Goal: Information Seeking & Learning: Learn about a topic

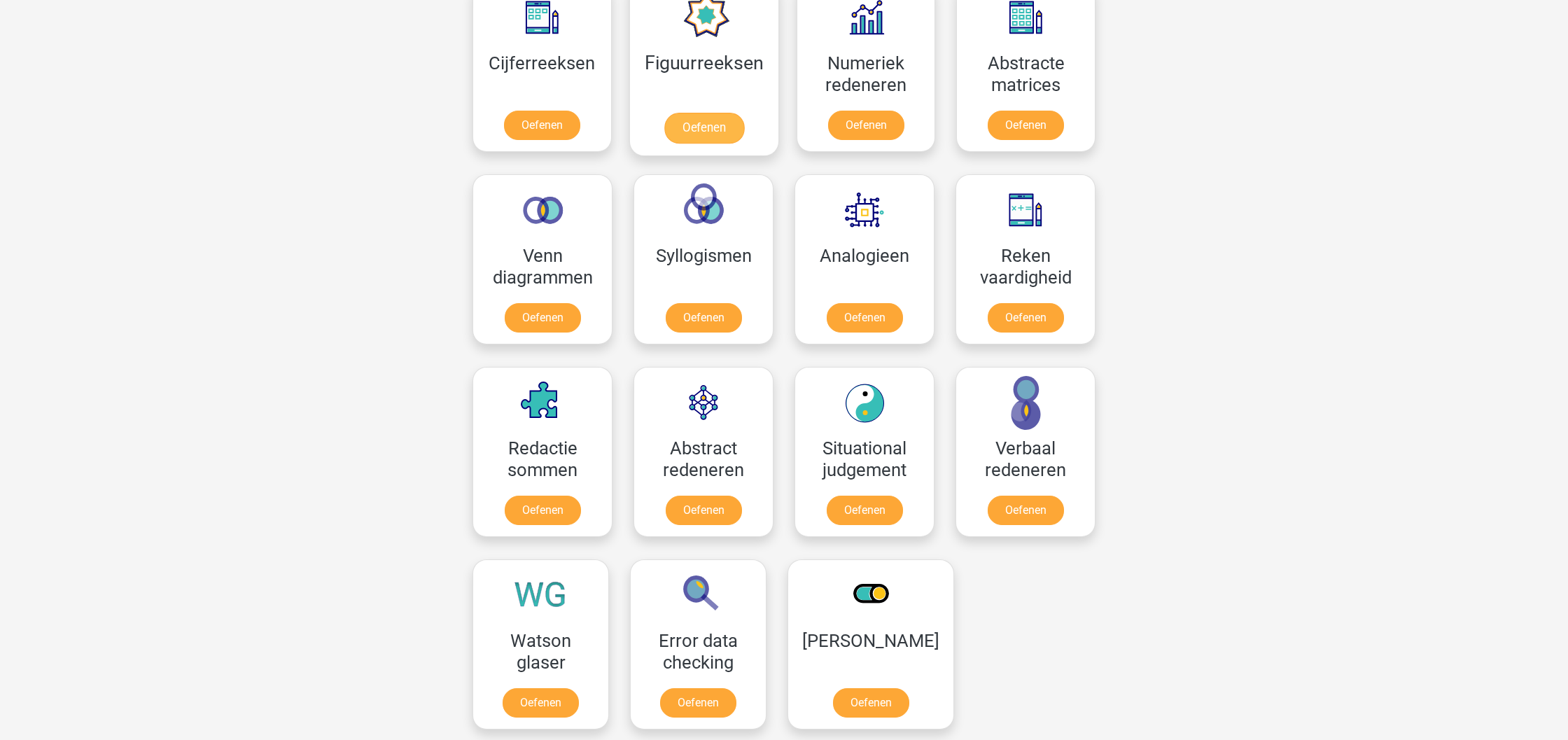
scroll to position [678, 0]
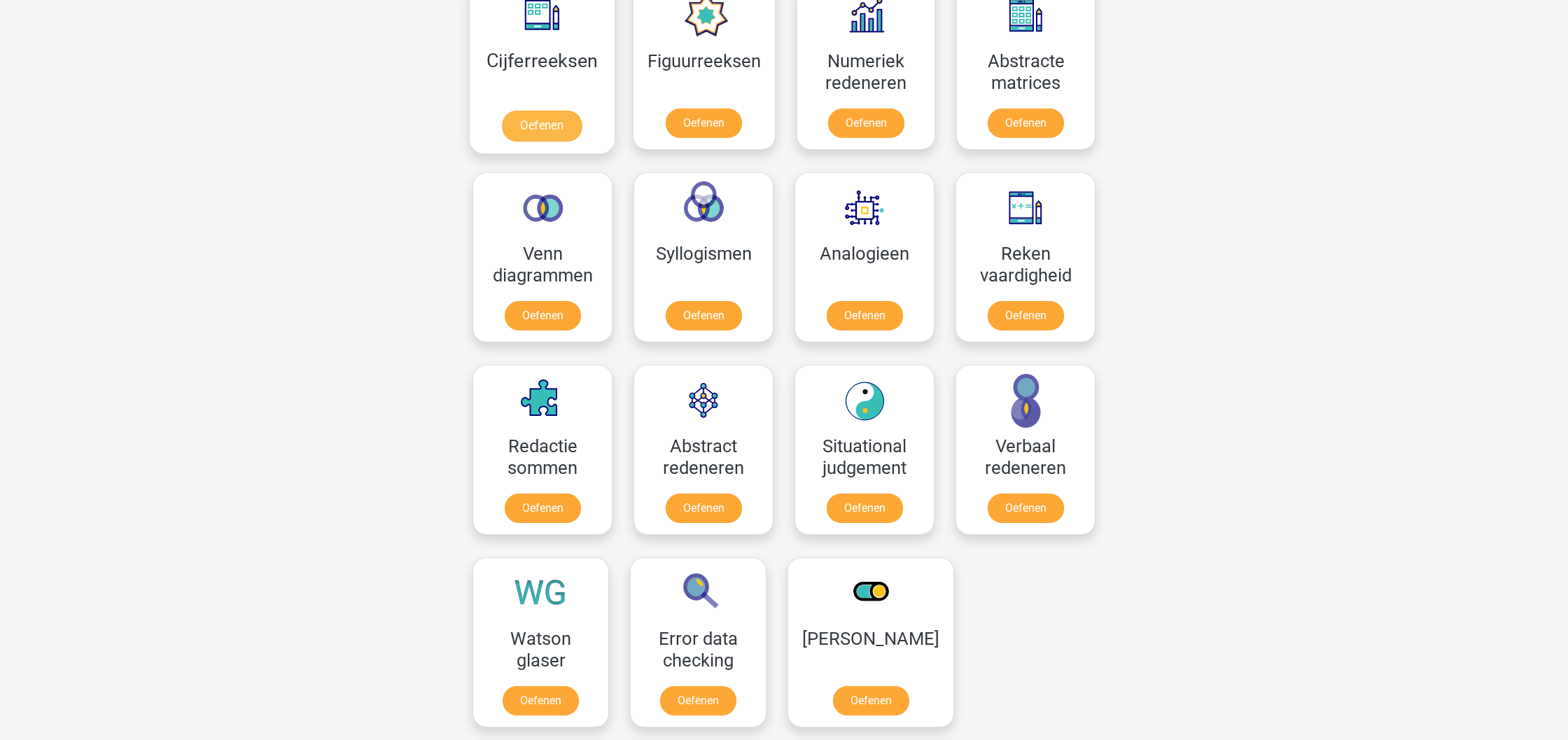
click at [562, 111] on link "Oefenen" at bounding box center [542, 127] width 80 height 31
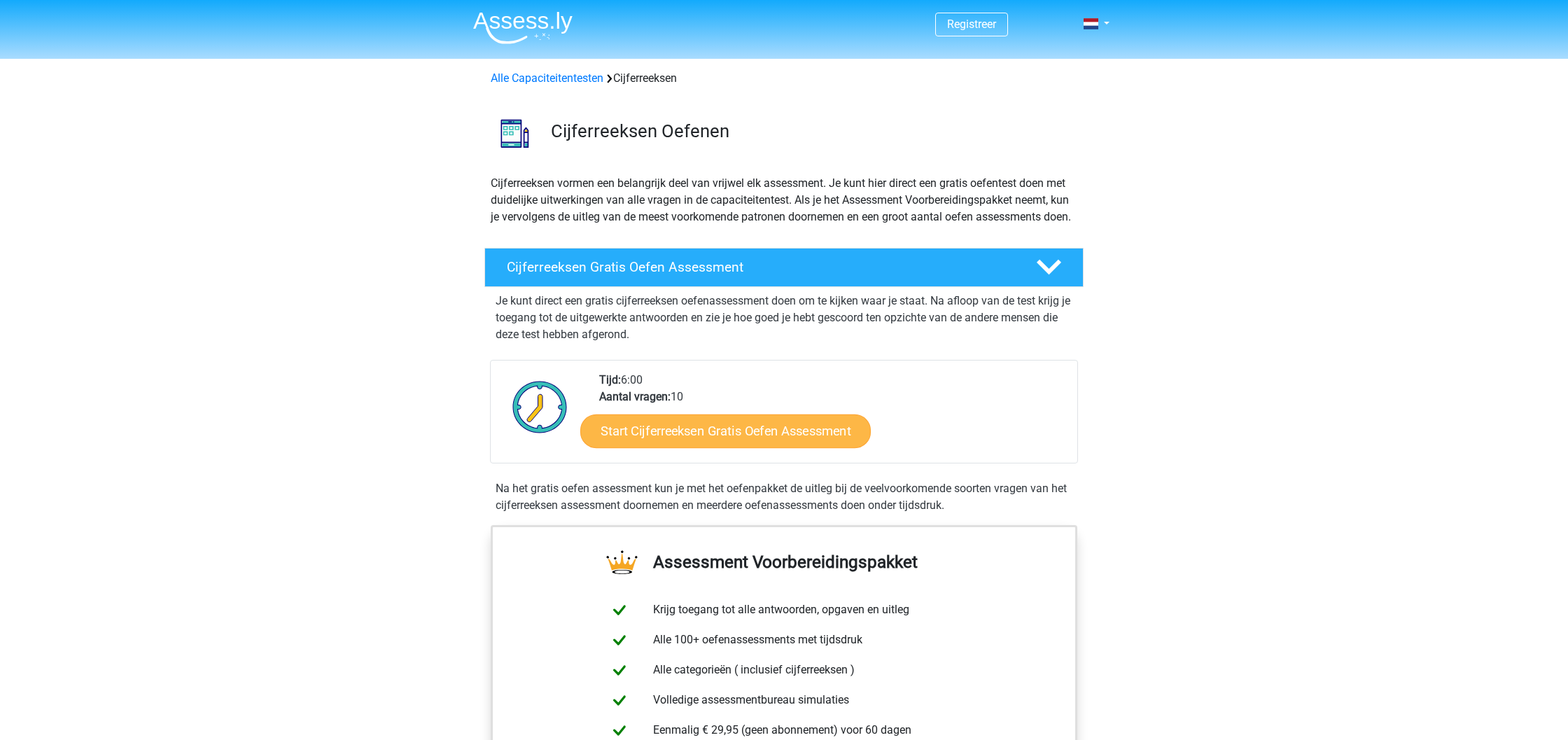
click at [698, 447] on link "Start Cijferreeksen Gratis Oefen Assessment" at bounding box center [725, 430] width 291 height 34
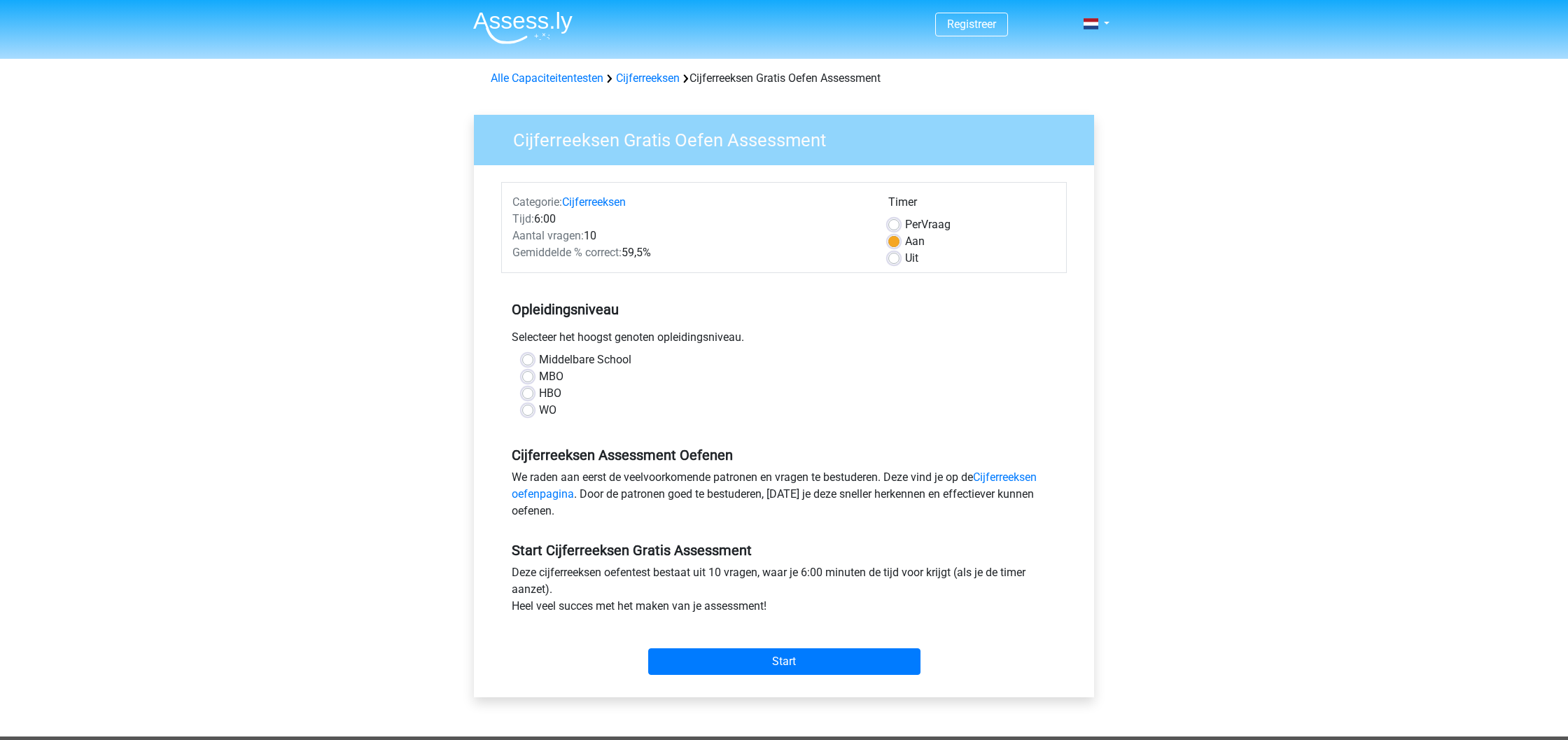
click at [565, 358] on label "Middelbare School" at bounding box center [585, 359] width 93 height 17
click at [533, 358] on input "Middelbare School" at bounding box center [528, 358] width 11 height 14
radio input "true"
click at [775, 657] on input "Start" at bounding box center [784, 661] width 272 height 27
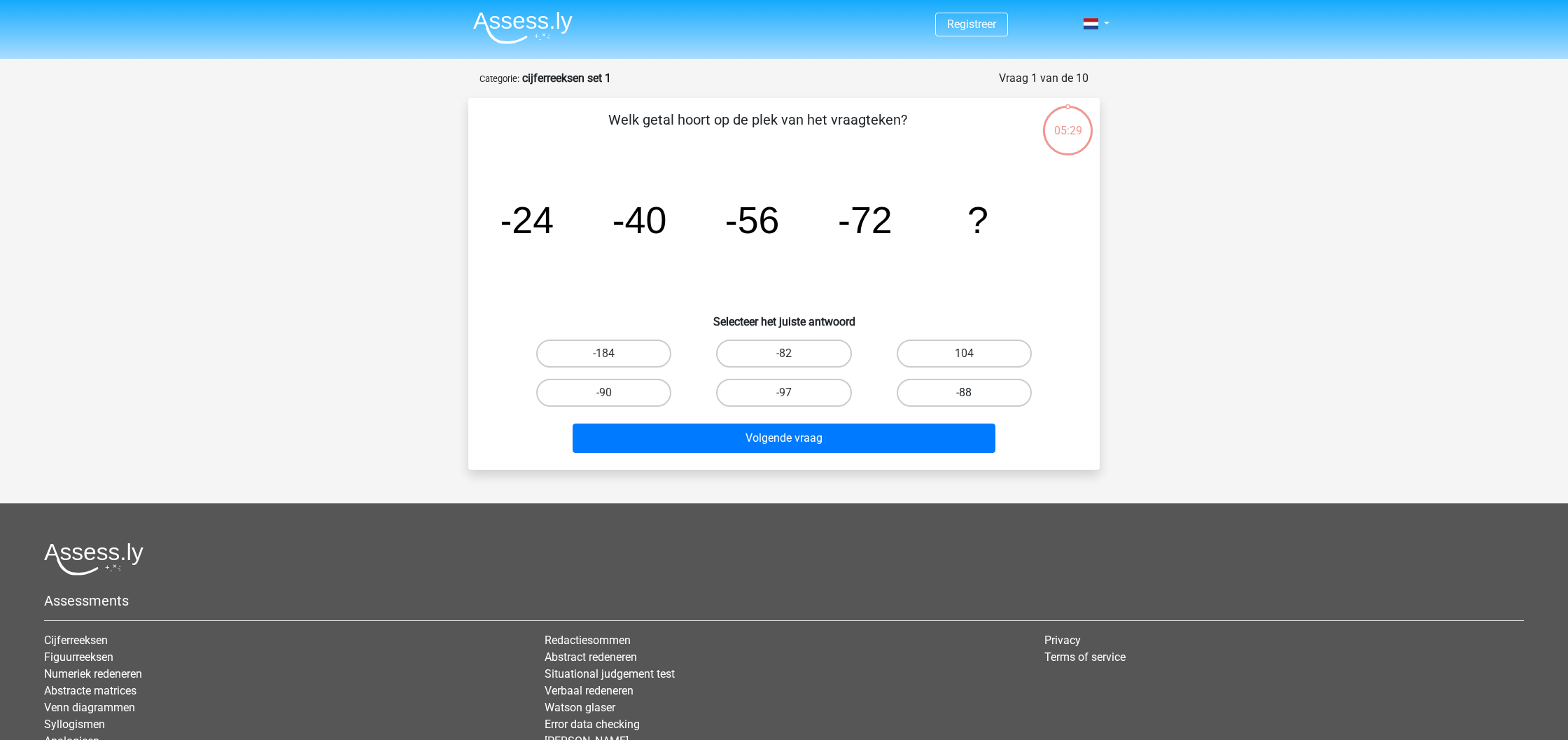
click at [953, 391] on label "-88" at bounding box center [964, 392] width 135 height 28
click at [964, 393] on input "-88" at bounding box center [969, 398] width 9 height 9
radio input "true"
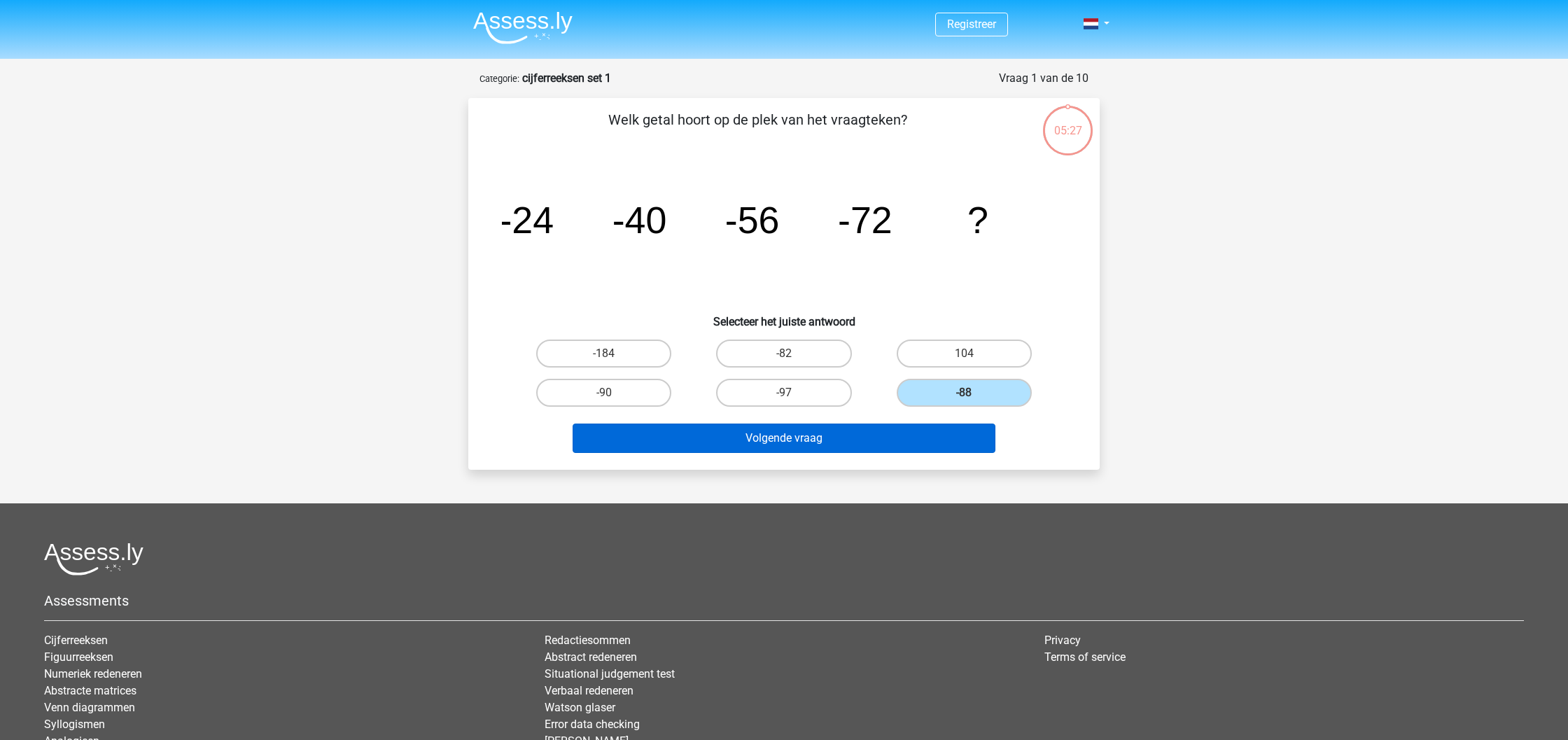
click at [762, 437] on button "Volgende vraag" at bounding box center [784, 438] width 423 height 29
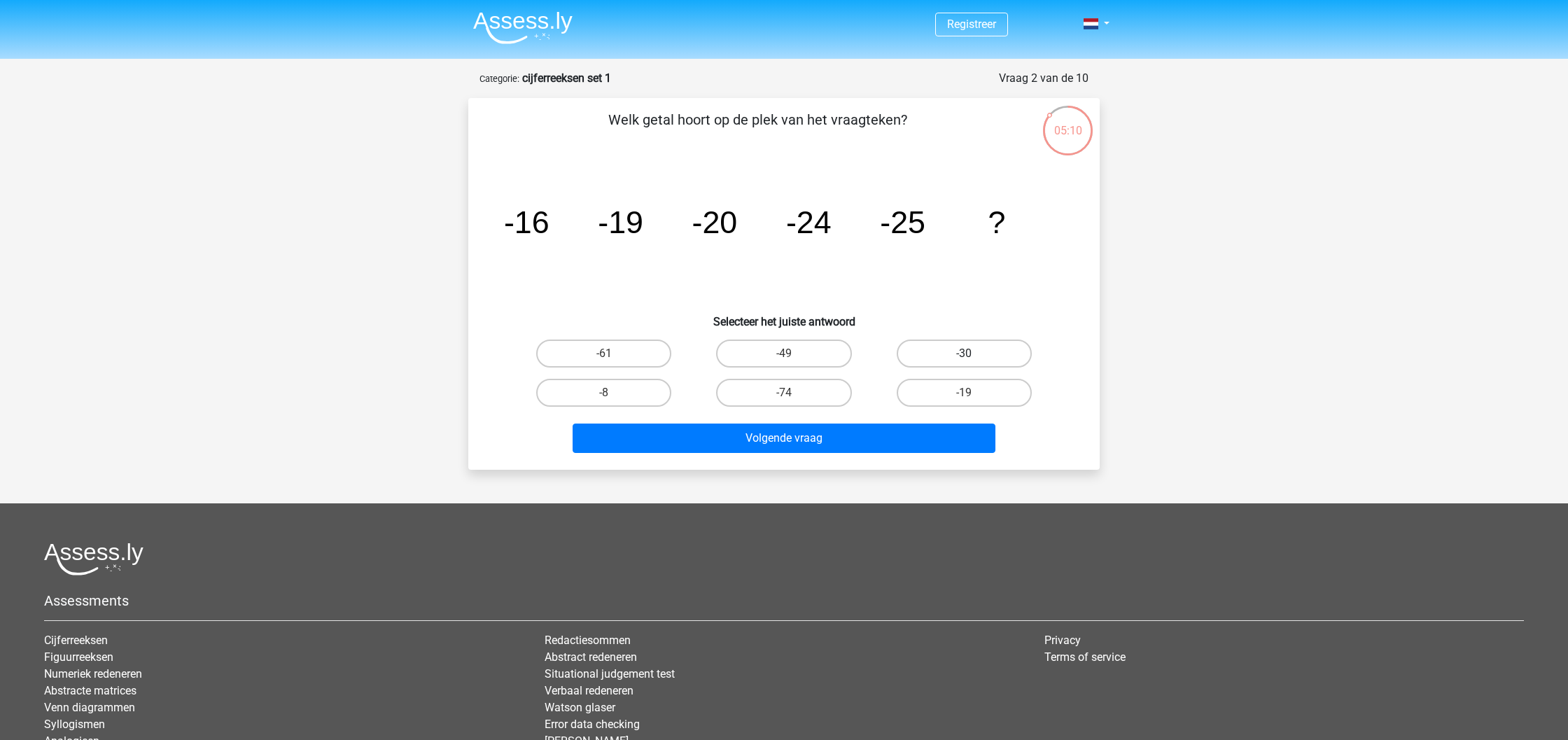
click at [959, 355] on label "-30" at bounding box center [964, 353] width 135 height 28
click at [964, 355] on input "-30" at bounding box center [969, 359] width 9 height 9
radio input "true"
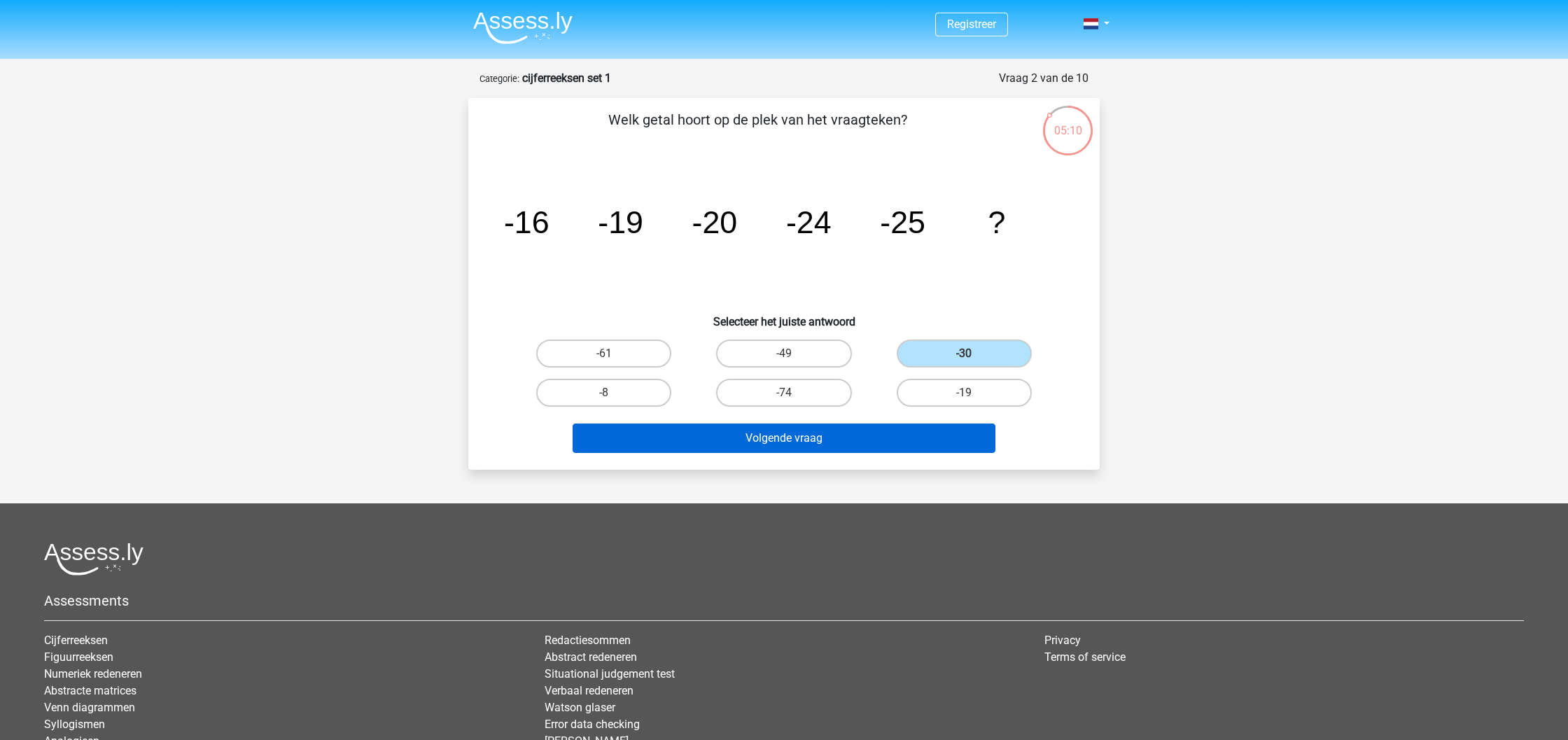
click at [814, 441] on button "Volgende vraag" at bounding box center [784, 438] width 423 height 29
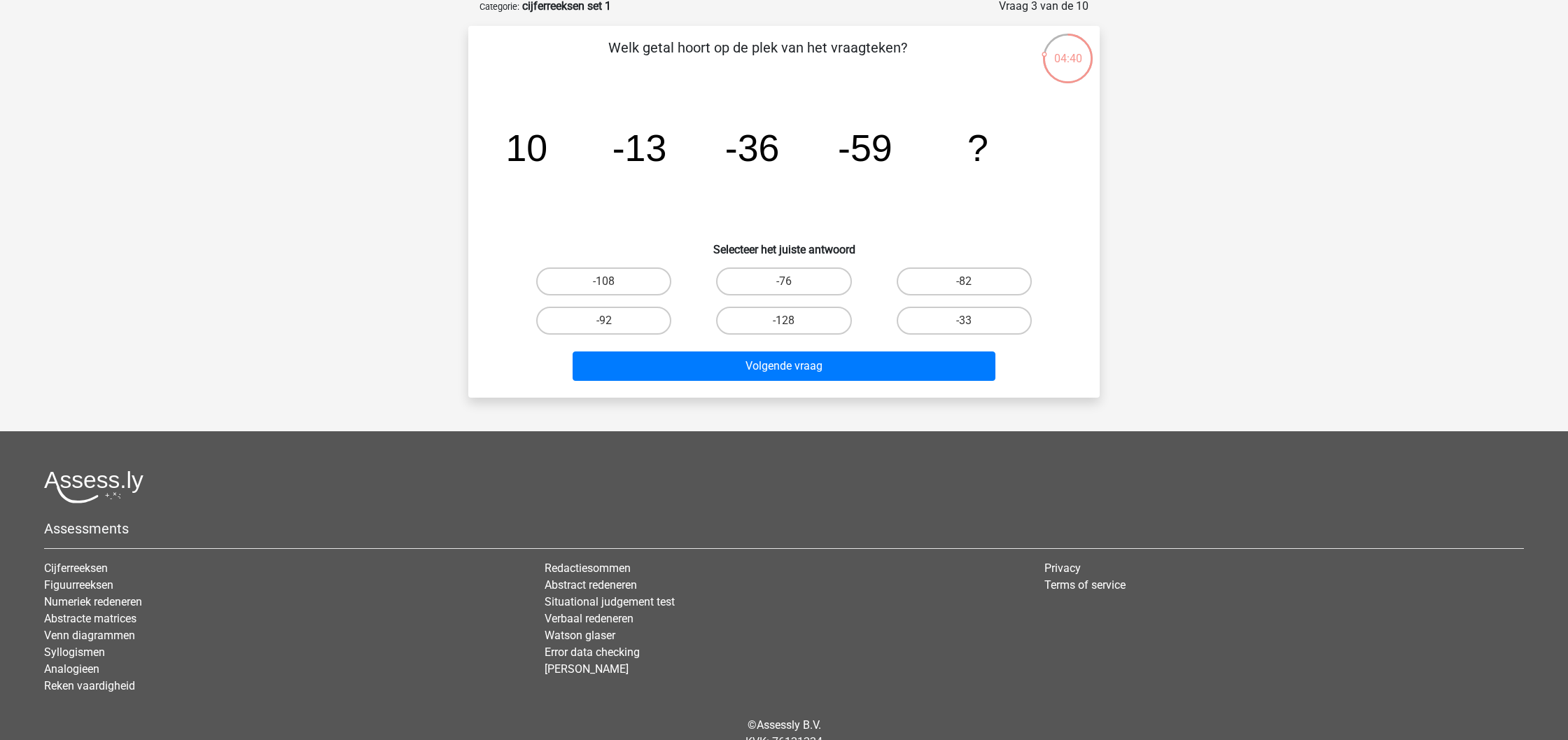
scroll to position [71, 0]
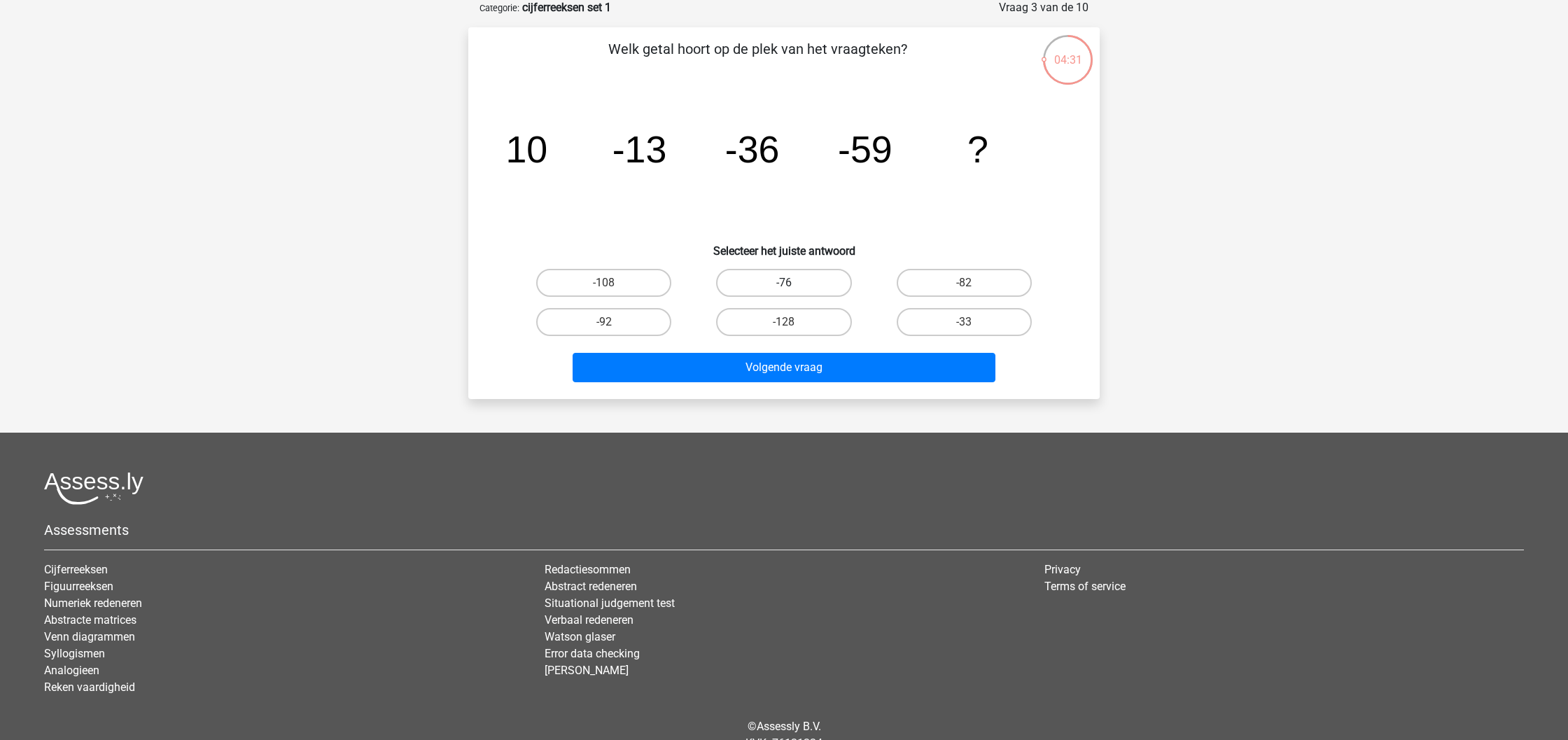
click at [817, 282] on label "-76" at bounding box center [783, 282] width 135 height 28
click at [793, 283] on input "-76" at bounding box center [789, 288] width 9 height 9
radio input "true"
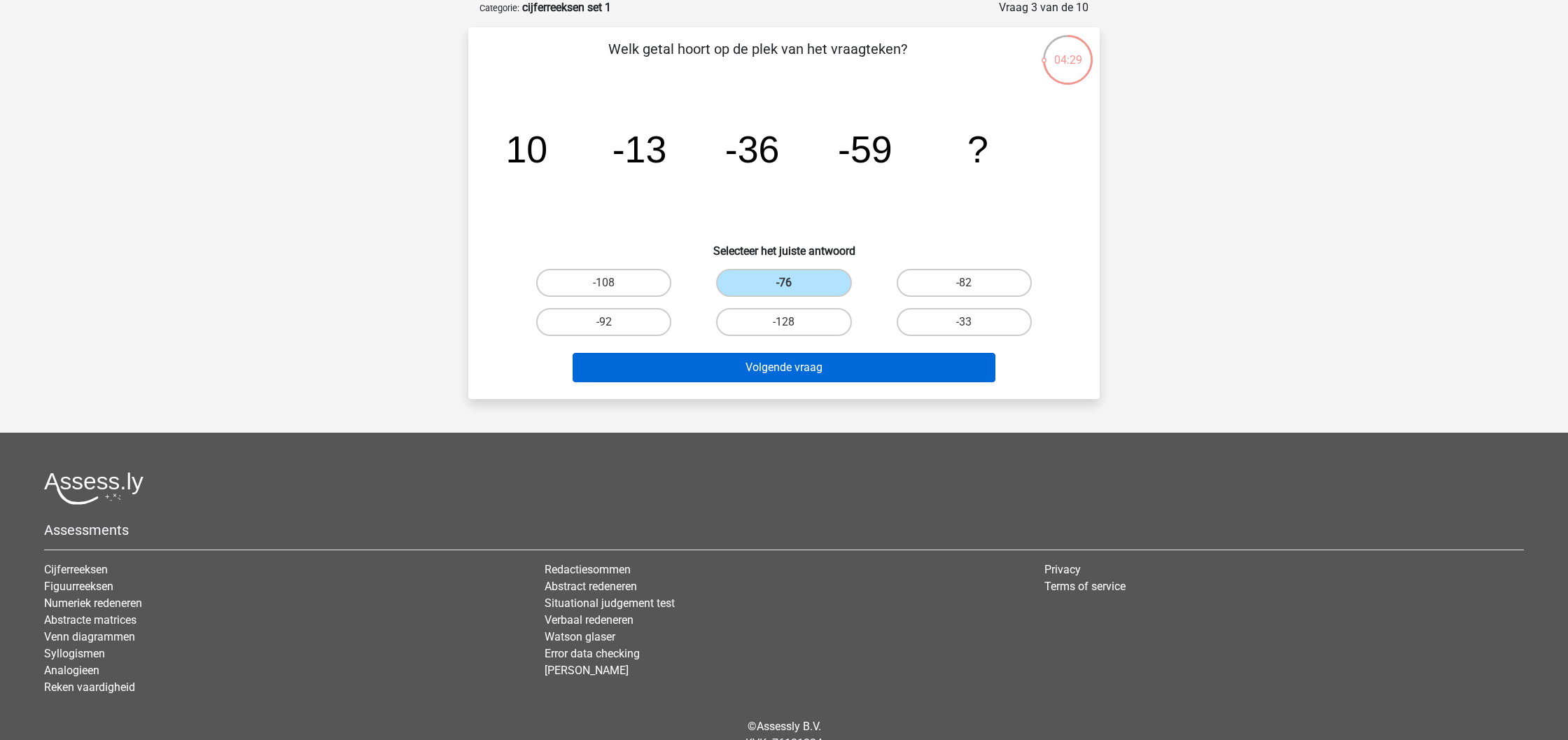
click at [811, 363] on button "Volgende vraag" at bounding box center [784, 368] width 423 height 29
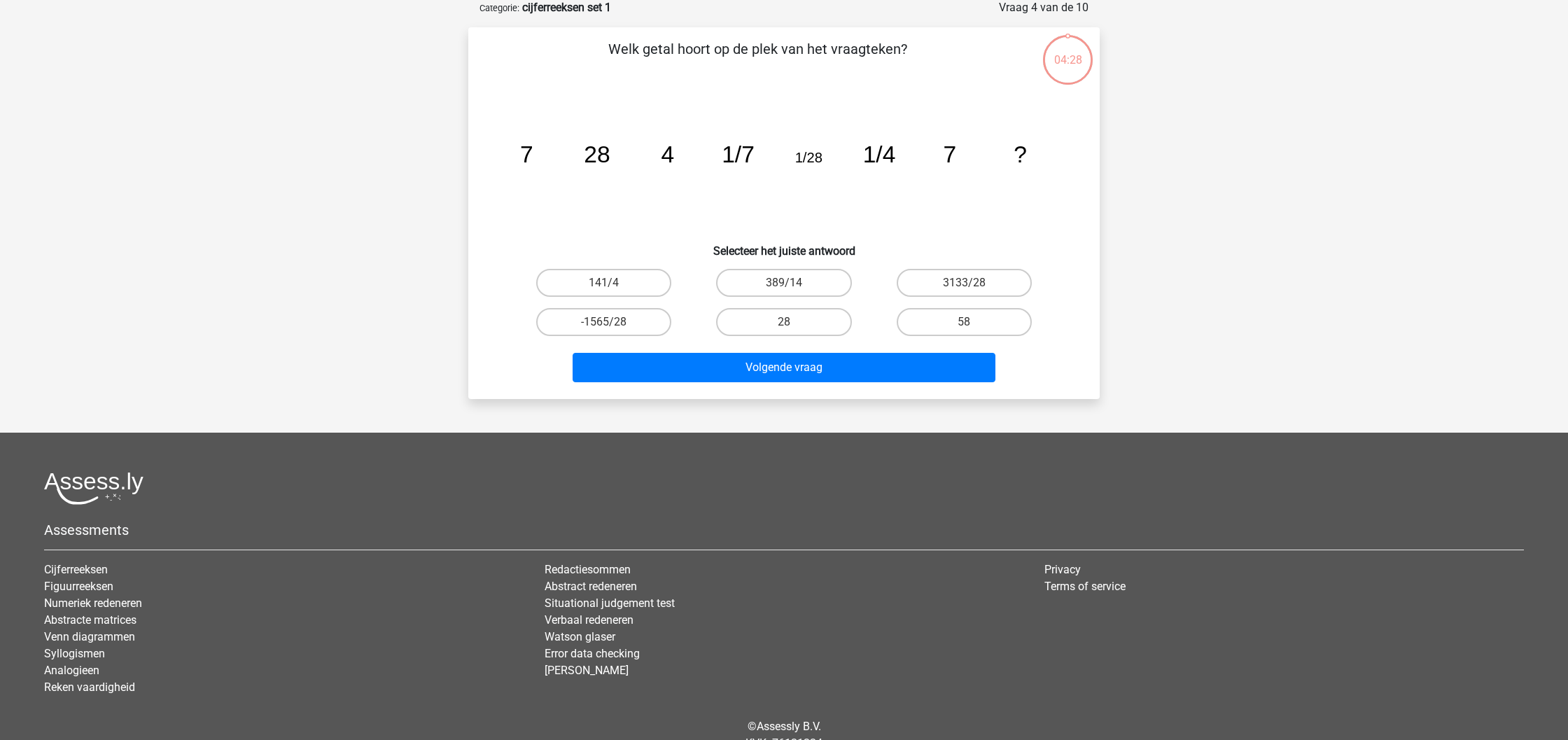
scroll to position [70, 0]
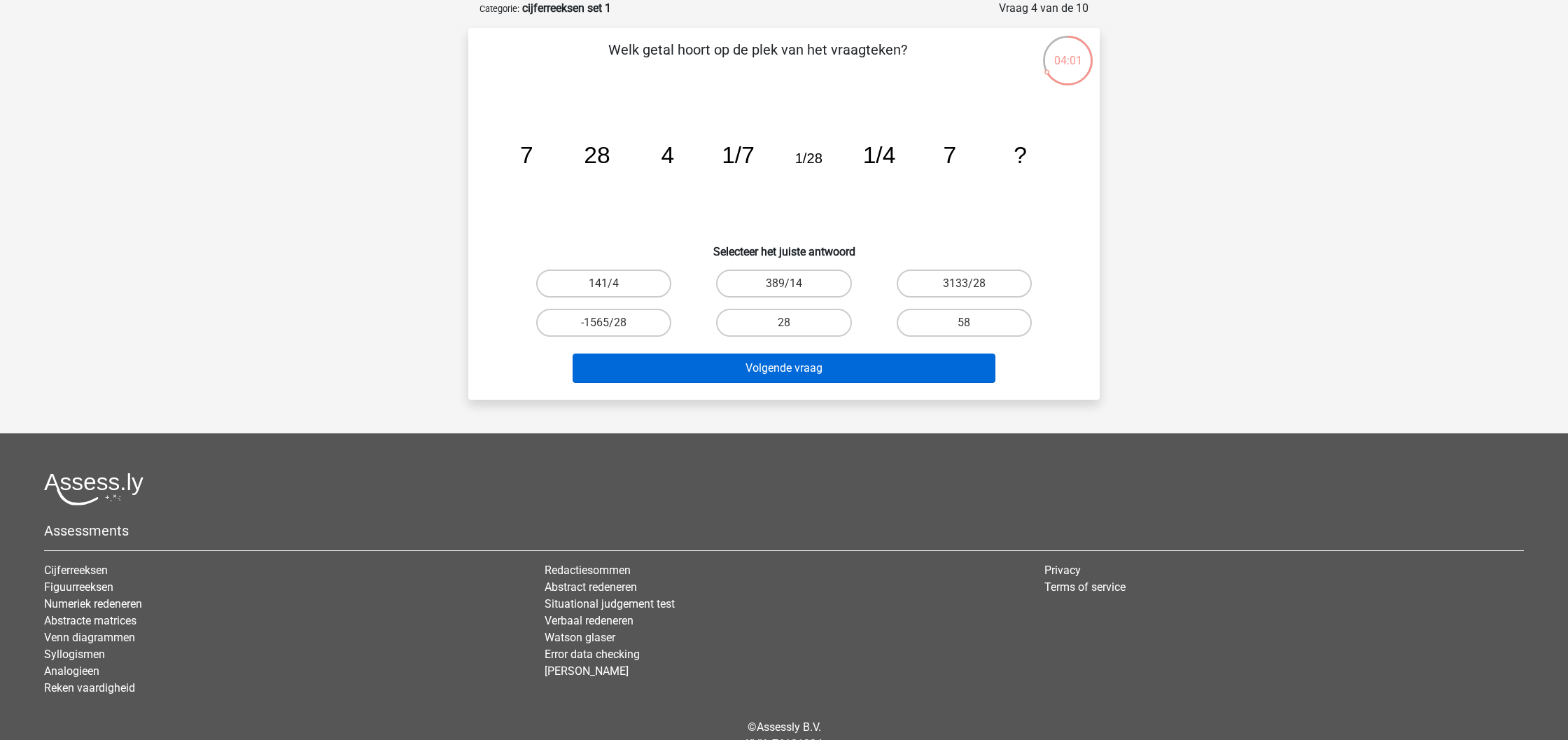
click at [790, 368] on button "Volgende vraag" at bounding box center [784, 369] width 423 height 29
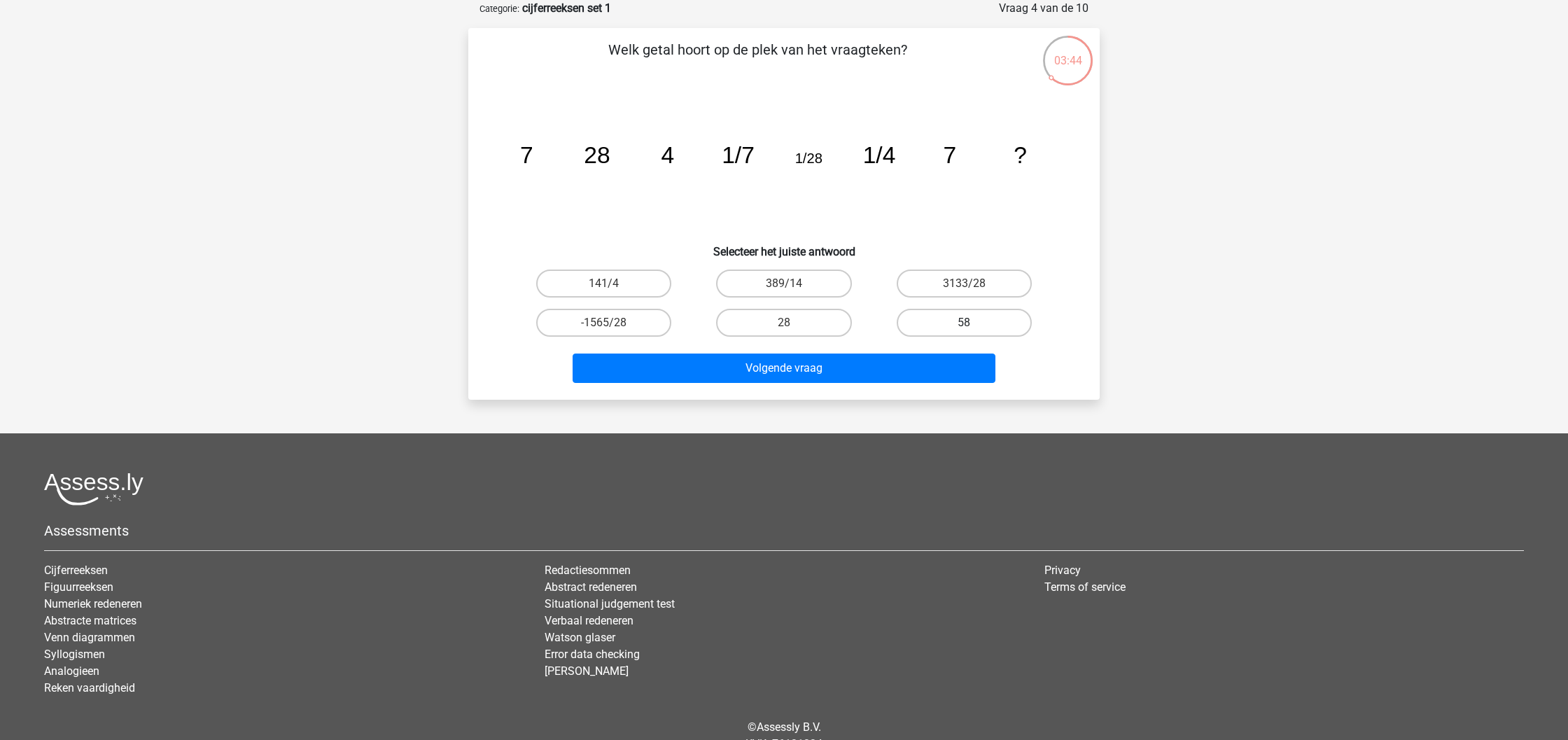
click at [955, 322] on label "58" at bounding box center [964, 323] width 135 height 28
click at [964, 323] on input "58" at bounding box center [969, 327] width 9 height 9
radio input "true"
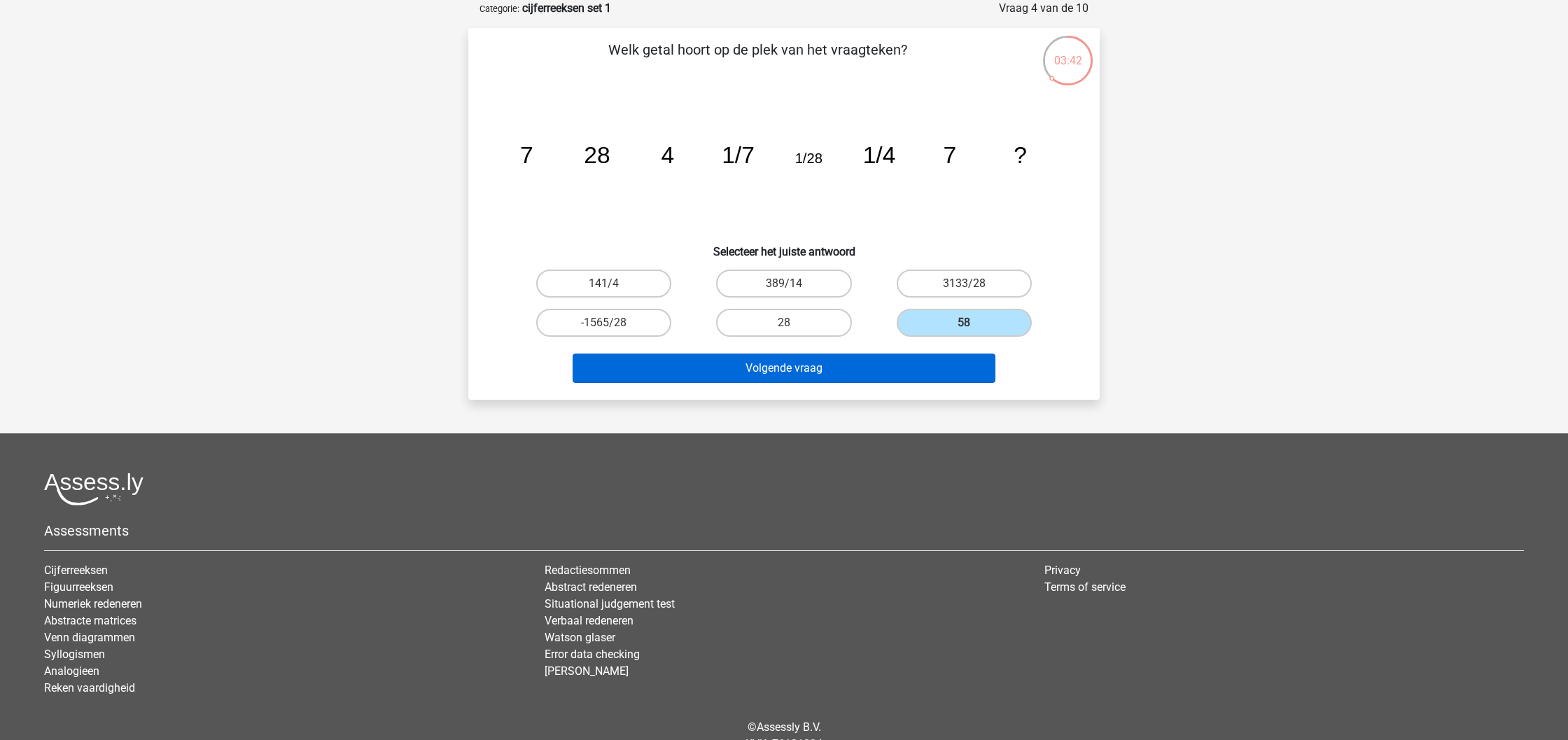
click at [861, 367] on button "Volgende vraag" at bounding box center [784, 369] width 423 height 29
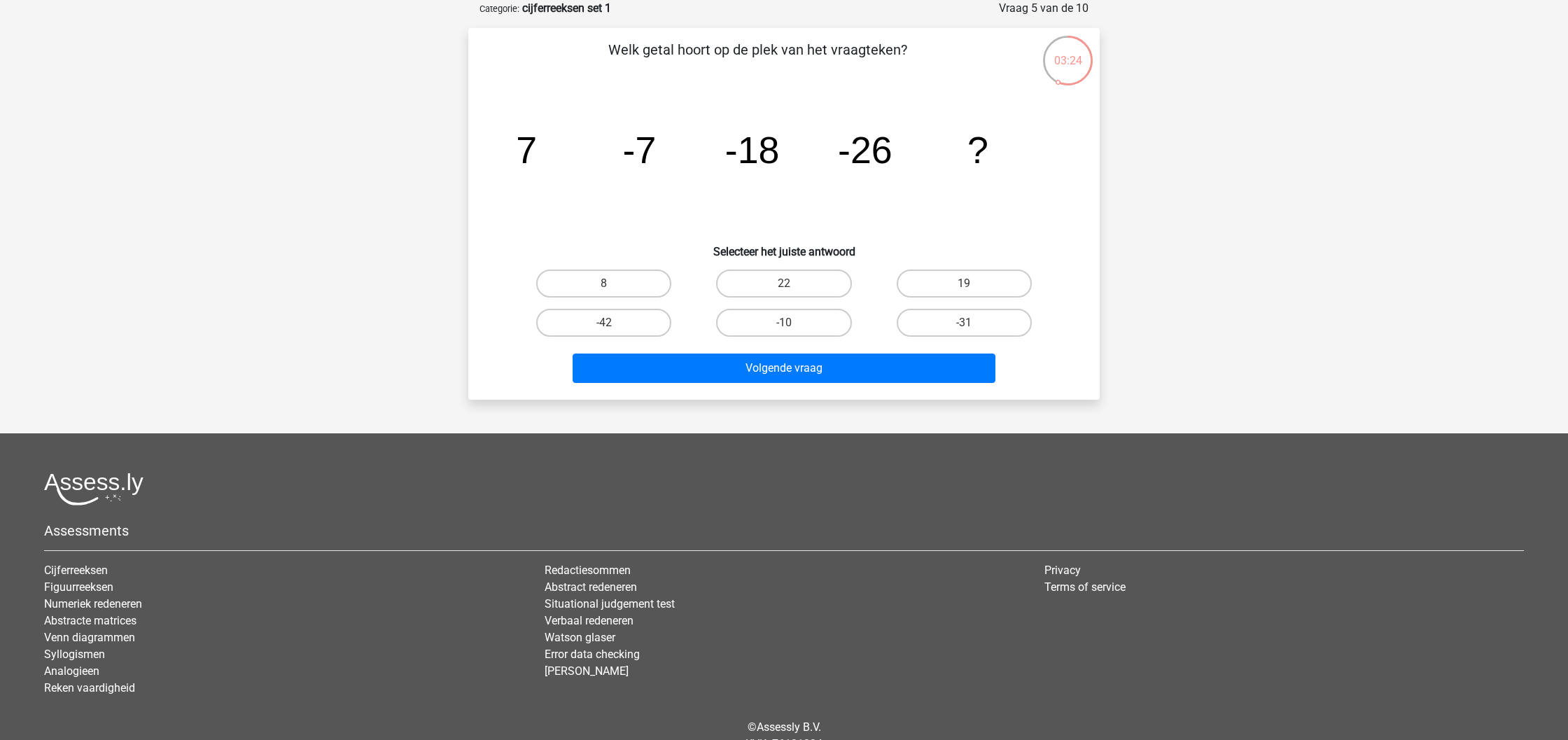
drag, startPoint x: 648, startPoint y: 326, endPoint x: 692, endPoint y: 338, distance: 45.6
click at [648, 326] on label "-42" at bounding box center [603, 323] width 135 height 28
click at [613, 326] on input "-42" at bounding box center [609, 327] width 9 height 9
radio input "true"
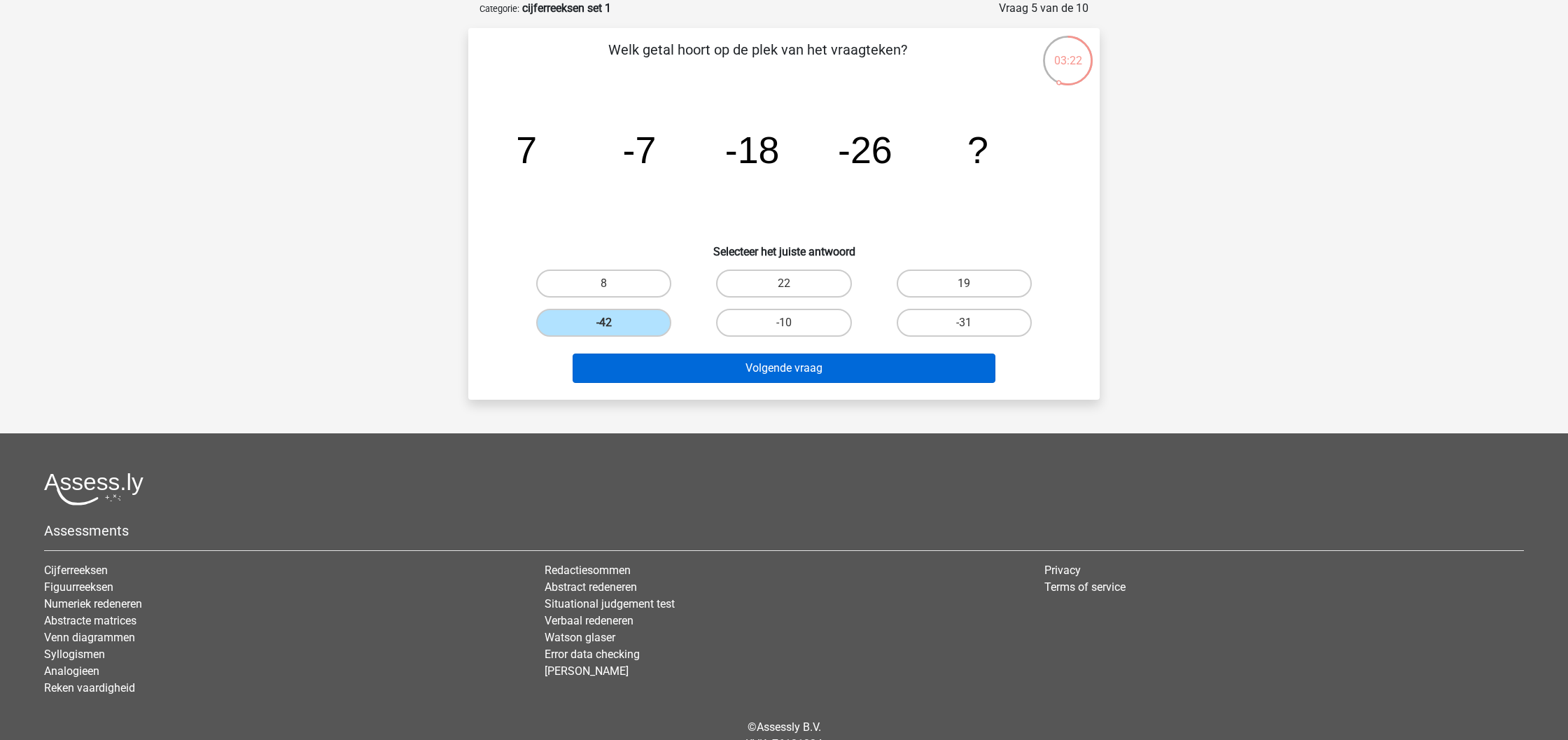
click at [777, 365] on button "Volgende vraag" at bounding box center [784, 369] width 423 height 29
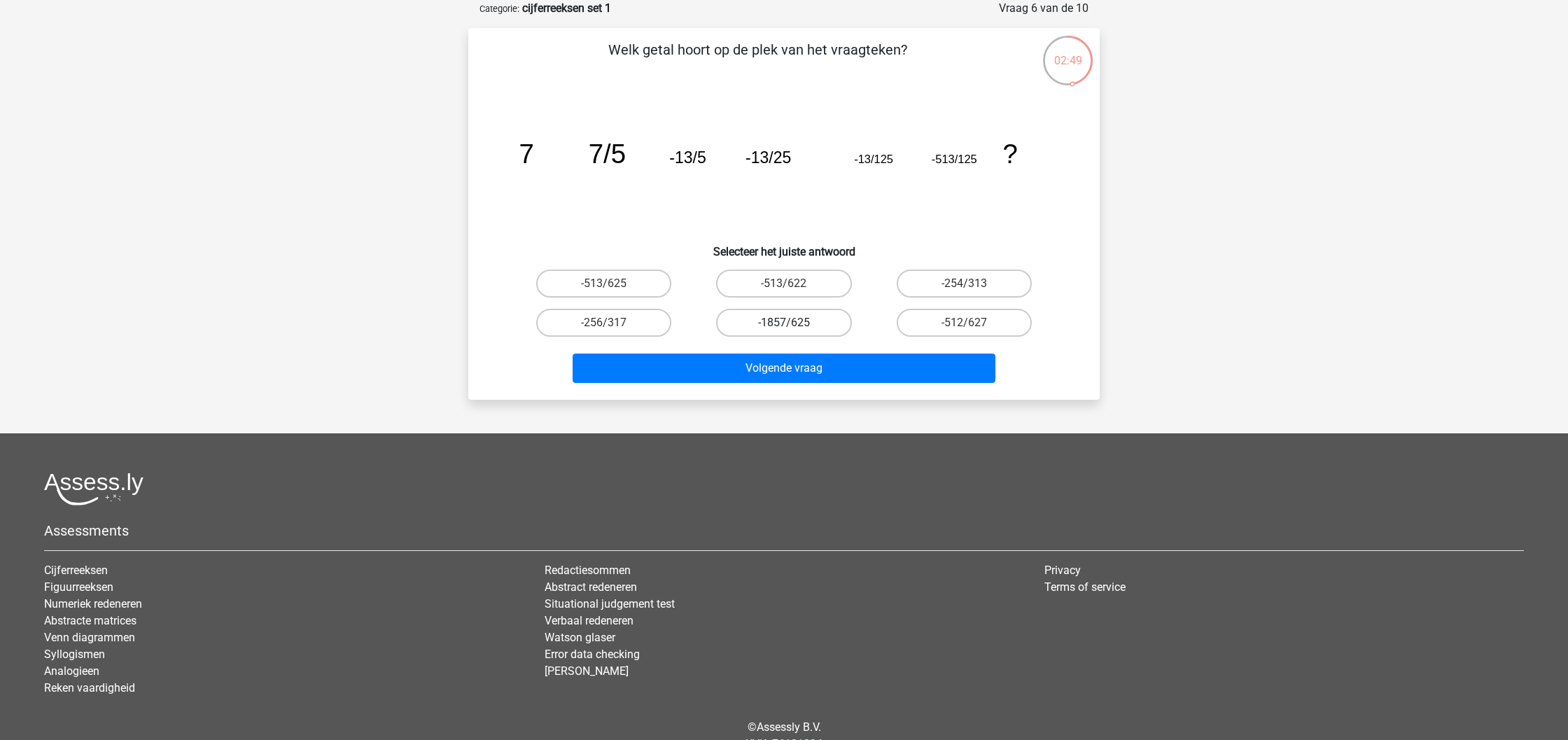
click at [808, 323] on label "-1857/625" at bounding box center [783, 323] width 135 height 28
click at [793, 323] on input "-1857/625" at bounding box center [789, 327] width 9 height 9
radio input "true"
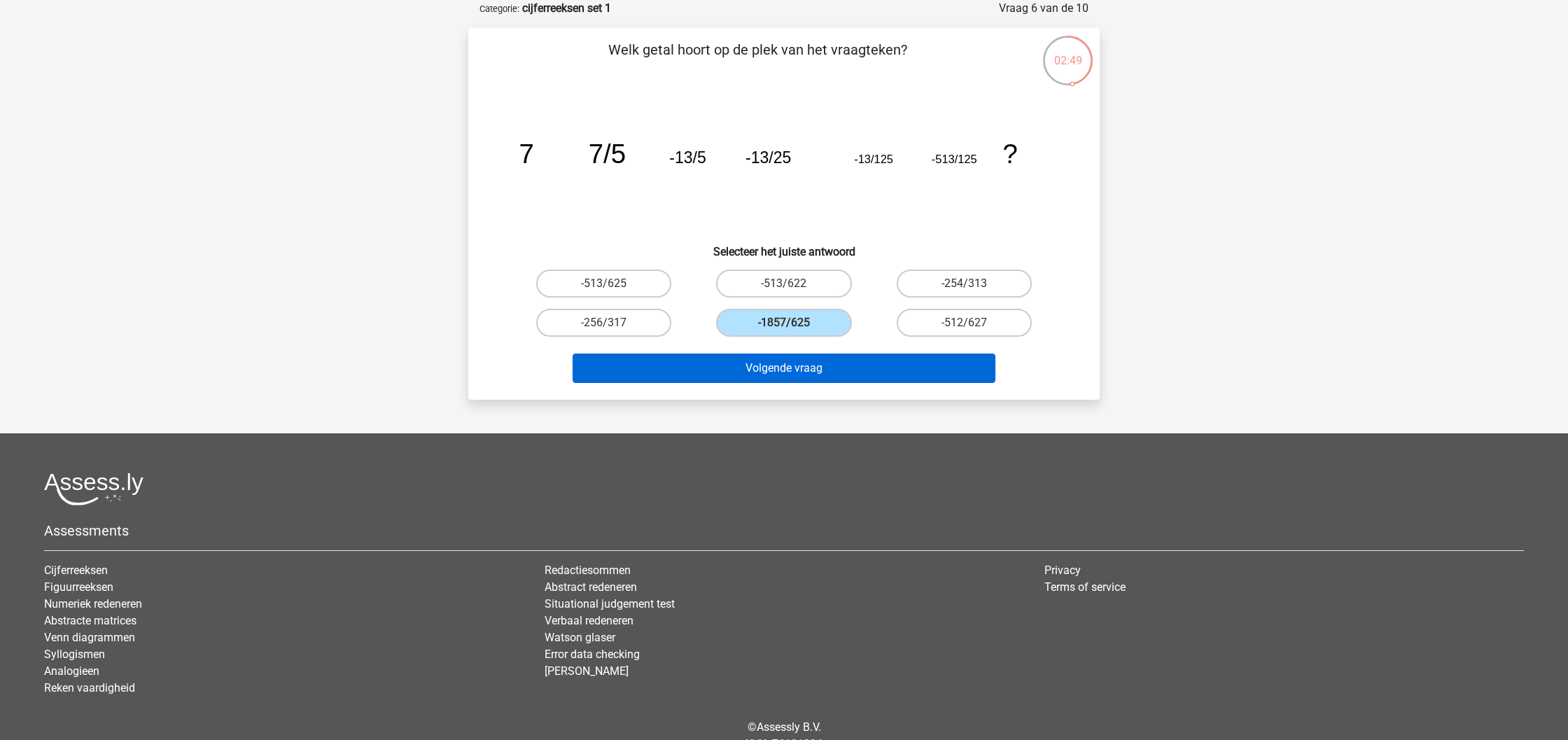
click at [822, 370] on button "Volgende vraag" at bounding box center [784, 369] width 423 height 29
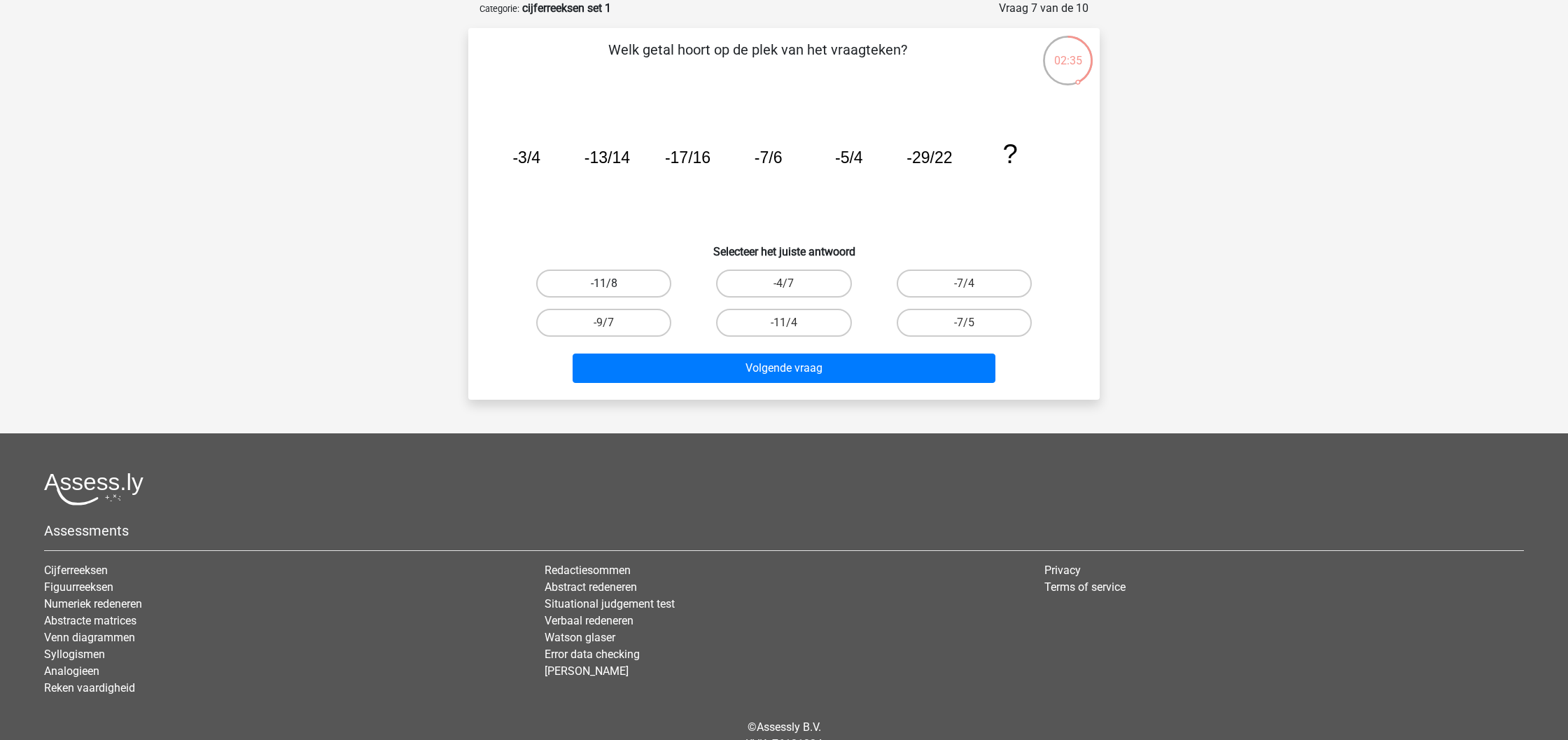
click at [641, 286] on label "-11/8" at bounding box center [603, 283] width 135 height 28
click at [613, 286] on input "-11/8" at bounding box center [609, 288] width 9 height 9
radio input "true"
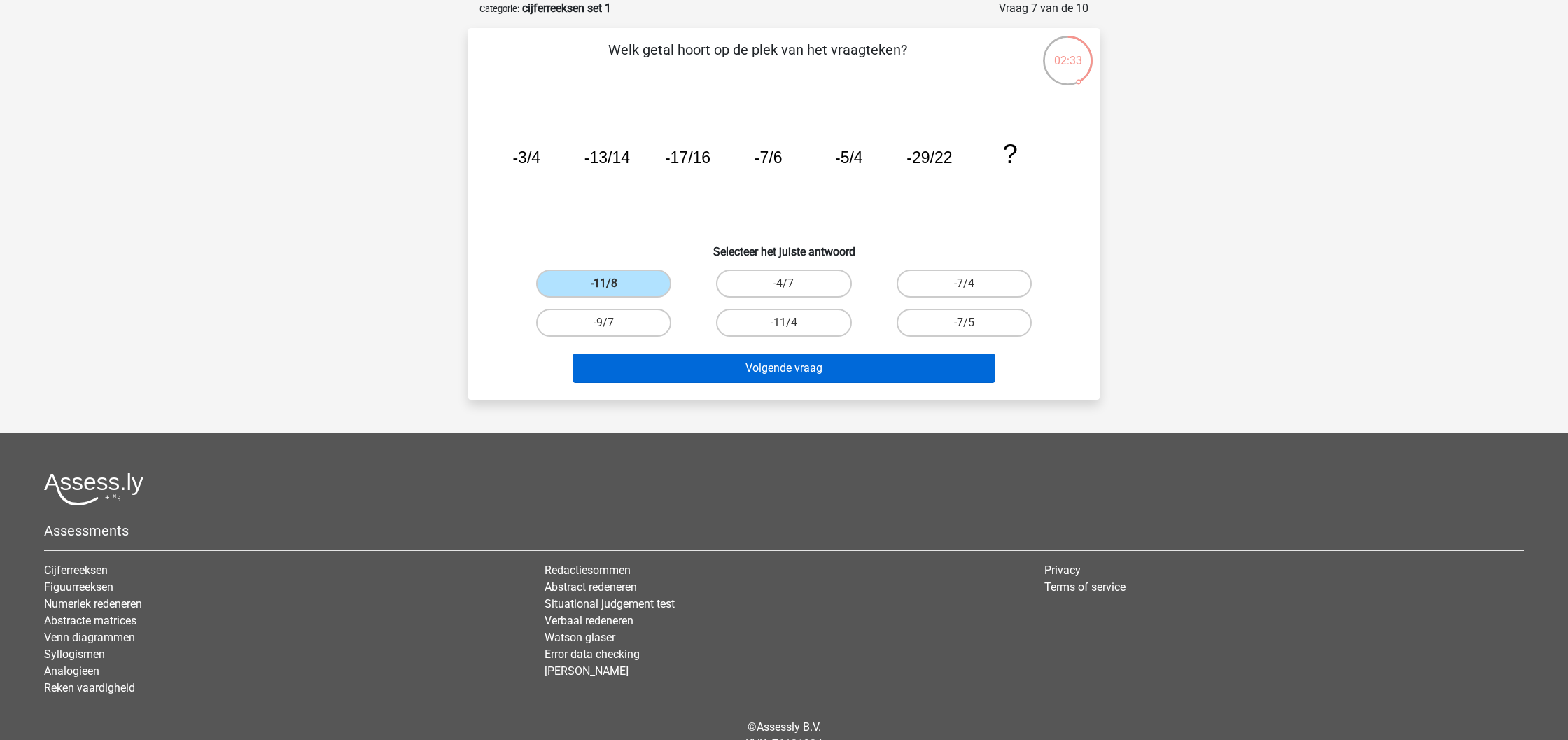
click at [785, 371] on button "Volgende vraag" at bounding box center [784, 369] width 423 height 29
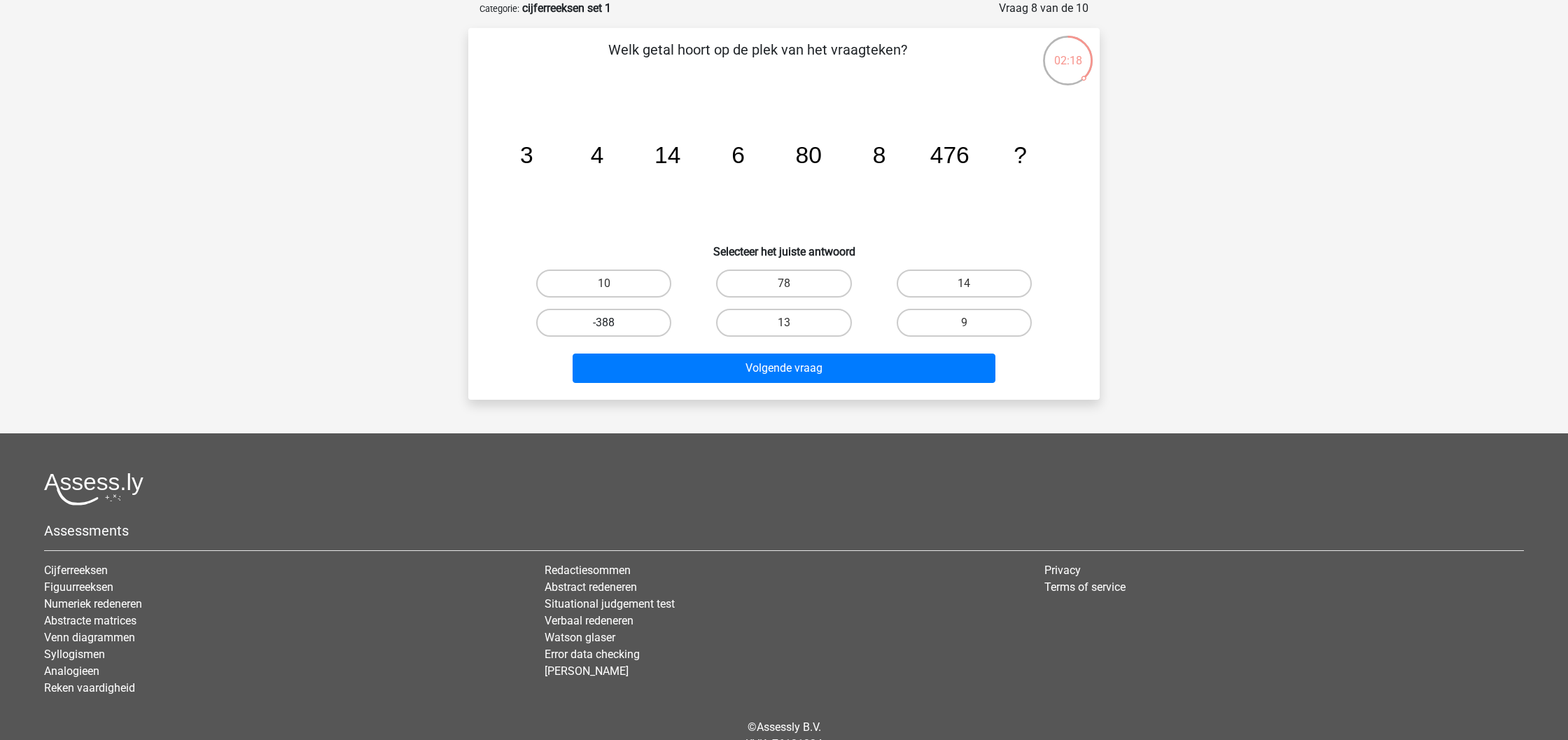
click at [636, 326] on label "-388" at bounding box center [603, 323] width 135 height 28
click at [613, 326] on input "-388" at bounding box center [609, 327] width 9 height 9
radio input "true"
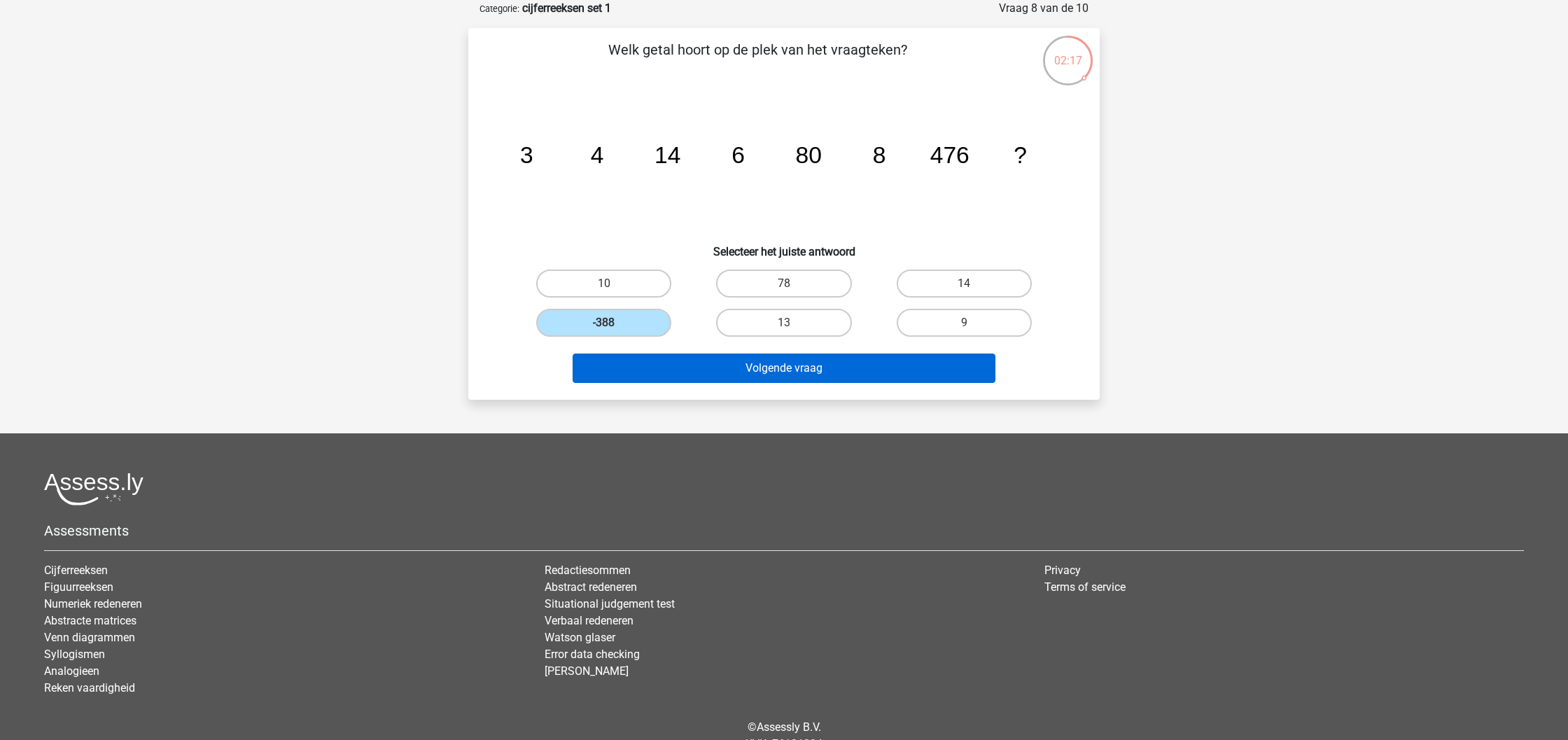
click at [759, 370] on button "Volgende vraag" at bounding box center [784, 369] width 423 height 29
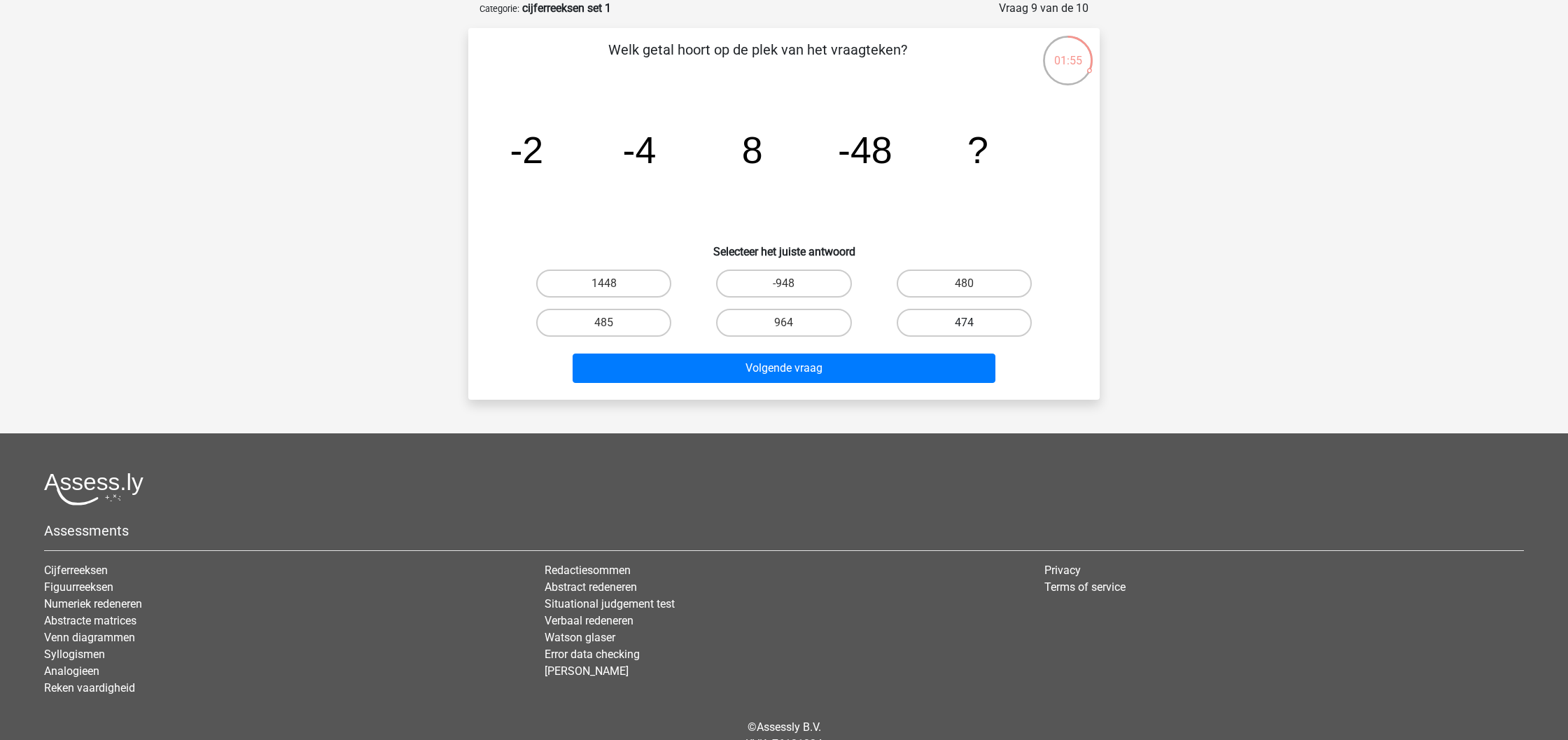
drag, startPoint x: 912, startPoint y: 327, endPoint x: 905, endPoint y: 334, distance: 9.9
click at [912, 327] on label "474" at bounding box center [964, 323] width 135 height 28
click at [964, 327] on input "474" at bounding box center [969, 327] width 9 height 9
radio input "true"
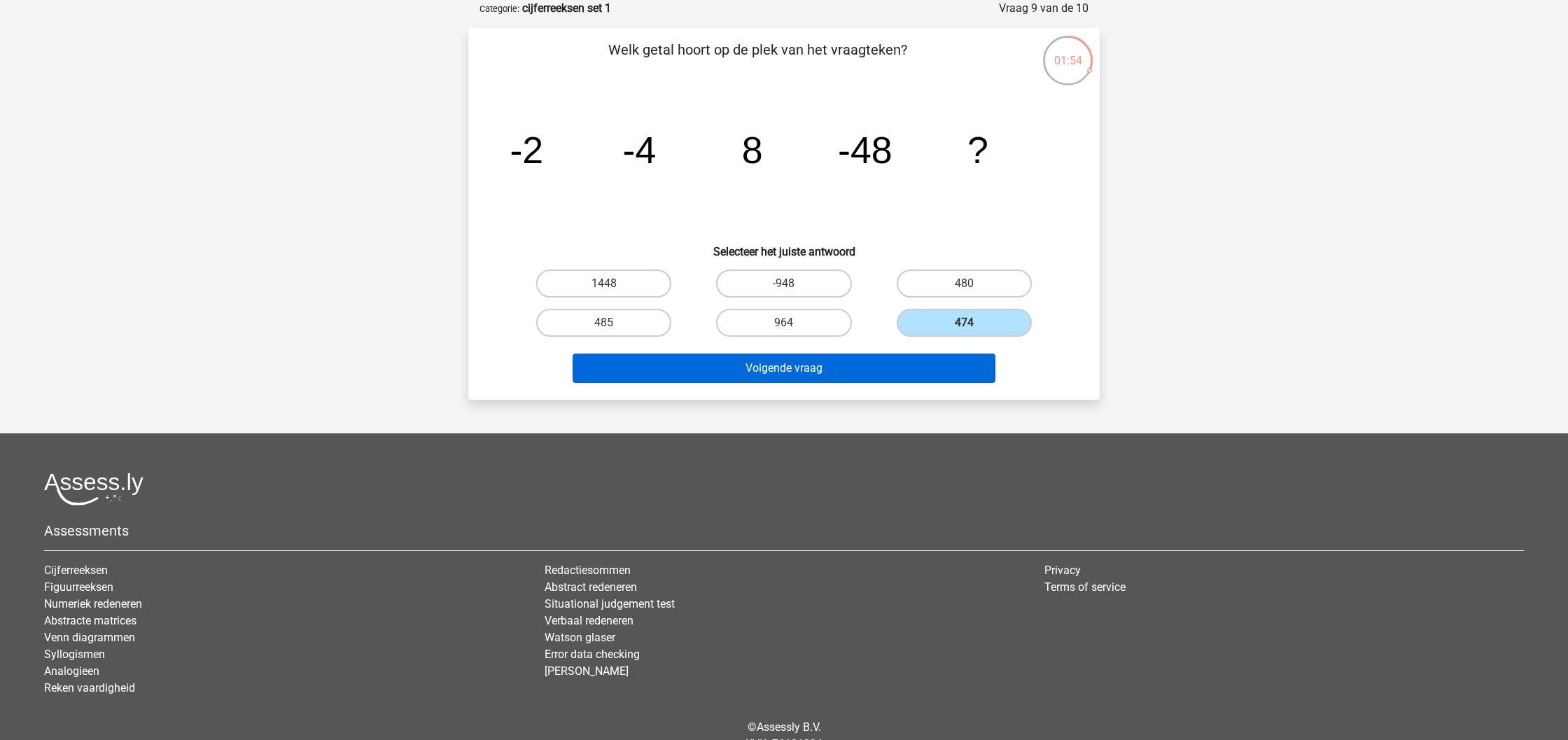
click at [849, 377] on button "Volgende vraag" at bounding box center [784, 369] width 423 height 29
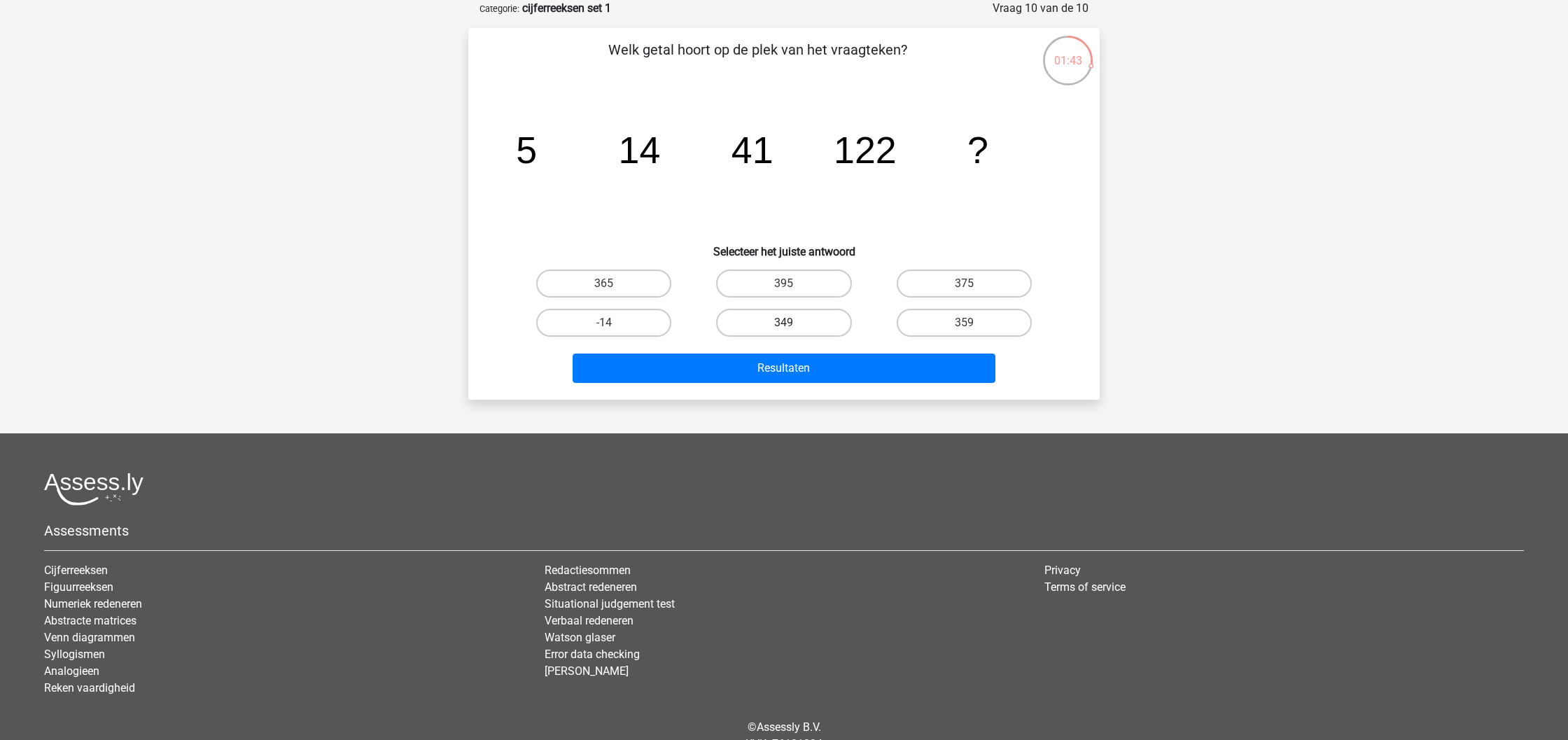
click at [811, 326] on label "349" at bounding box center [783, 323] width 135 height 28
click at [793, 326] on input "349" at bounding box center [789, 327] width 9 height 9
radio input "true"
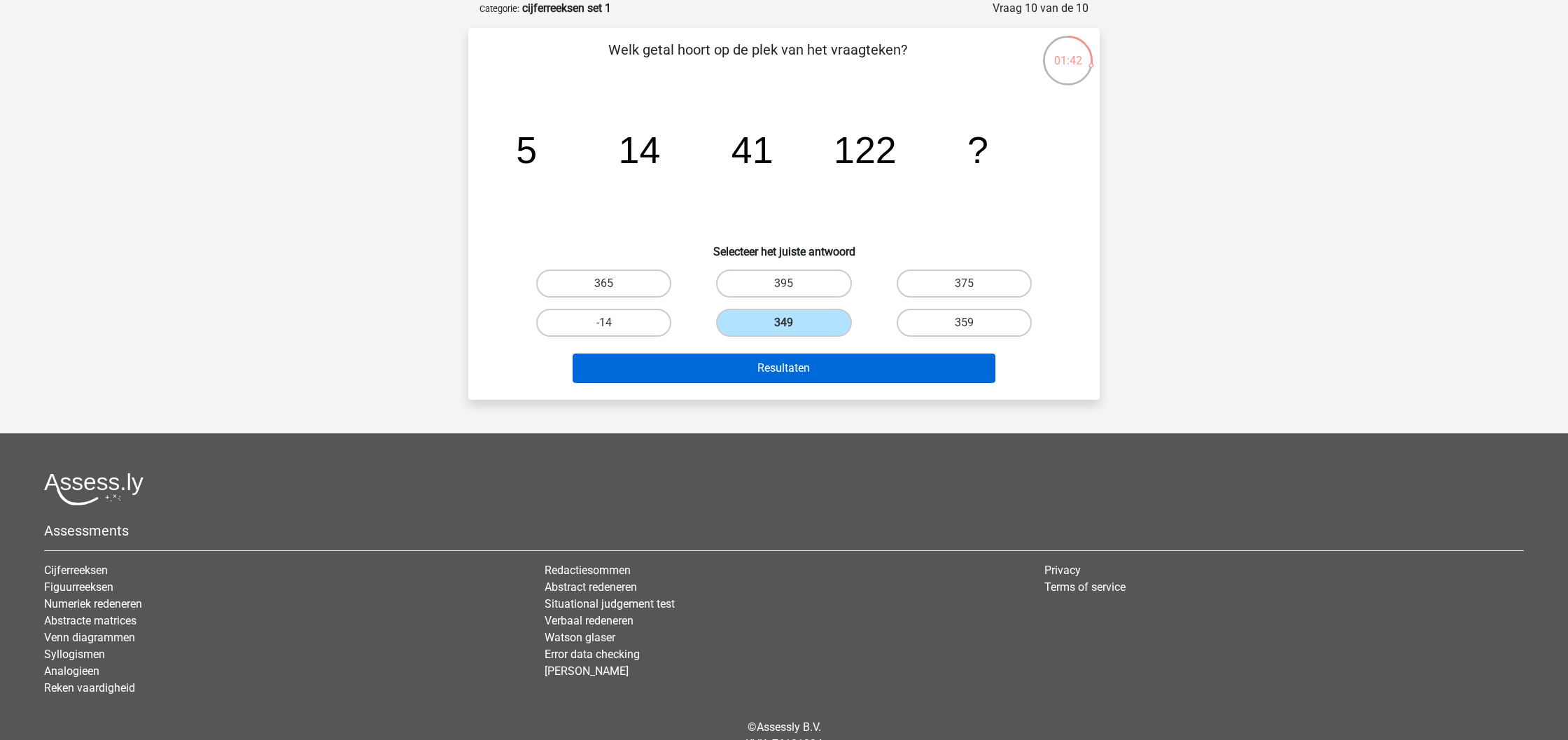
click at [837, 372] on button "Resultaten" at bounding box center [784, 369] width 423 height 29
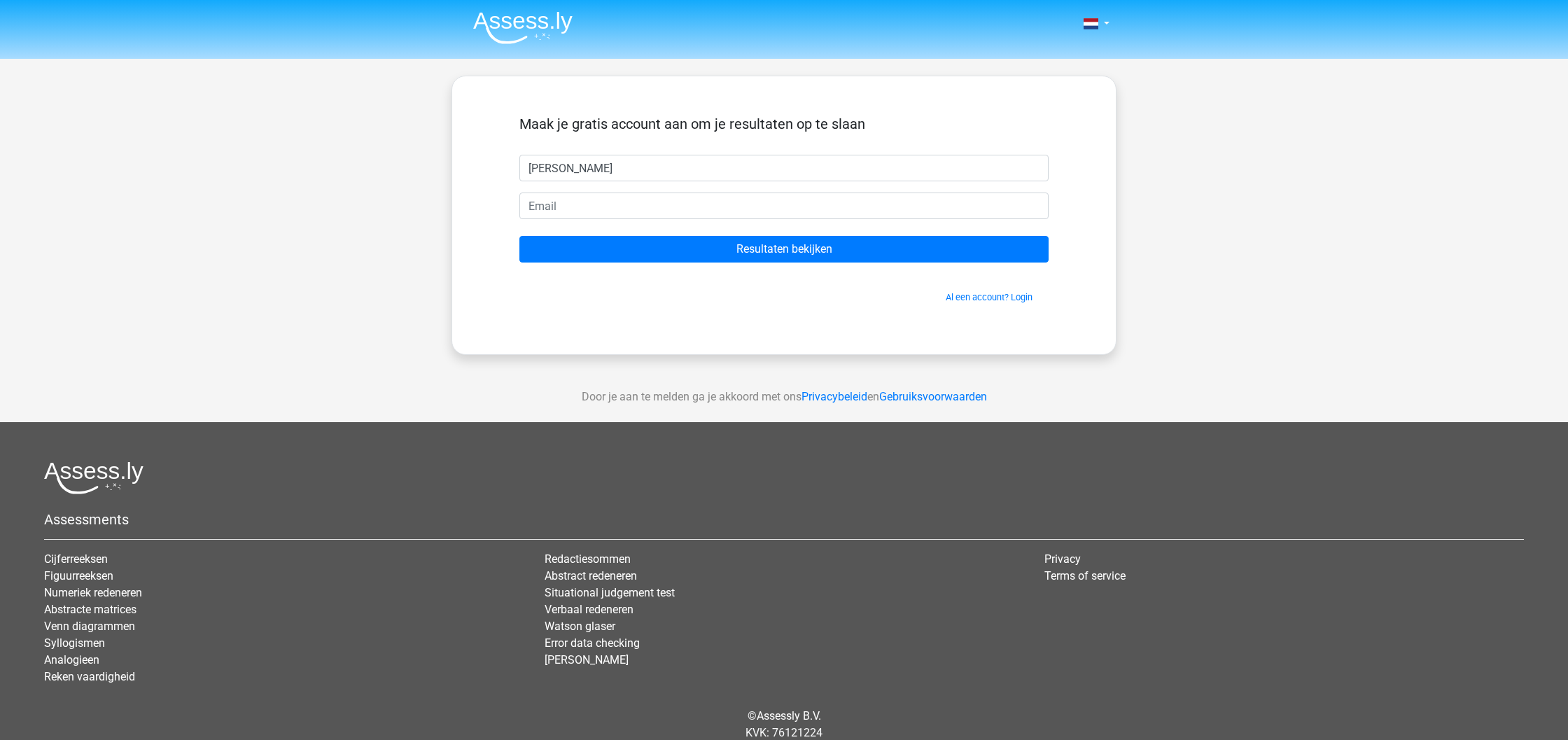
type input "[PERSON_NAME]"
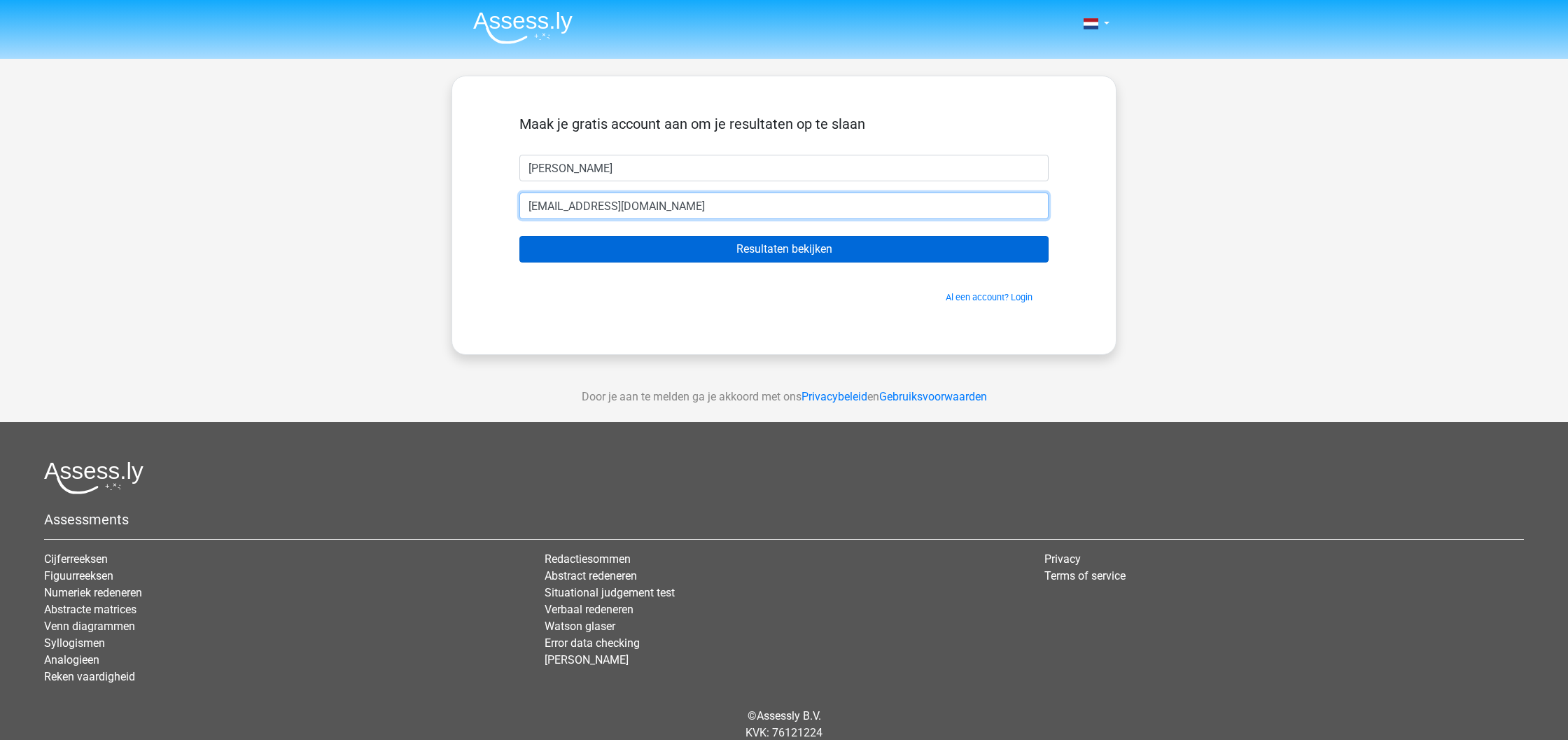
type input "[EMAIL_ADDRESS][DOMAIN_NAME]"
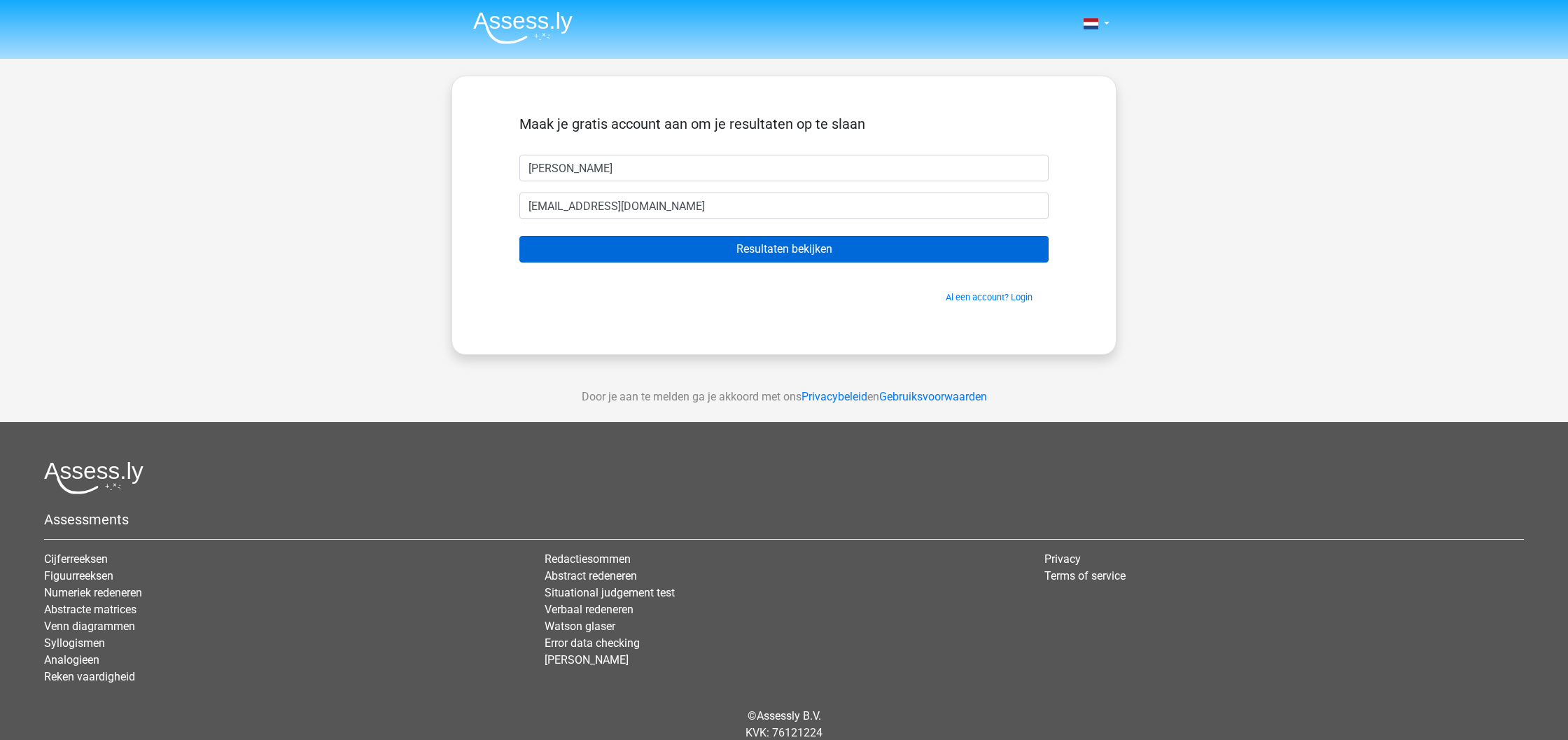
click at [801, 250] on input "Resultaten bekijken" at bounding box center [784, 249] width 529 height 27
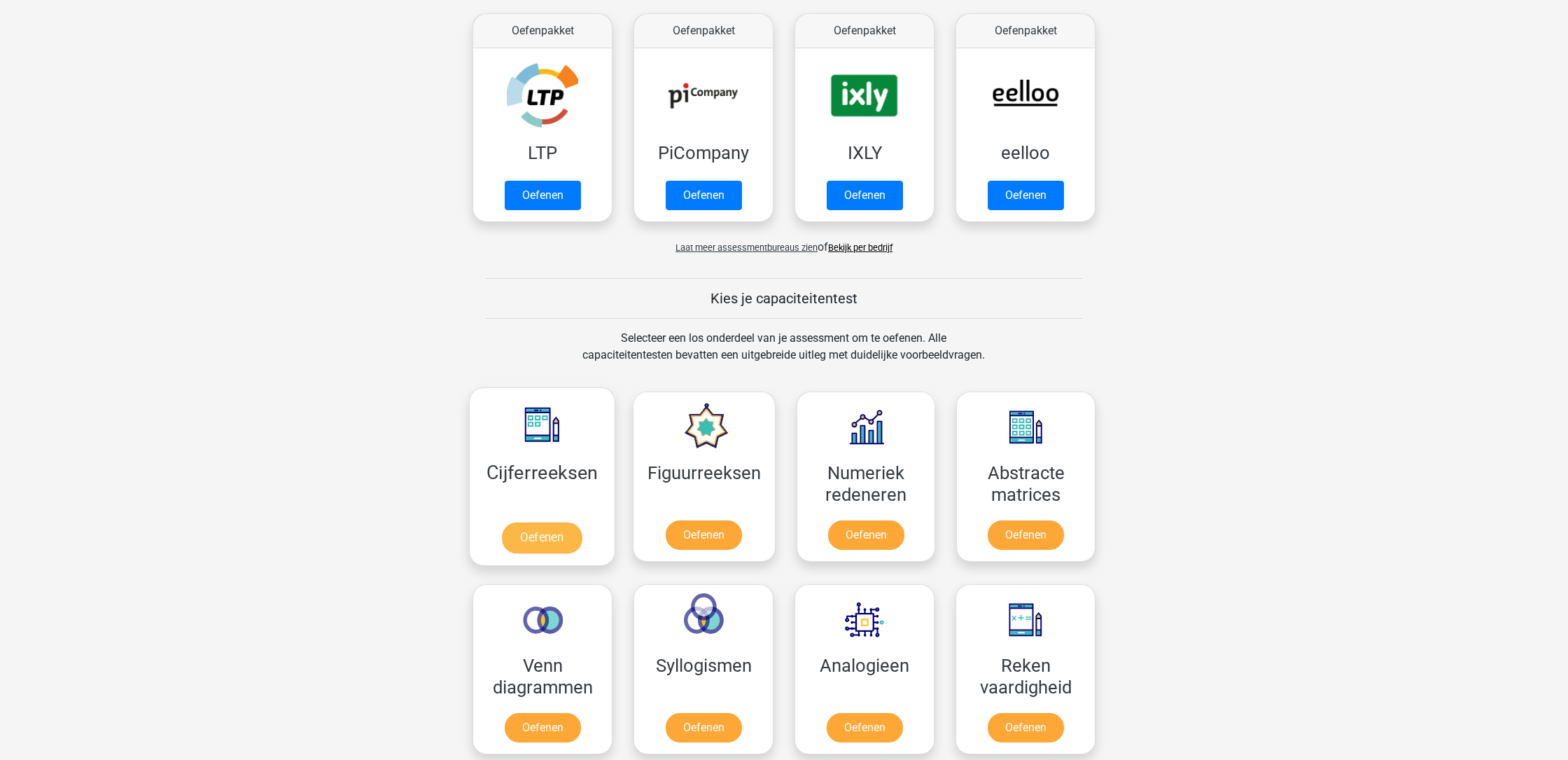
scroll to position [266, 0]
click at [538, 530] on link "Oefenen" at bounding box center [542, 538] width 80 height 31
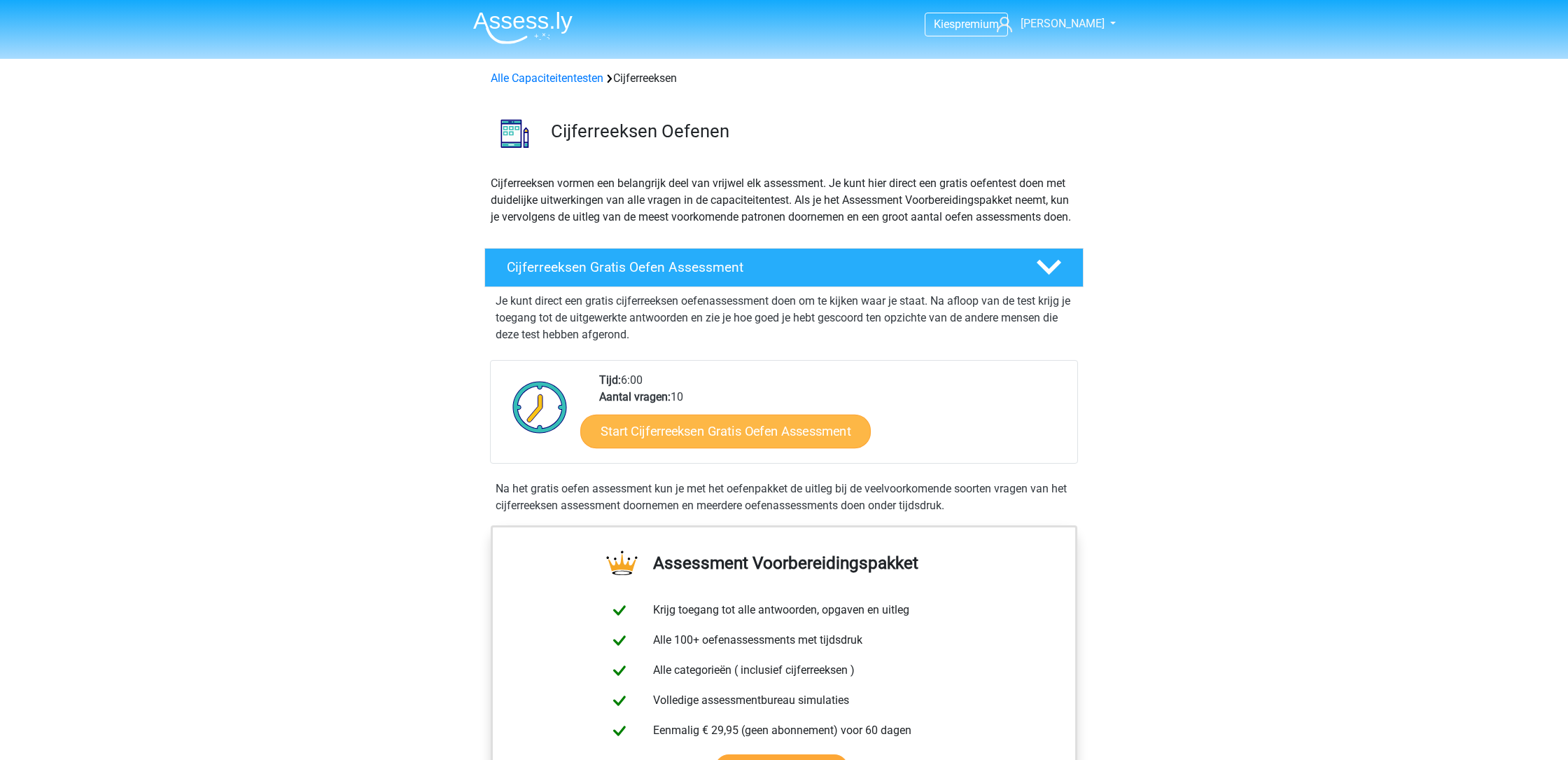
click at [696, 447] on link "Start Cijferreeksen Gratis Oefen Assessment" at bounding box center [725, 430] width 291 height 34
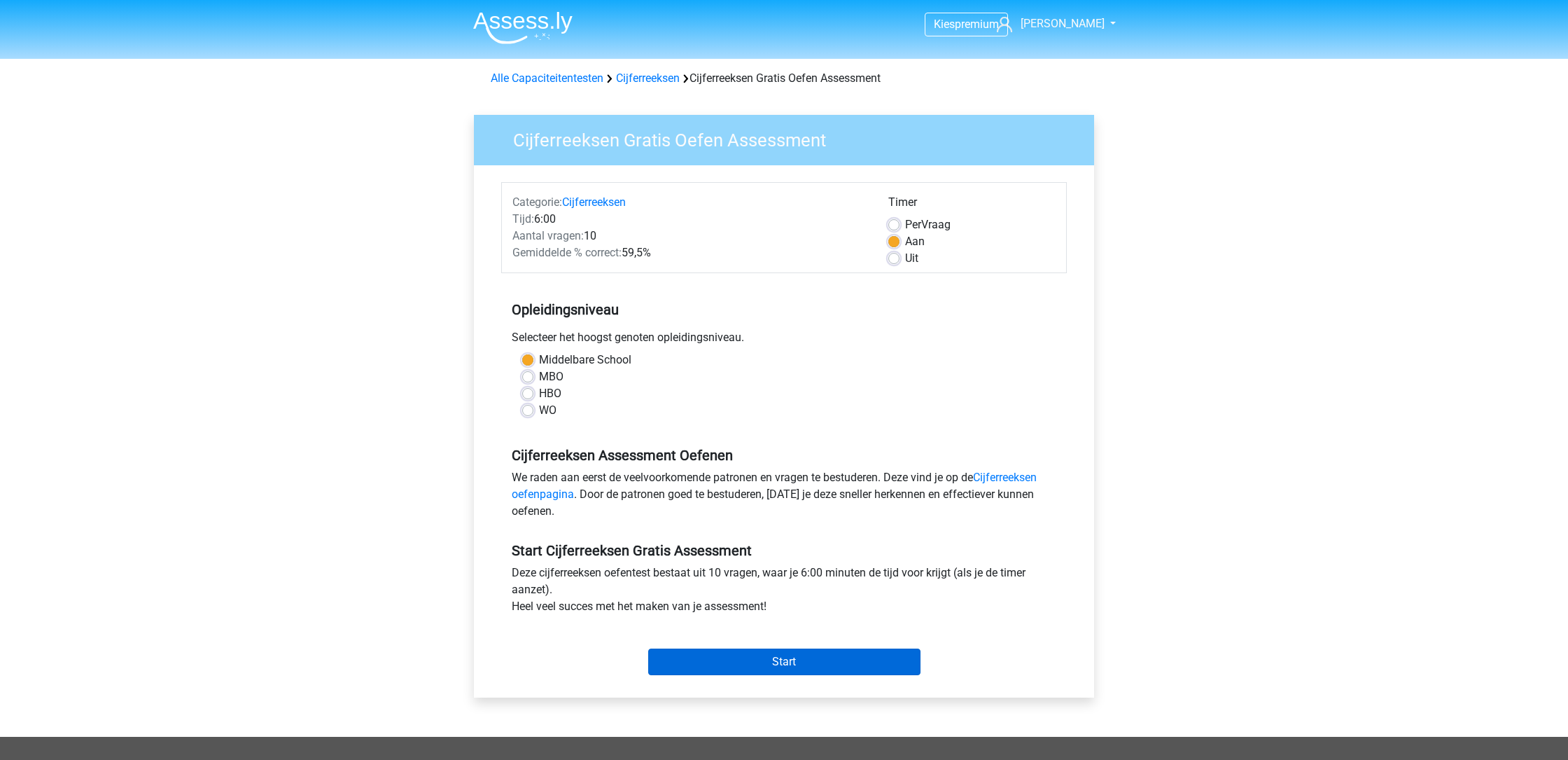
click at [816, 660] on input "Start" at bounding box center [784, 661] width 272 height 27
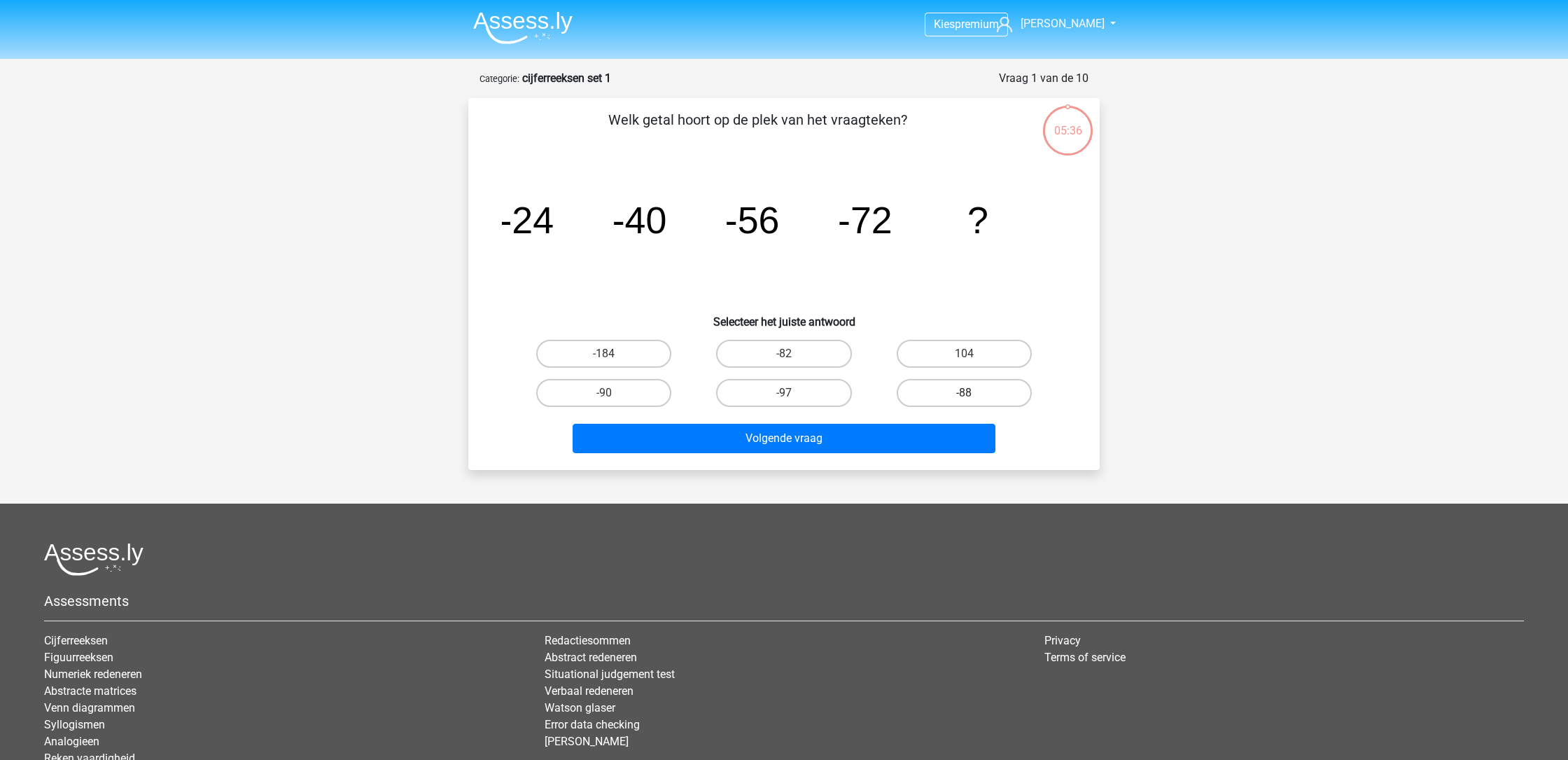
click at [941, 390] on label "-88" at bounding box center [964, 392] width 135 height 28
click at [964, 393] on input "-88" at bounding box center [969, 398] width 9 height 9
radio input "true"
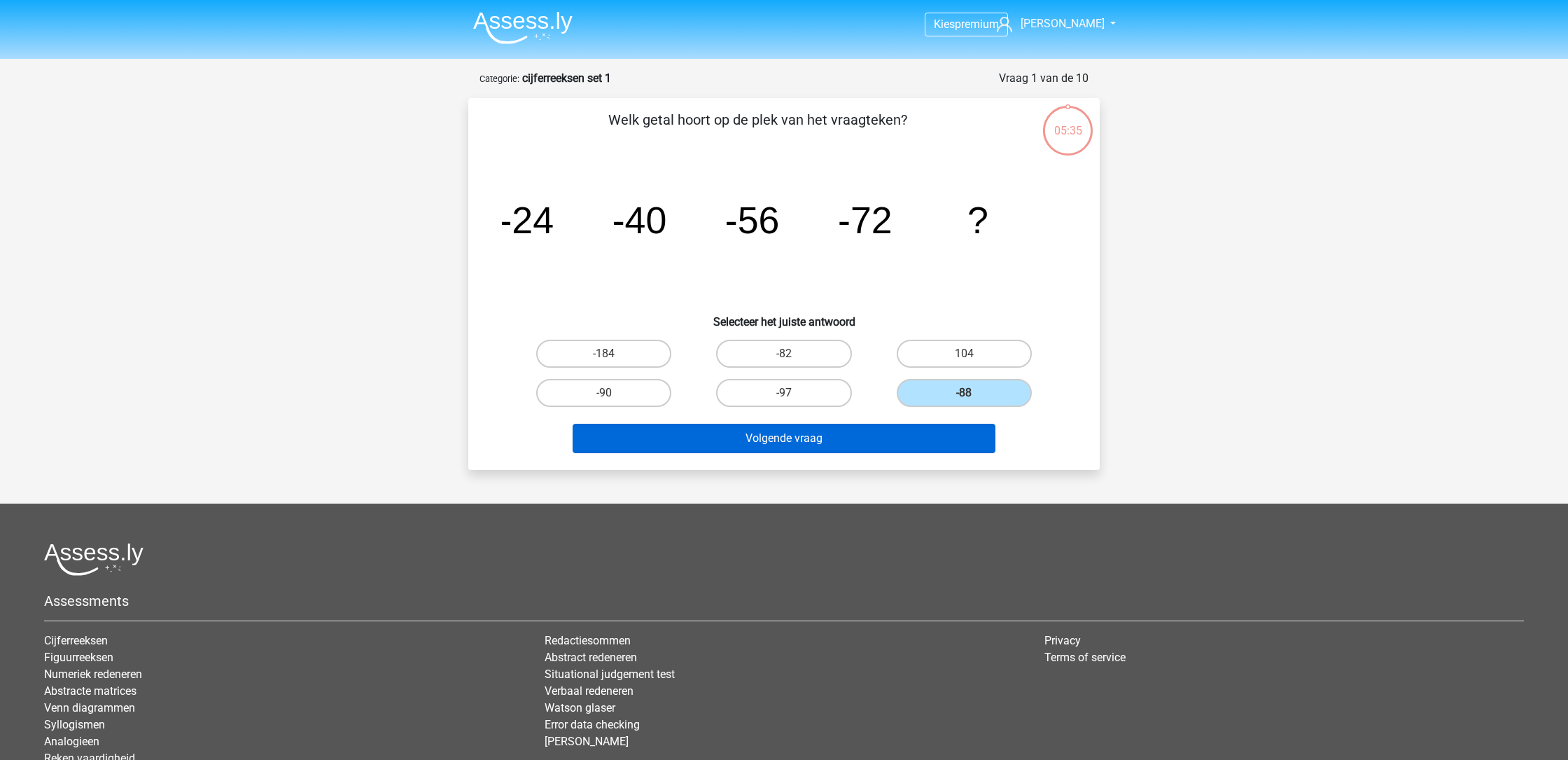
click at [814, 438] on button "Volgende vraag" at bounding box center [784, 438] width 423 height 29
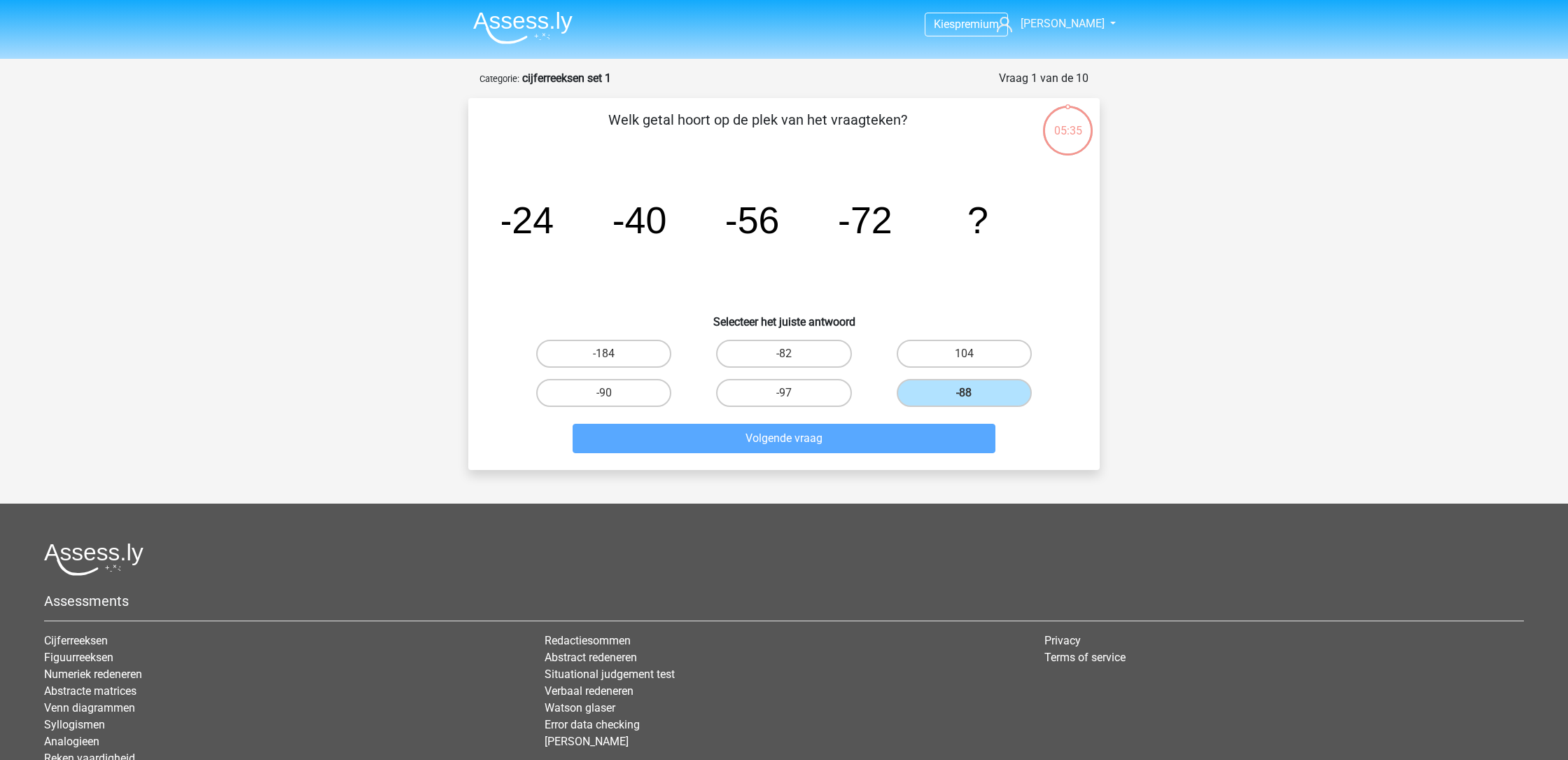
scroll to position [70, 0]
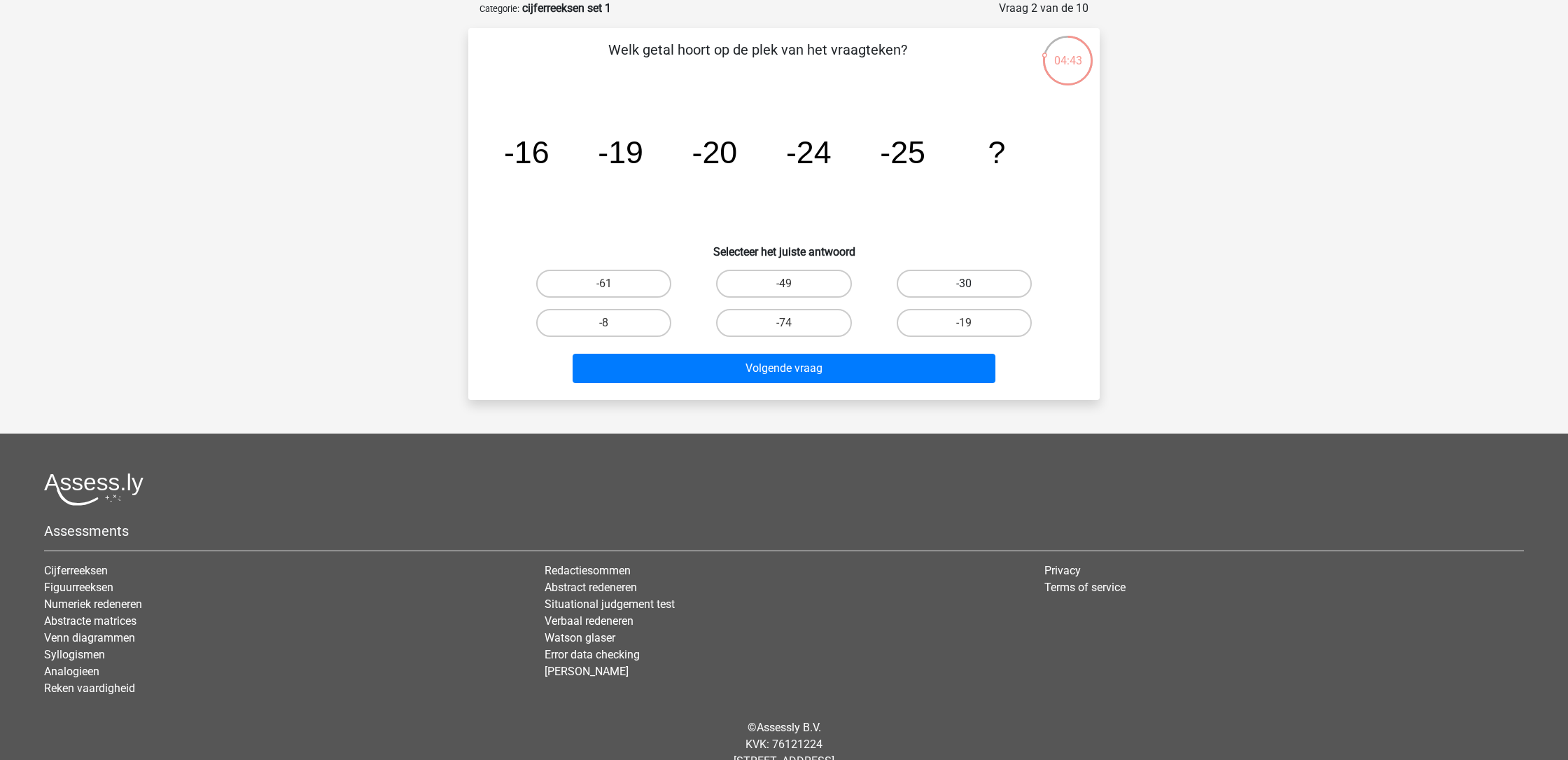
click at [962, 282] on label "-30" at bounding box center [964, 283] width 135 height 28
click at [964, 283] on input "-30" at bounding box center [969, 288] width 9 height 9
radio input "true"
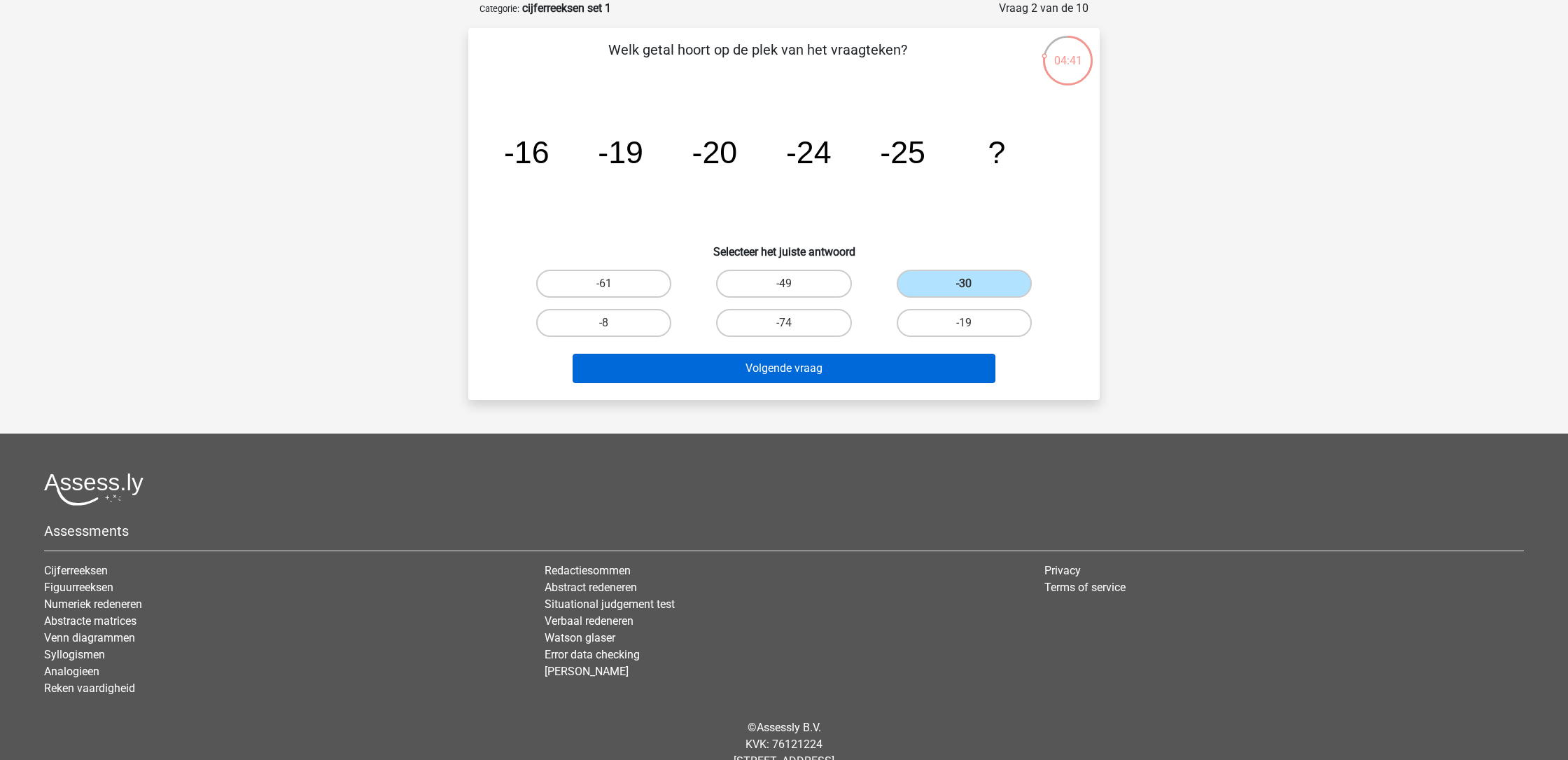
click at [861, 364] on button "Volgende vraag" at bounding box center [784, 369] width 423 height 29
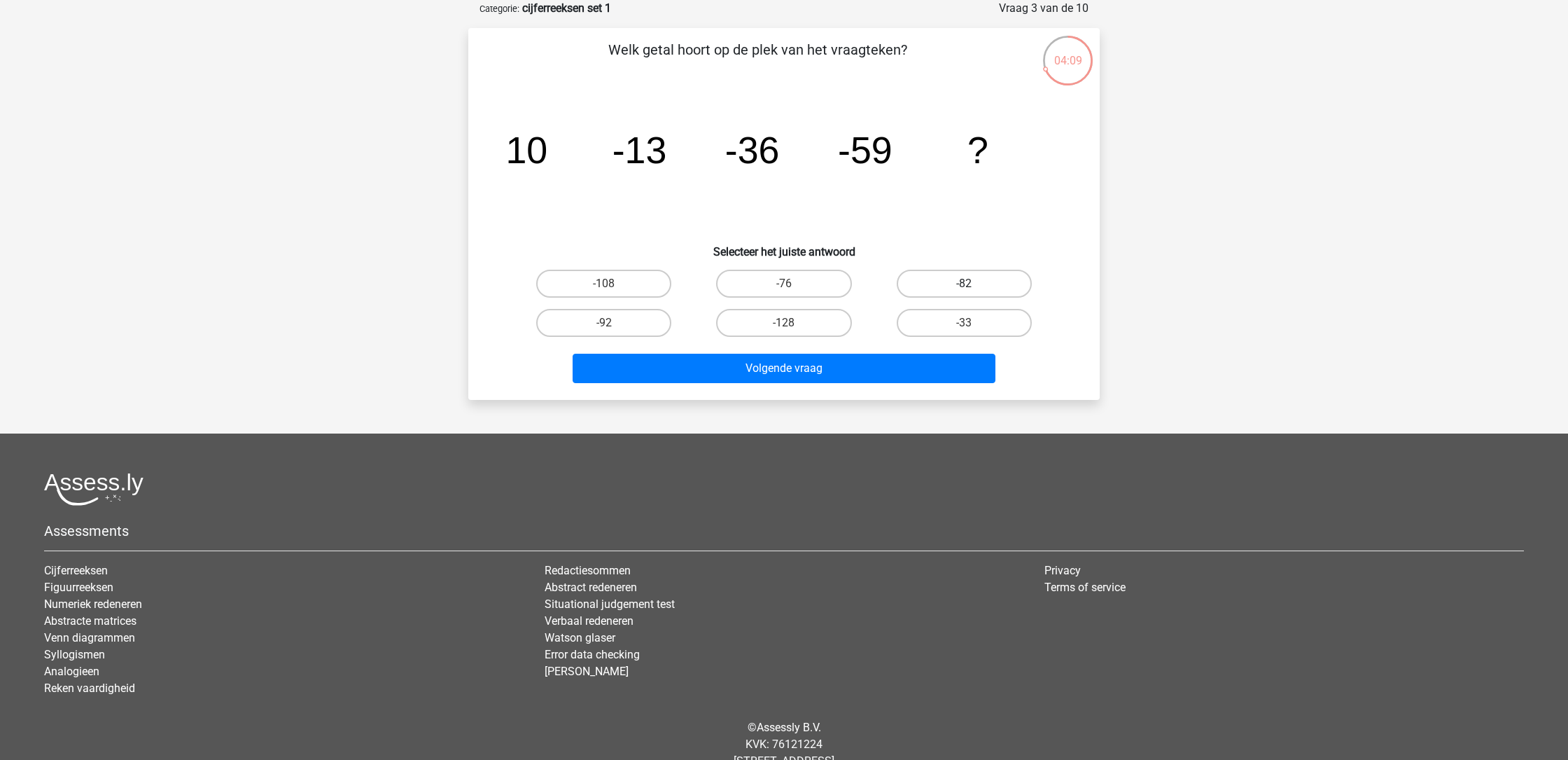
click at [949, 277] on label "-82" at bounding box center [964, 283] width 135 height 28
click at [964, 283] on input "-82" at bounding box center [969, 288] width 9 height 9
radio input "true"
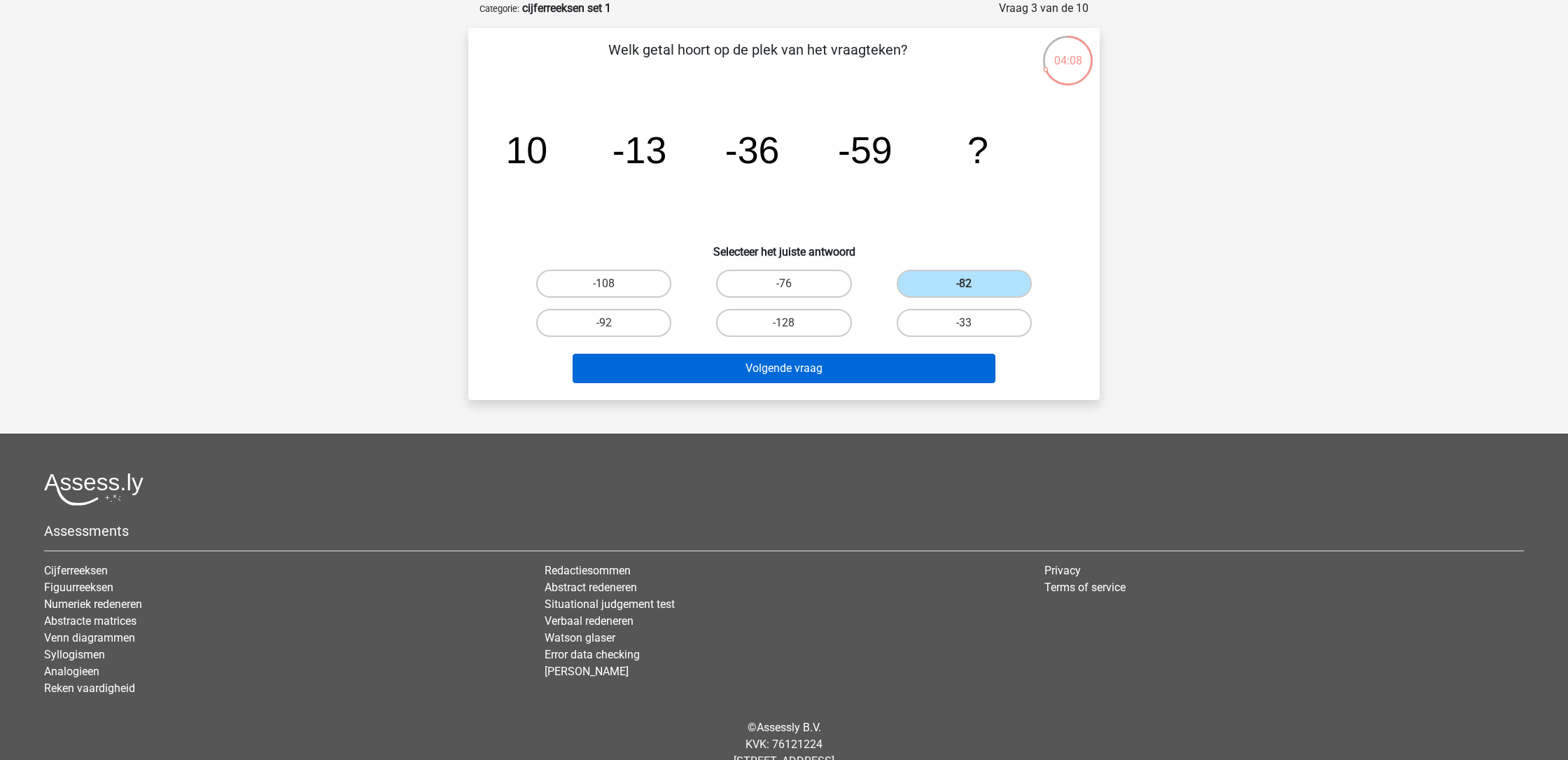
click at [814, 364] on button "Volgende vraag" at bounding box center [784, 369] width 423 height 29
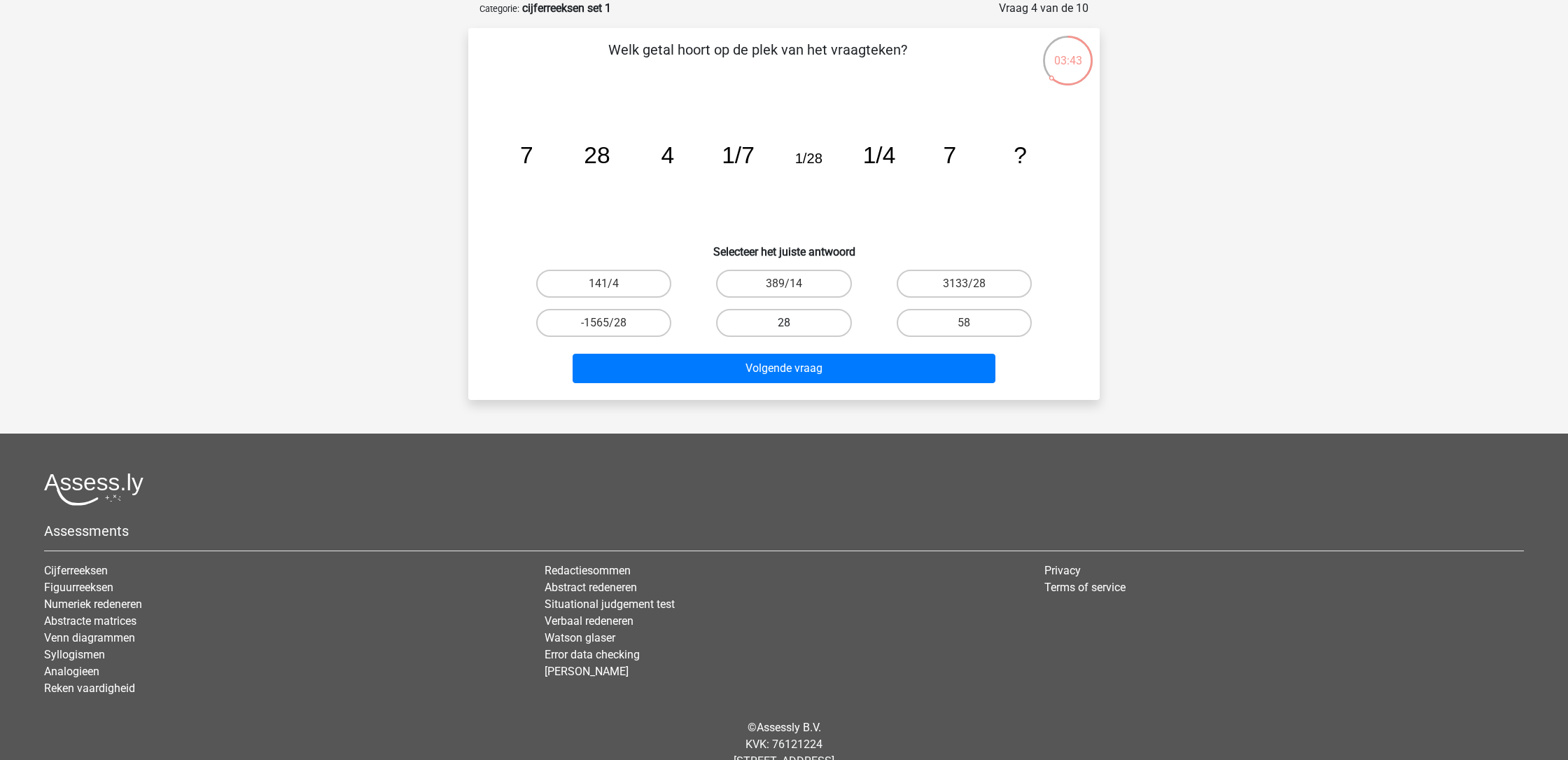
click at [773, 322] on label "28" at bounding box center [783, 323] width 135 height 28
click at [784, 323] on input "28" at bounding box center [789, 327] width 9 height 9
radio input "true"
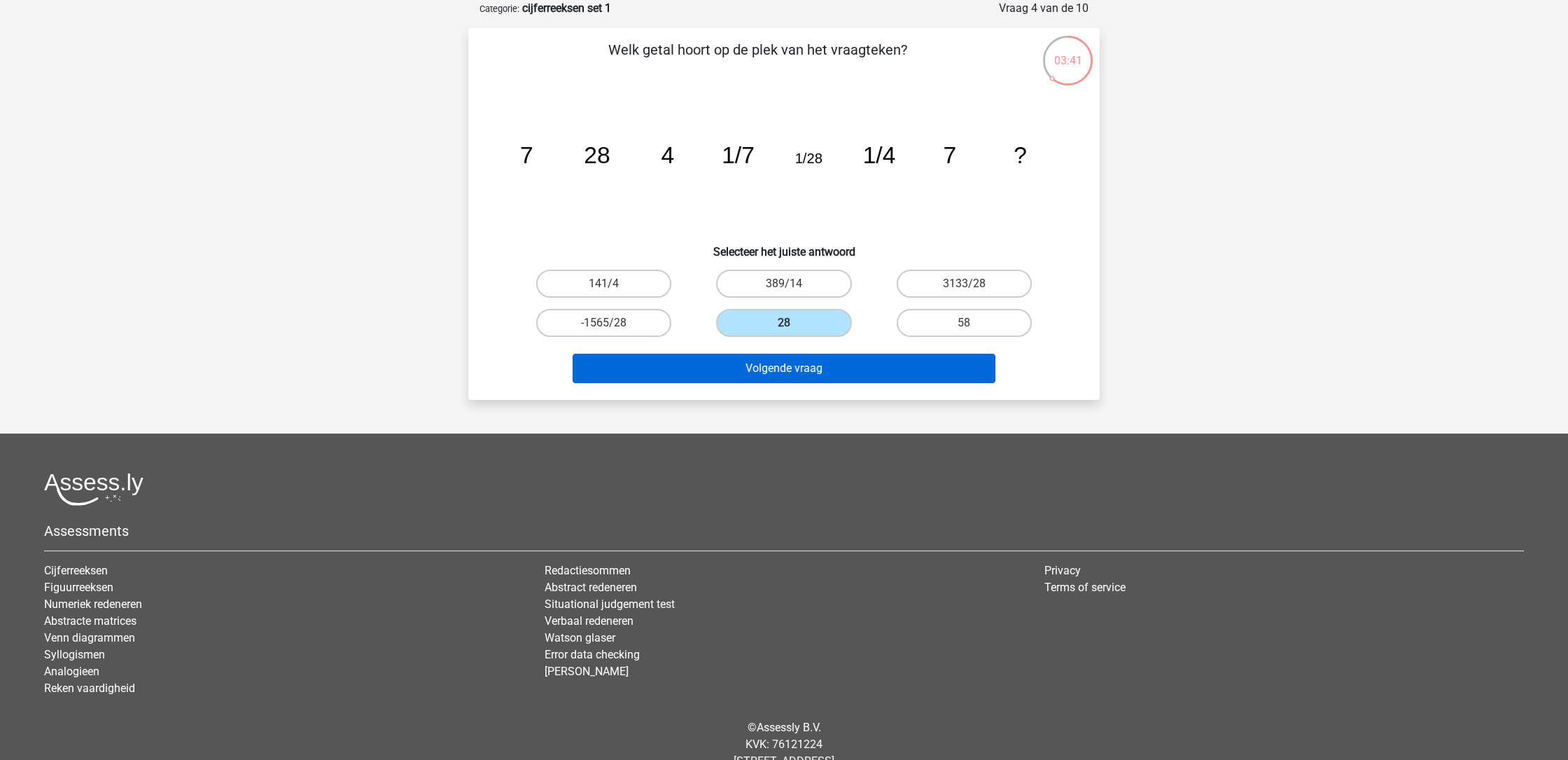
click at [766, 366] on button "Volgende vraag" at bounding box center [784, 369] width 423 height 29
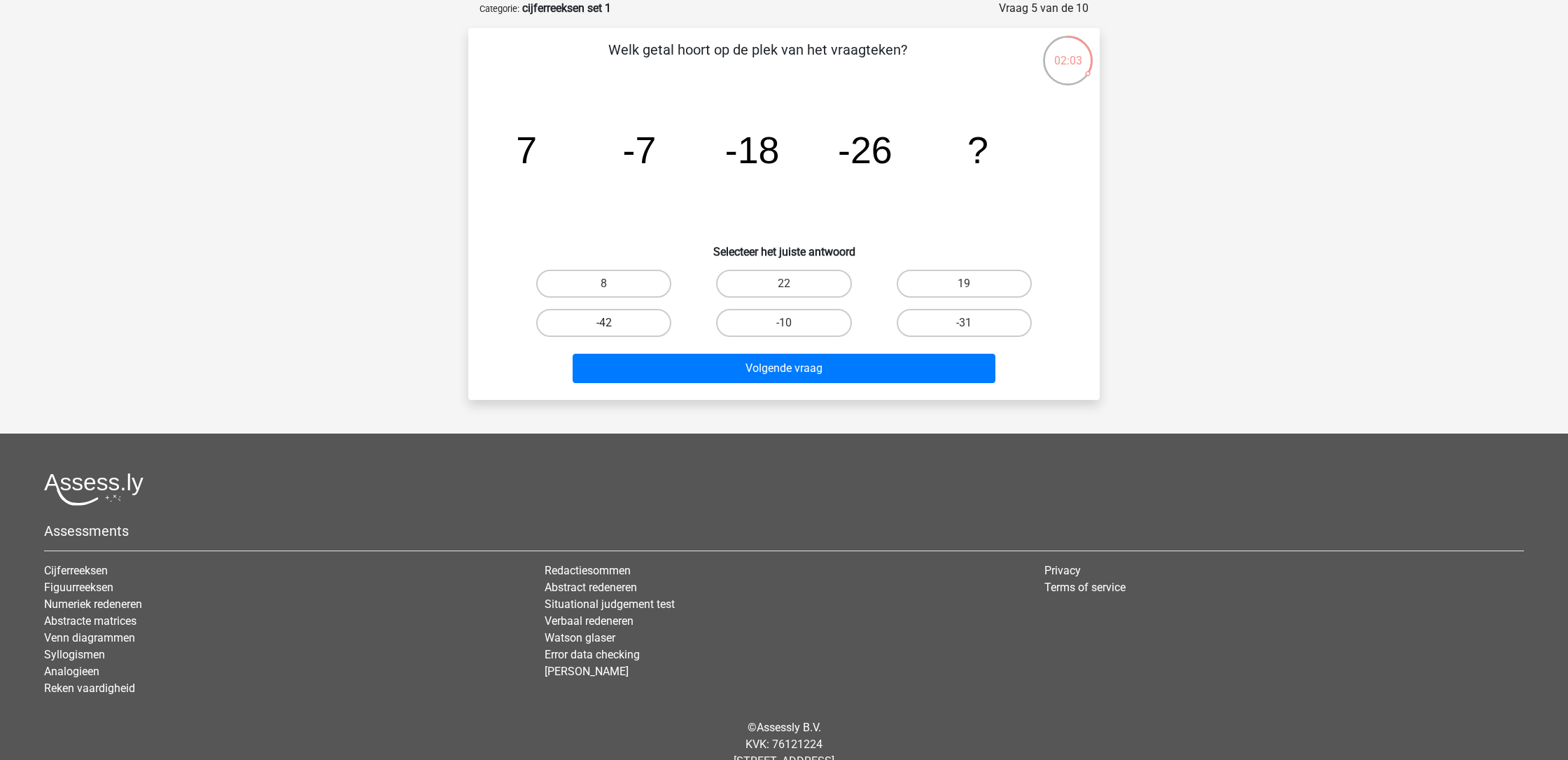
click at [650, 325] on label "-42" at bounding box center [603, 323] width 135 height 28
click at [613, 325] on input "-42" at bounding box center [609, 327] width 9 height 9
radio input "true"
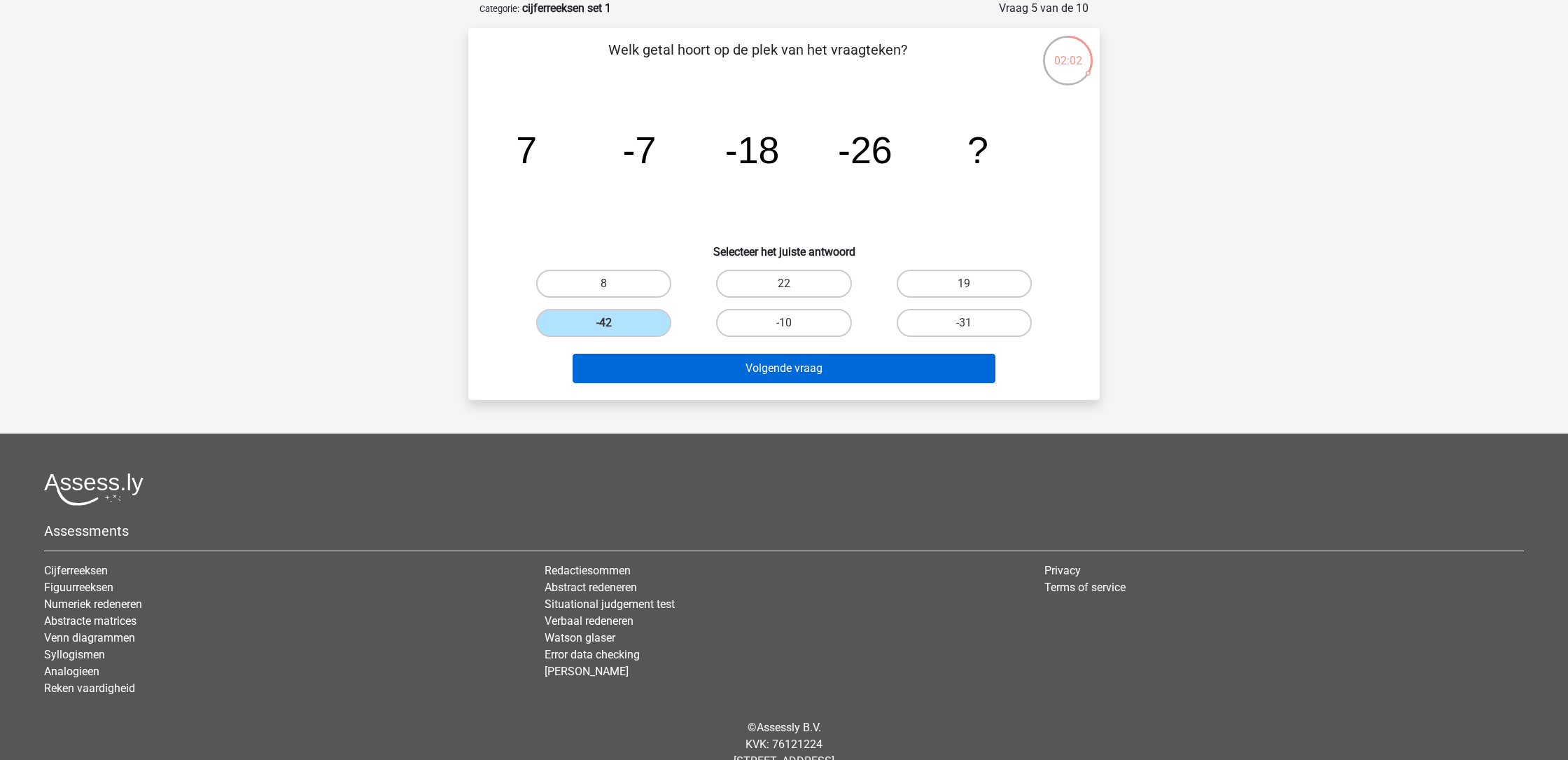
click at [717, 374] on button "Volgende vraag" at bounding box center [784, 369] width 423 height 29
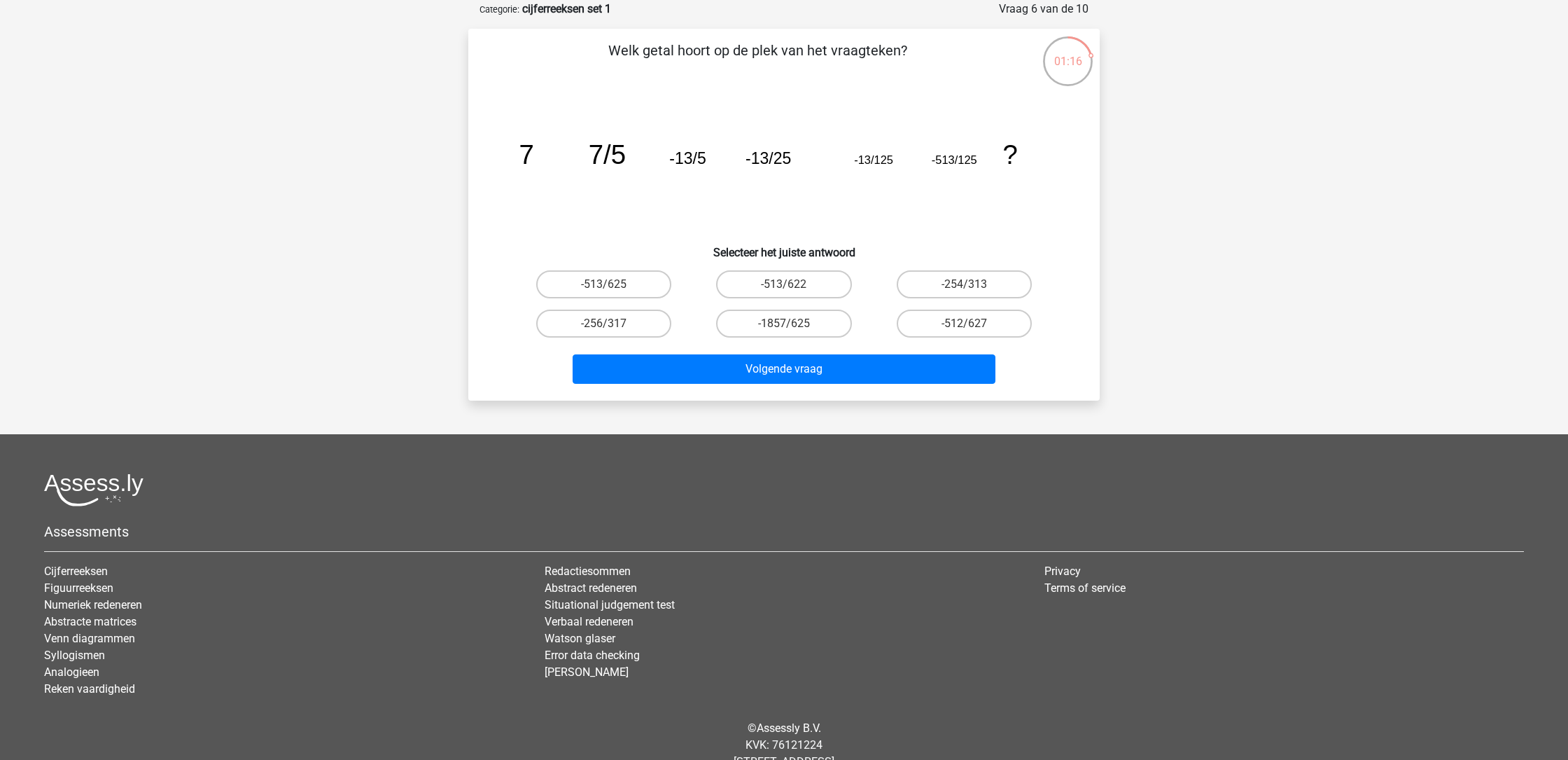
scroll to position [67, 0]
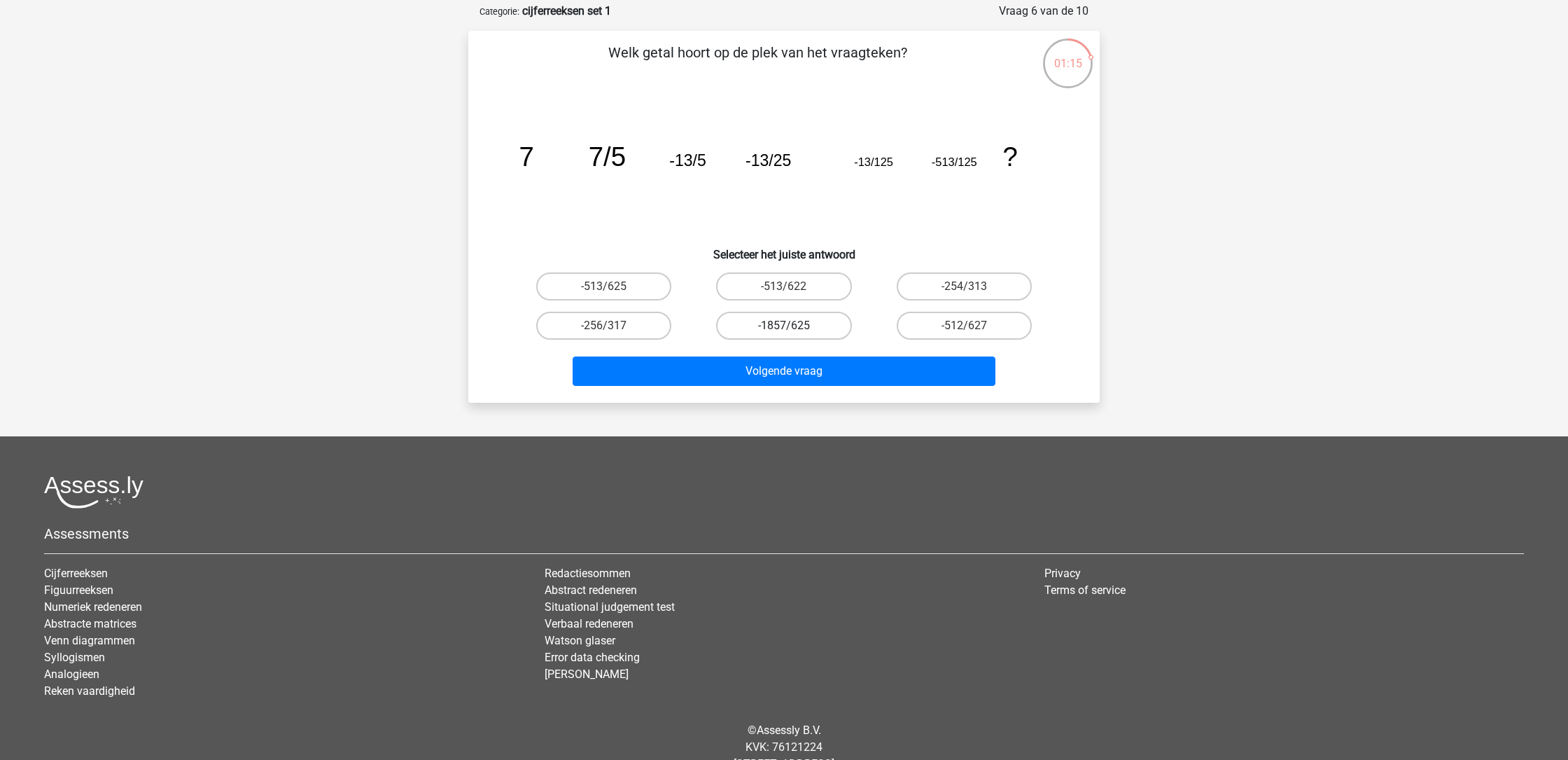
click at [802, 322] on label "-1857/625" at bounding box center [783, 325] width 135 height 28
click at [793, 325] on input "-1857/625" at bounding box center [789, 330] width 9 height 9
radio input "true"
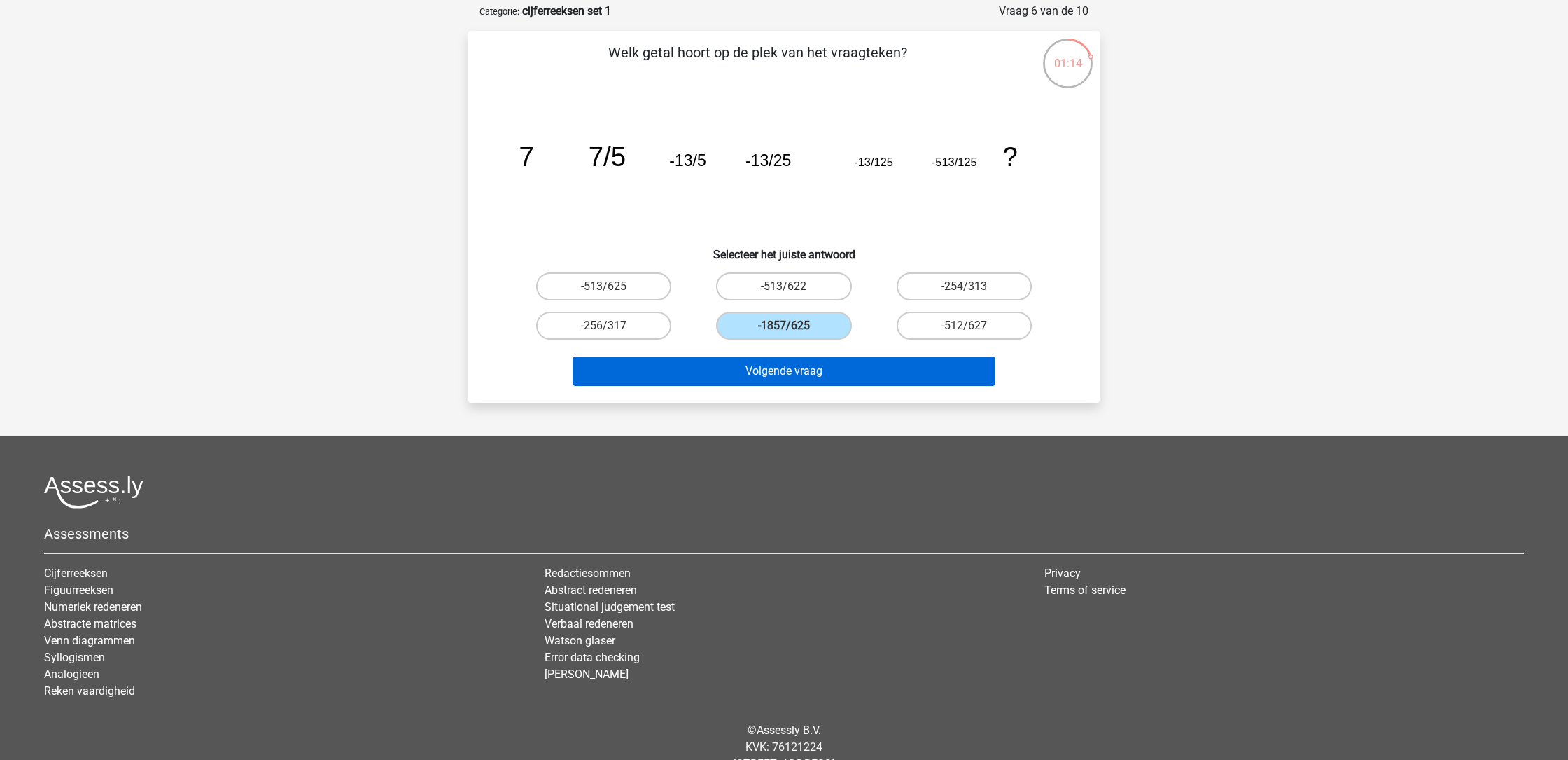
click at [805, 370] on button "Volgende vraag" at bounding box center [784, 371] width 423 height 29
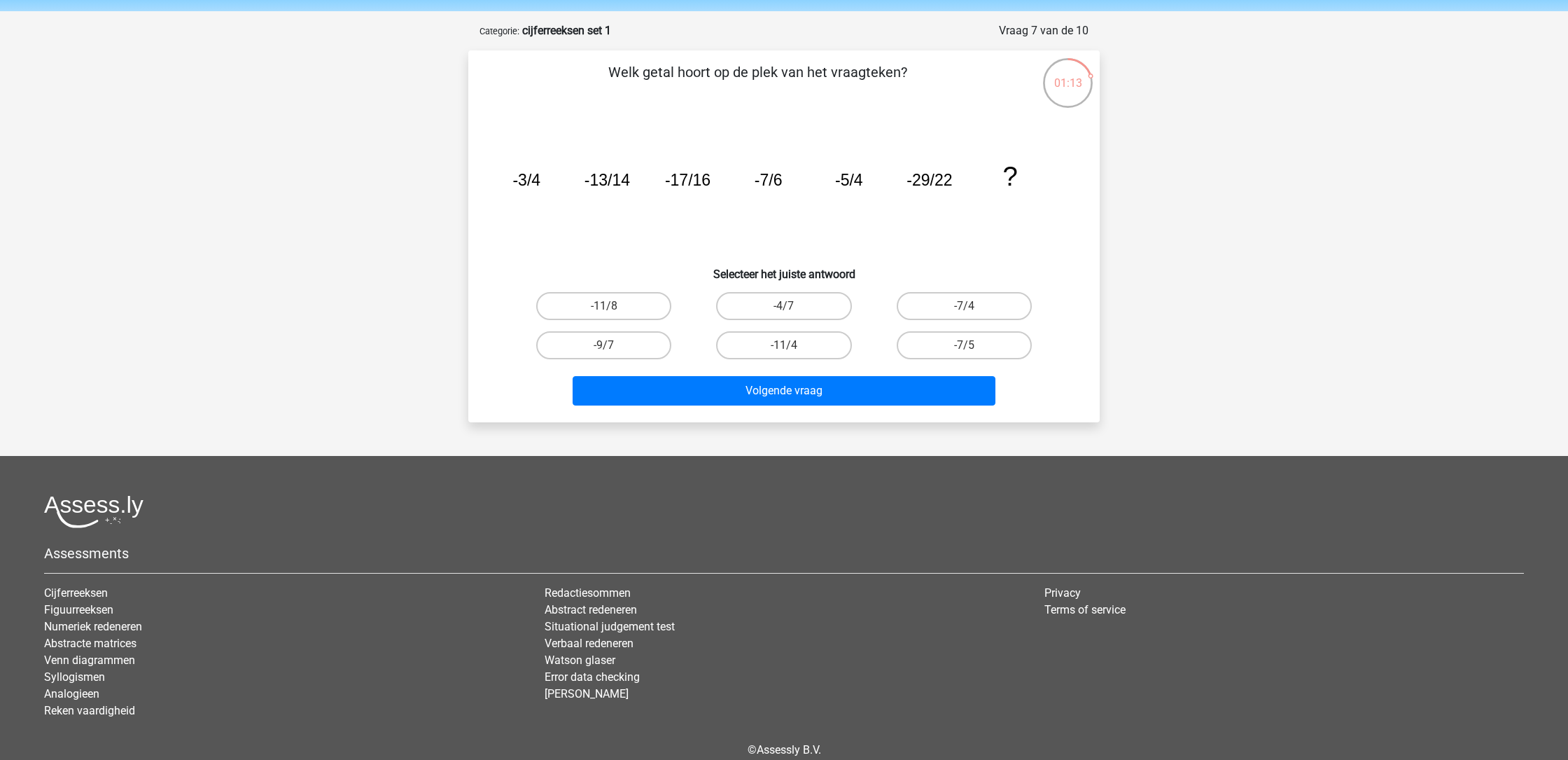
scroll to position [48, 0]
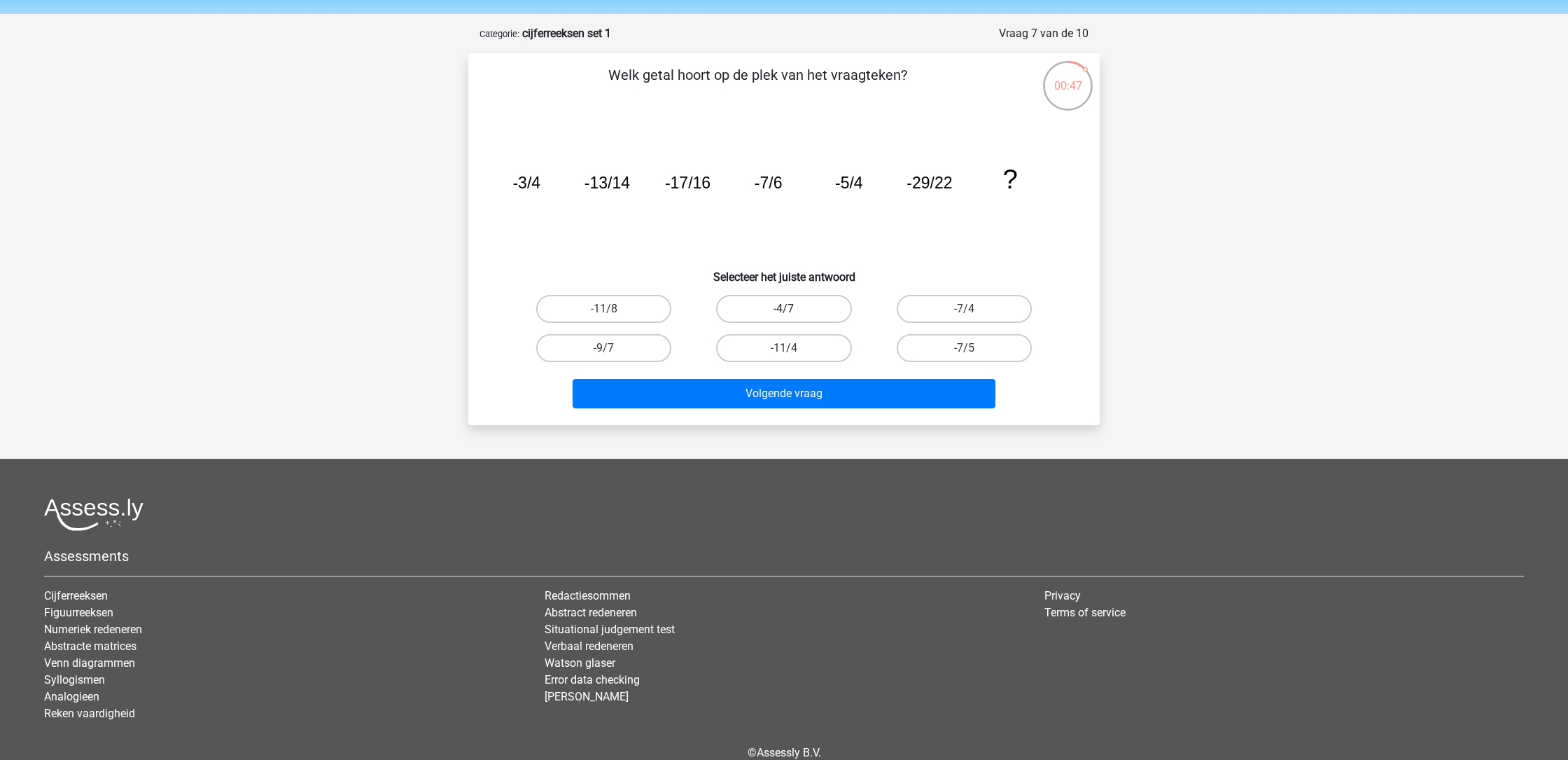
click at [798, 310] on label "-4/7" at bounding box center [783, 309] width 135 height 28
click at [793, 310] on input "-4/7" at bounding box center [789, 314] width 9 height 9
radio input "true"
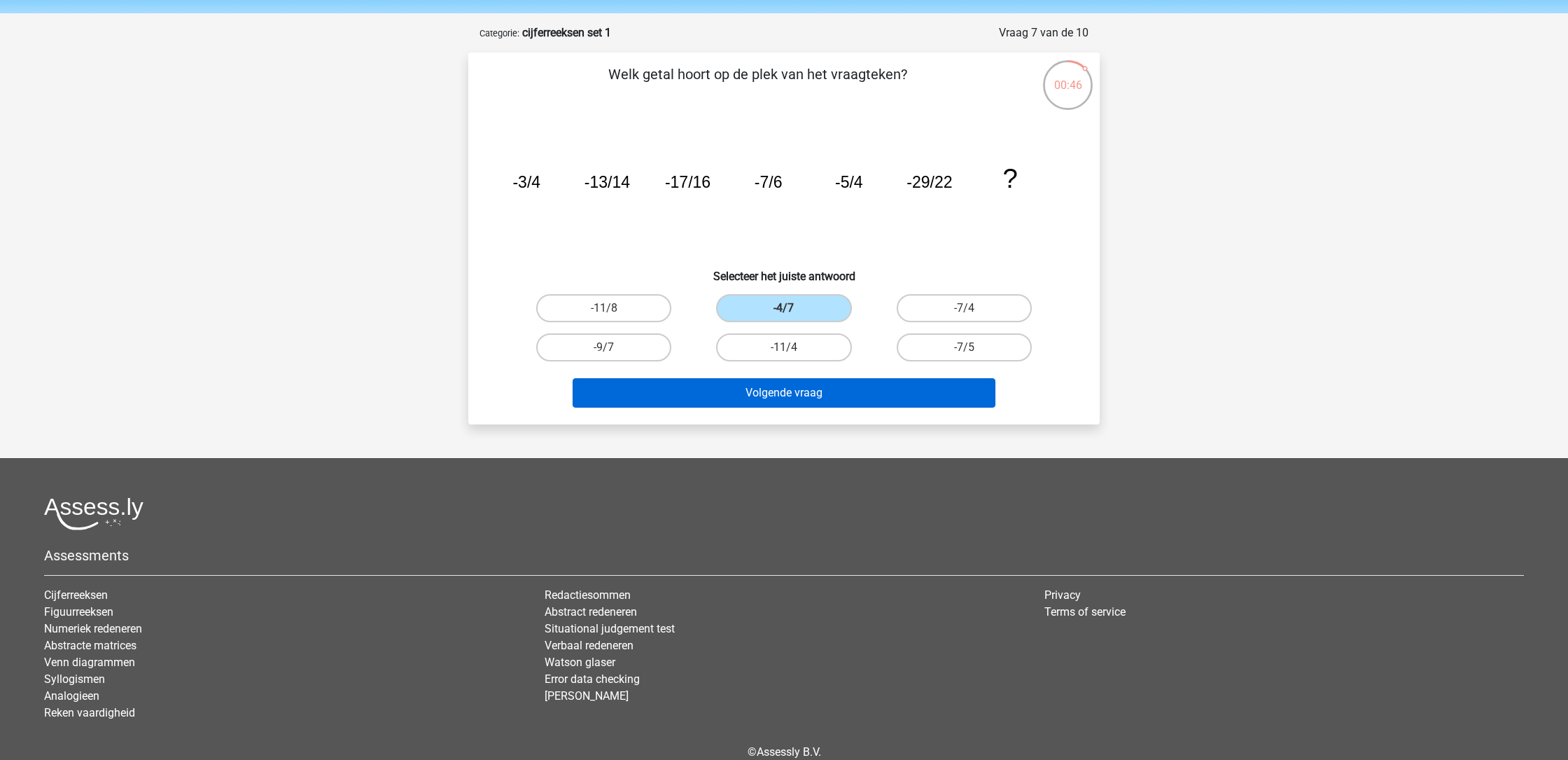
click at [799, 391] on button "Volgende vraag" at bounding box center [784, 392] width 423 height 29
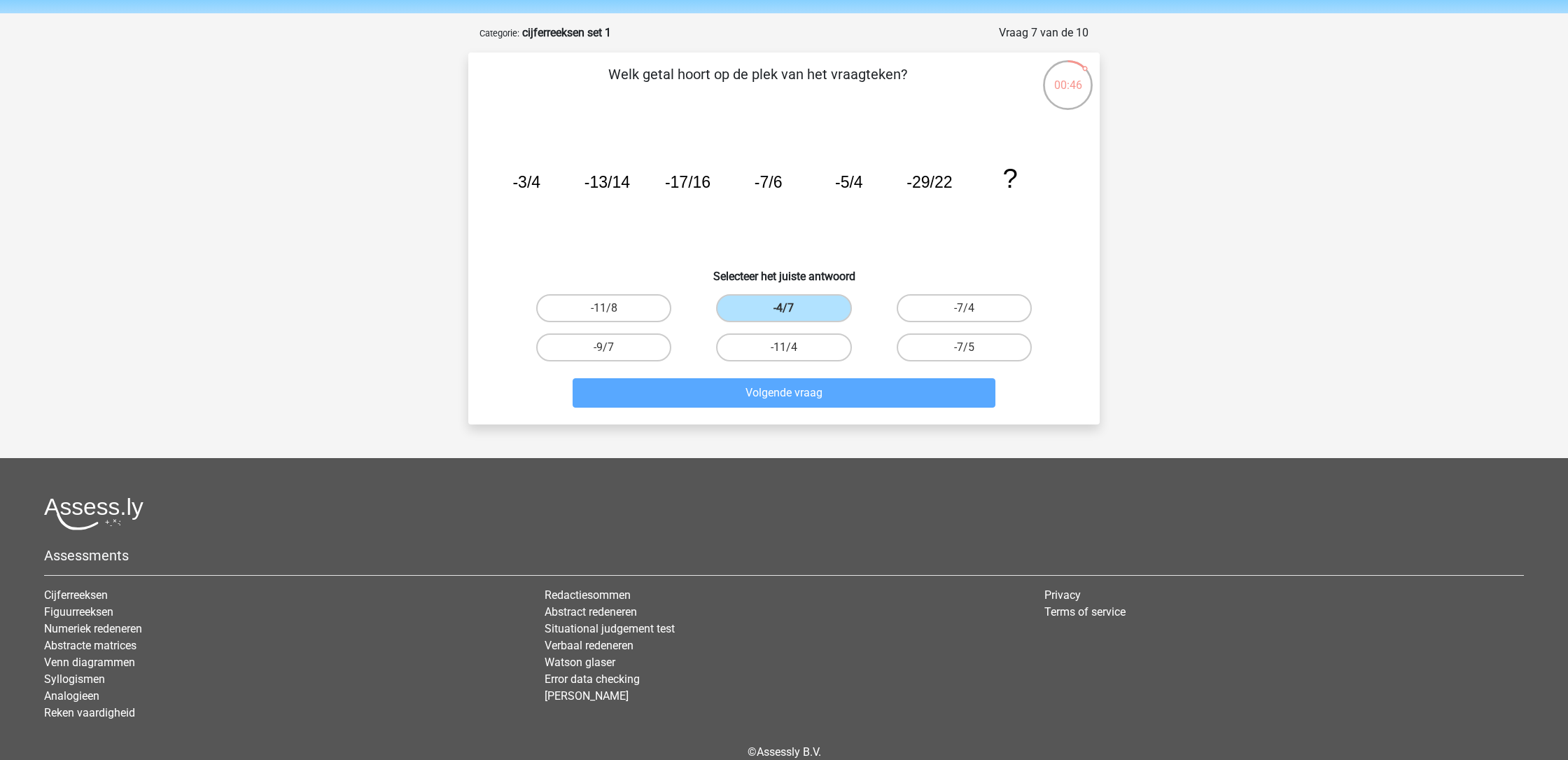
scroll to position [70, 0]
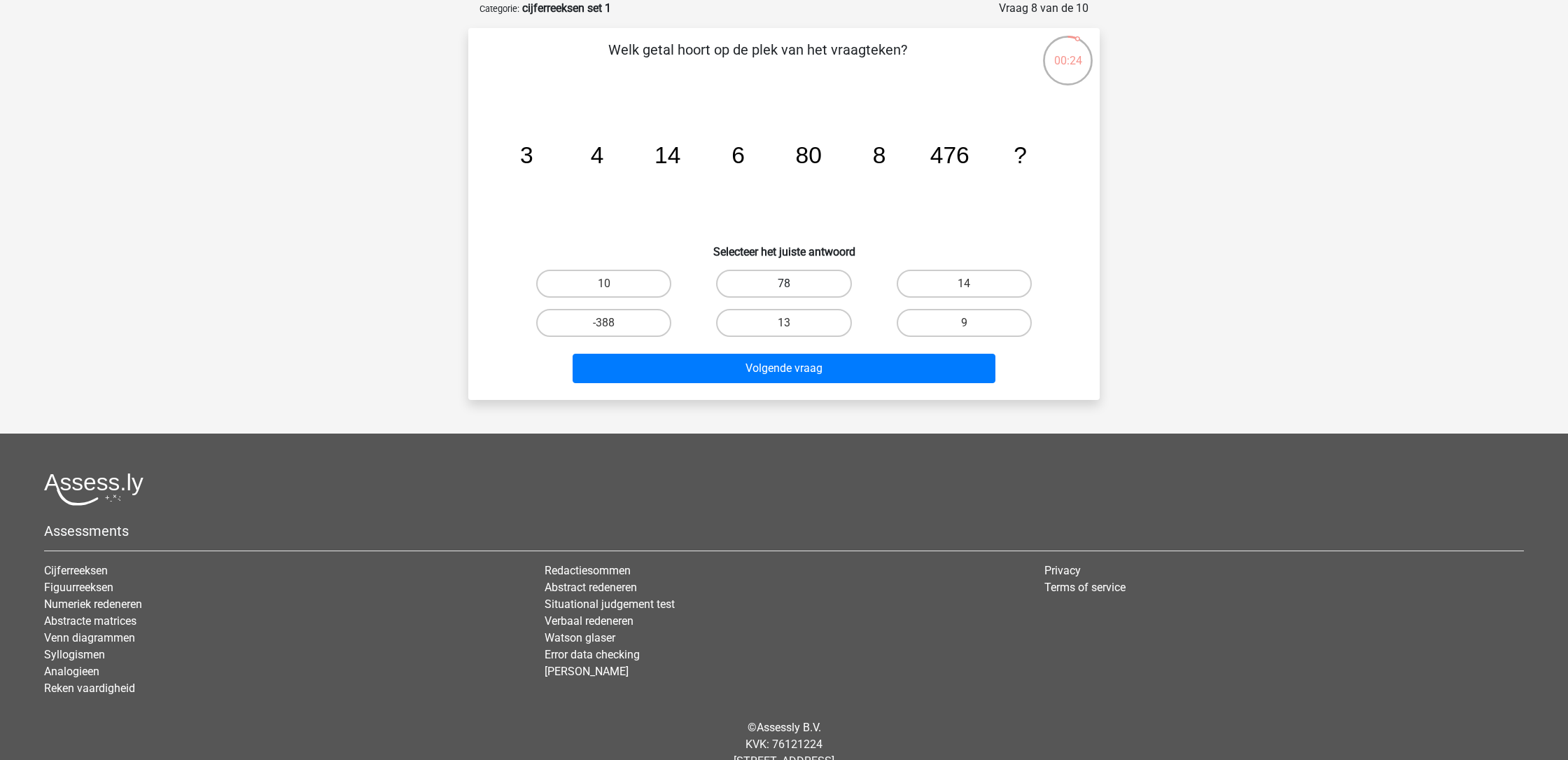
click at [787, 277] on label "78" at bounding box center [783, 283] width 135 height 28
click at [787, 283] on input "78" at bounding box center [789, 288] width 9 height 9
radio input "true"
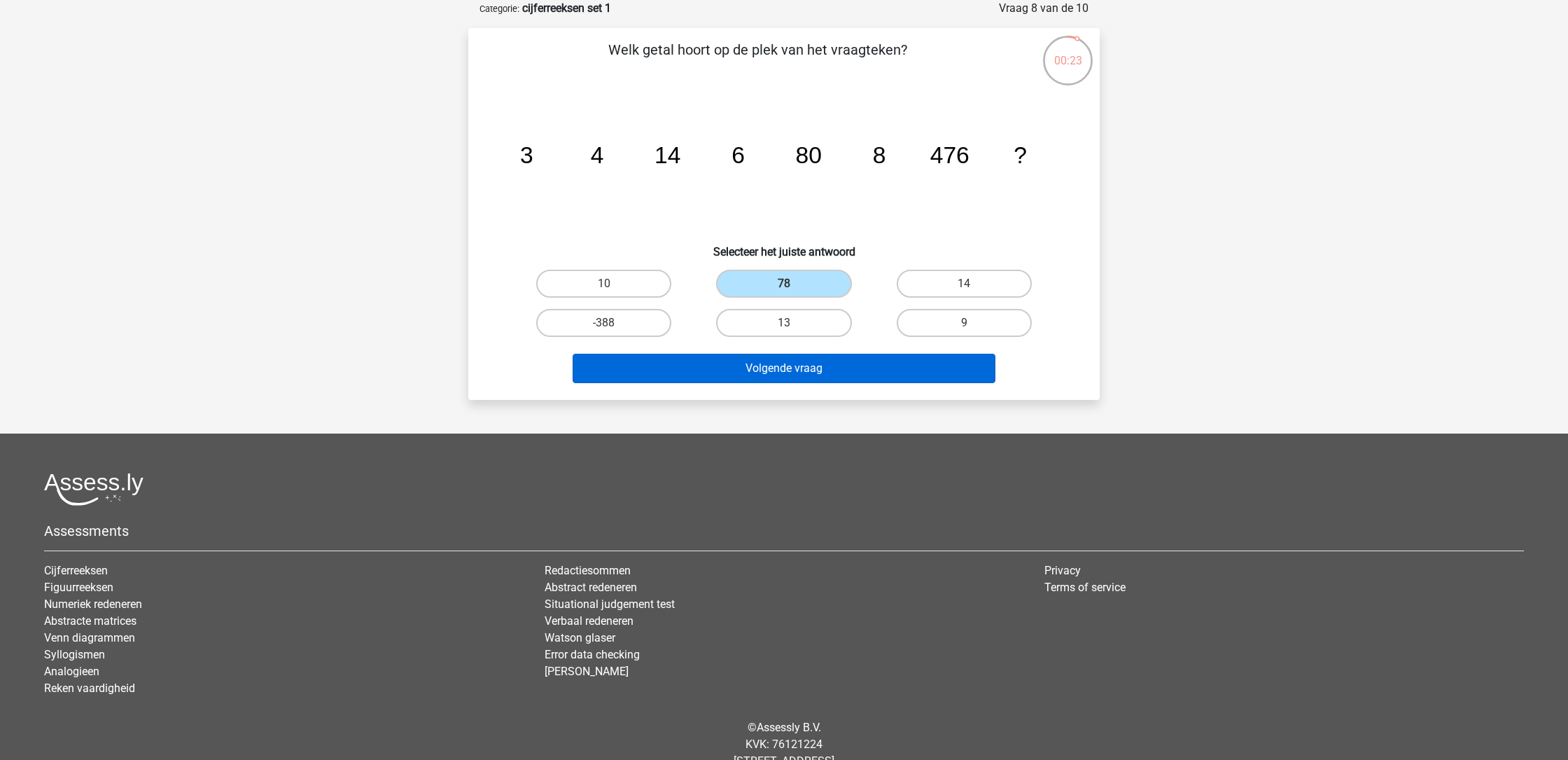
click at [798, 369] on button "Volgende vraag" at bounding box center [784, 369] width 423 height 29
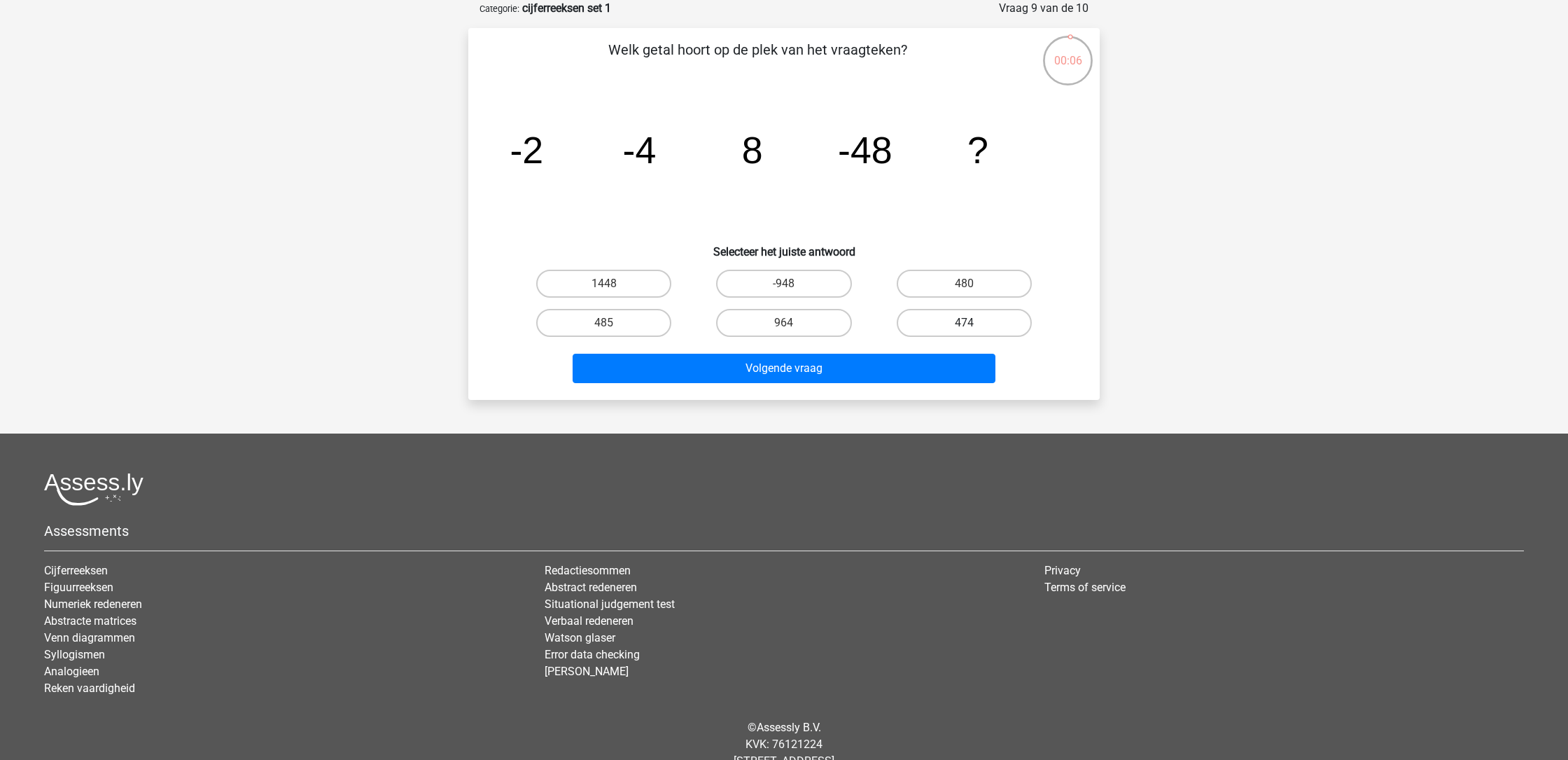
click at [962, 320] on label "474" at bounding box center [964, 323] width 135 height 28
click at [964, 323] on input "474" at bounding box center [969, 327] width 9 height 9
radio input "true"
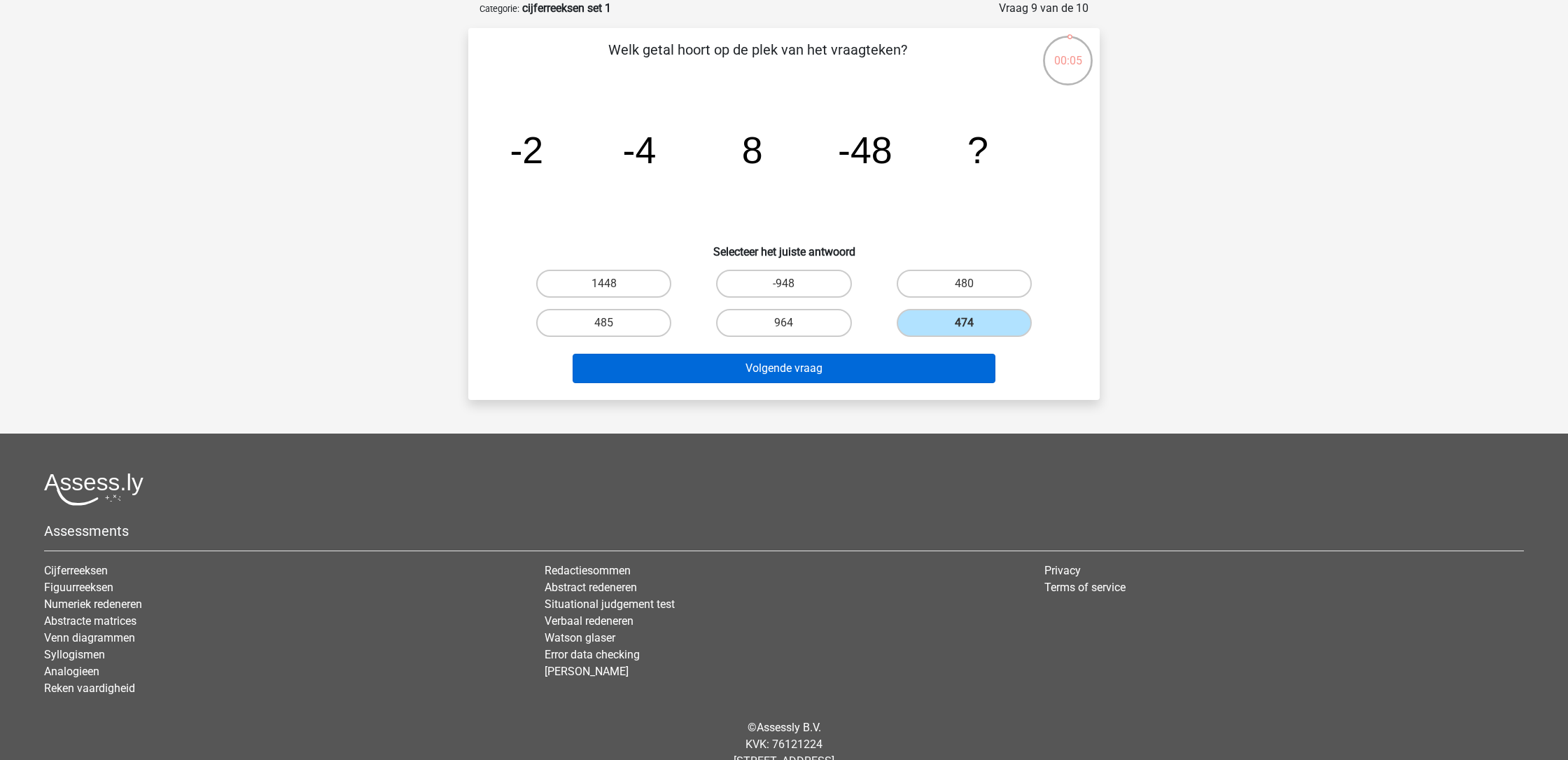
click at [875, 375] on button "Volgende vraag" at bounding box center [784, 369] width 423 height 29
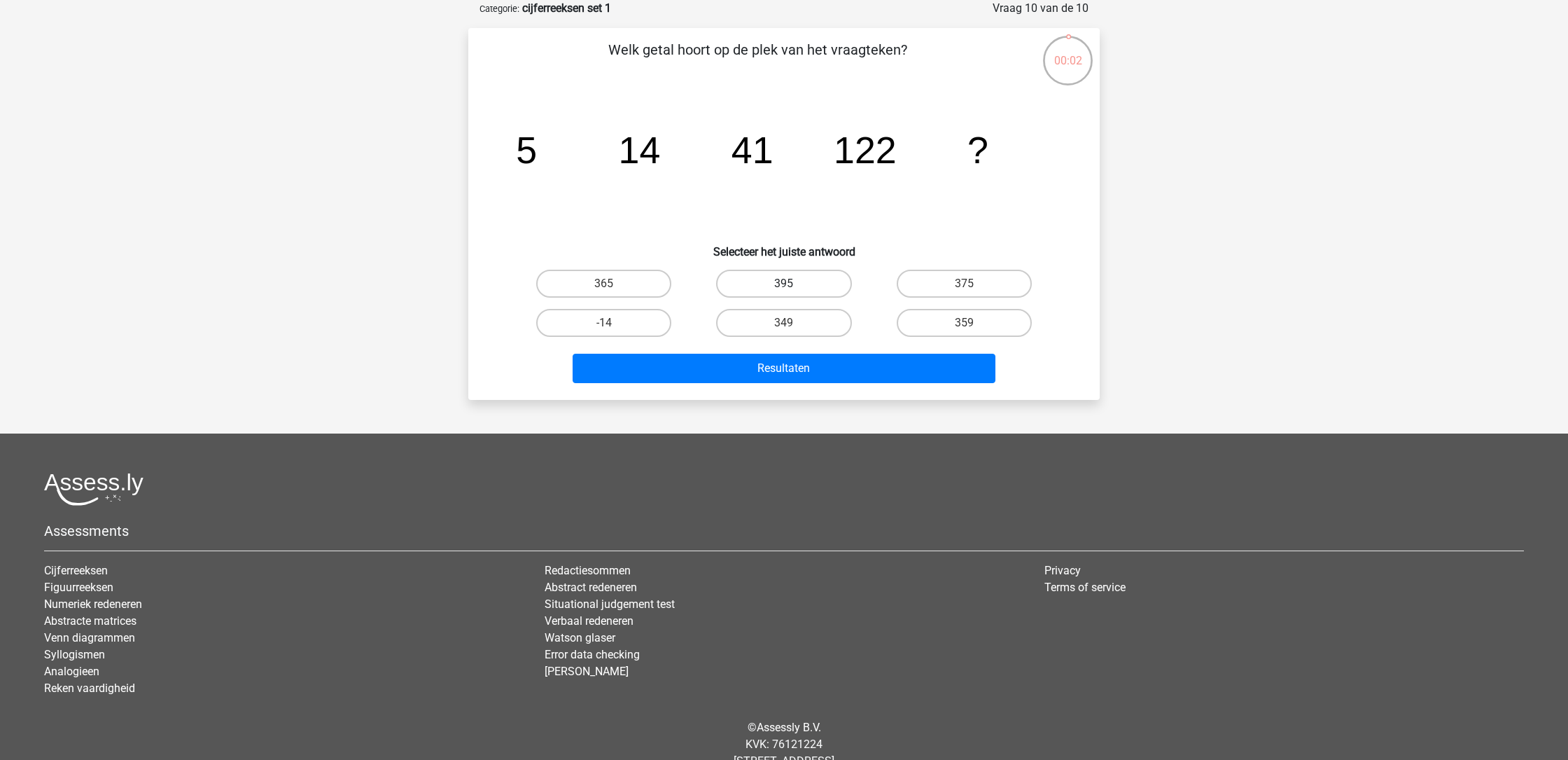
click at [797, 285] on label "395" at bounding box center [783, 283] width 135 height 28
click at [793, 285] on input "395" at bounding box center [789, 288] width 9 height 9
radio input "true"
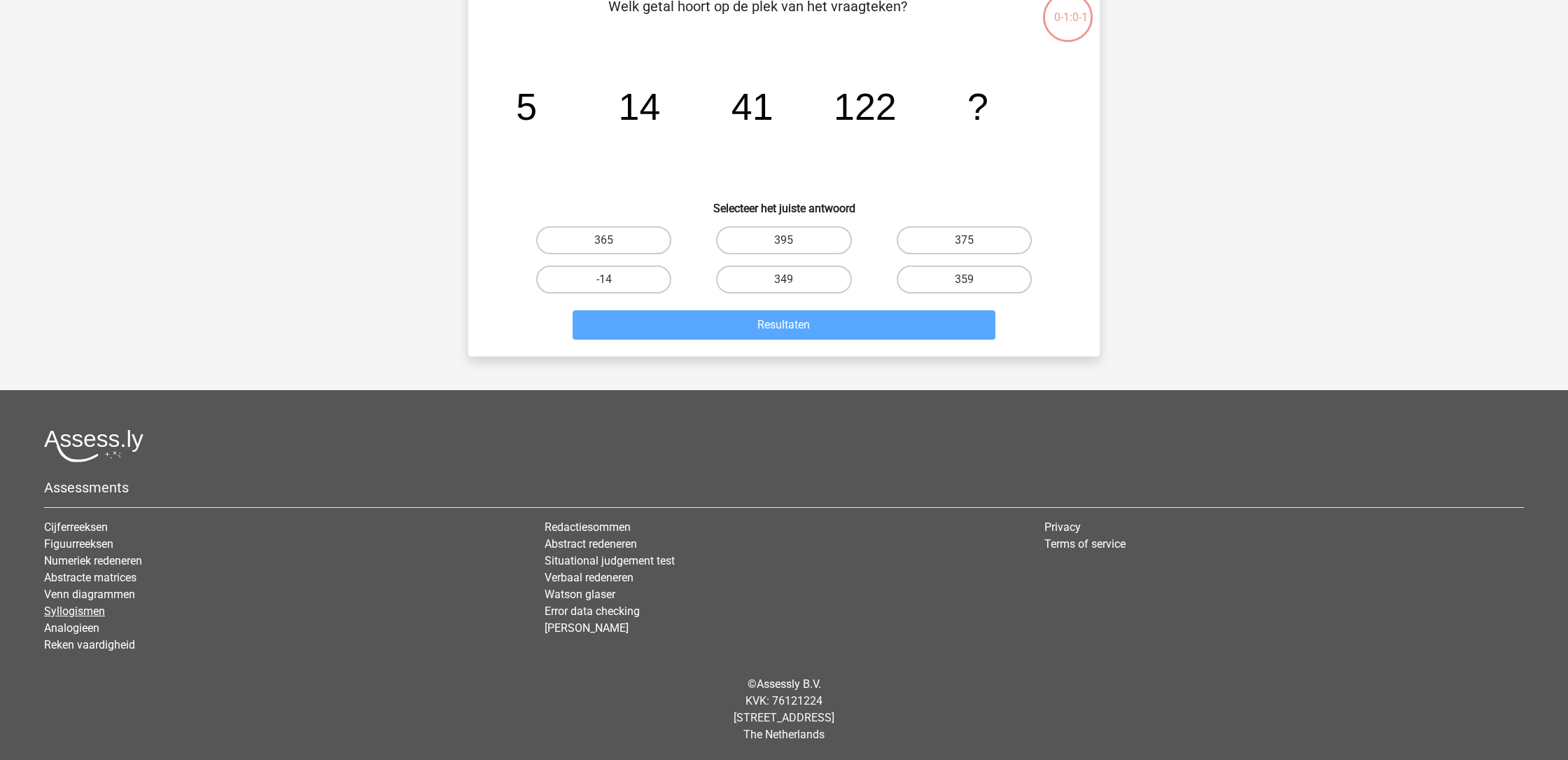
scroll to position [115, -1]
click at [99, 615] on link "Syllogismen" at bounding box center [74, 611] width 60 height 14
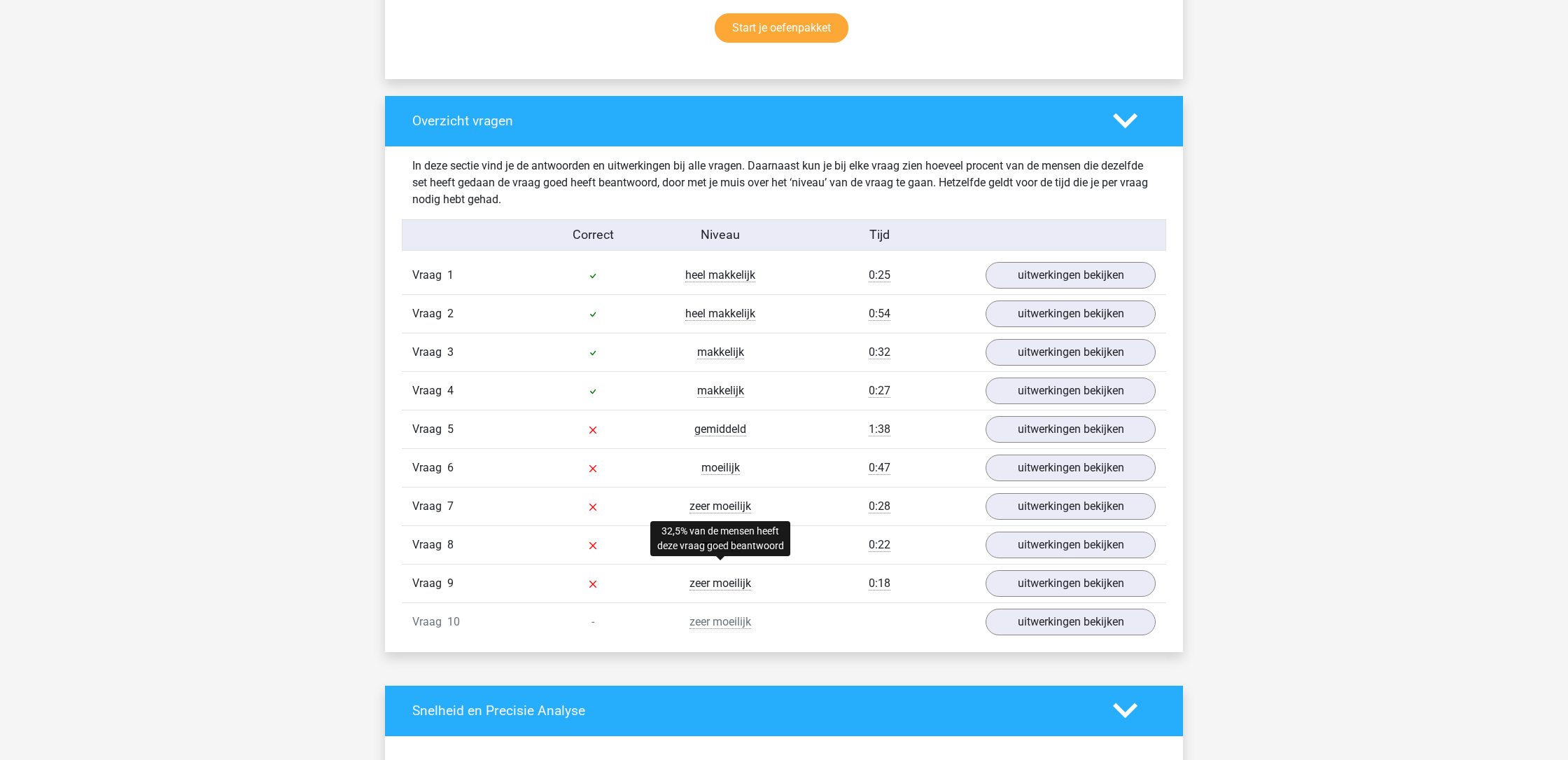
scroll to position [958, 0]
click at [1051, 464] on link "uitwerkingen bekijken" at bounding box center [1070, 468] width 195 height 31
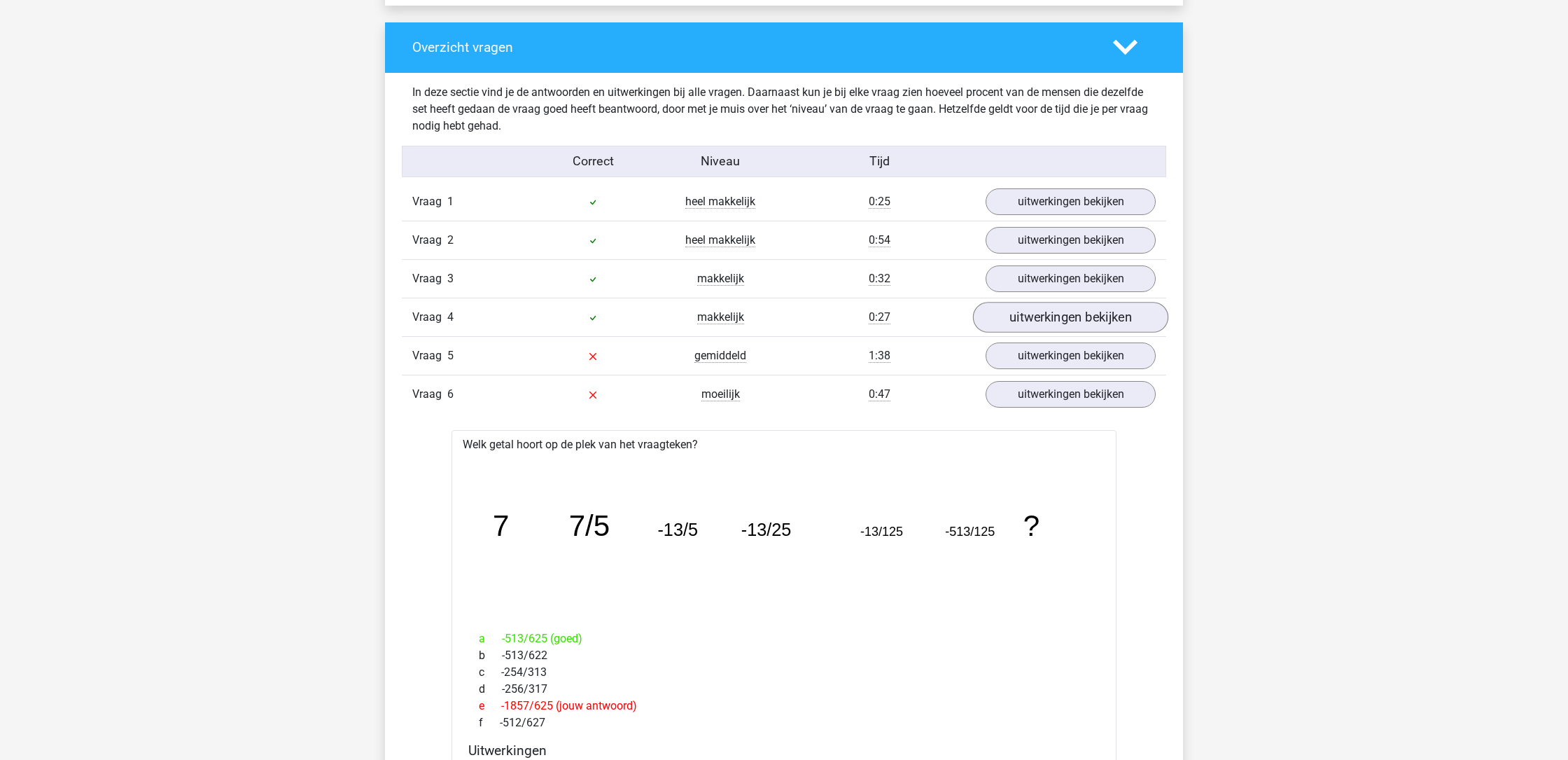
scroll to position [1012, 0]
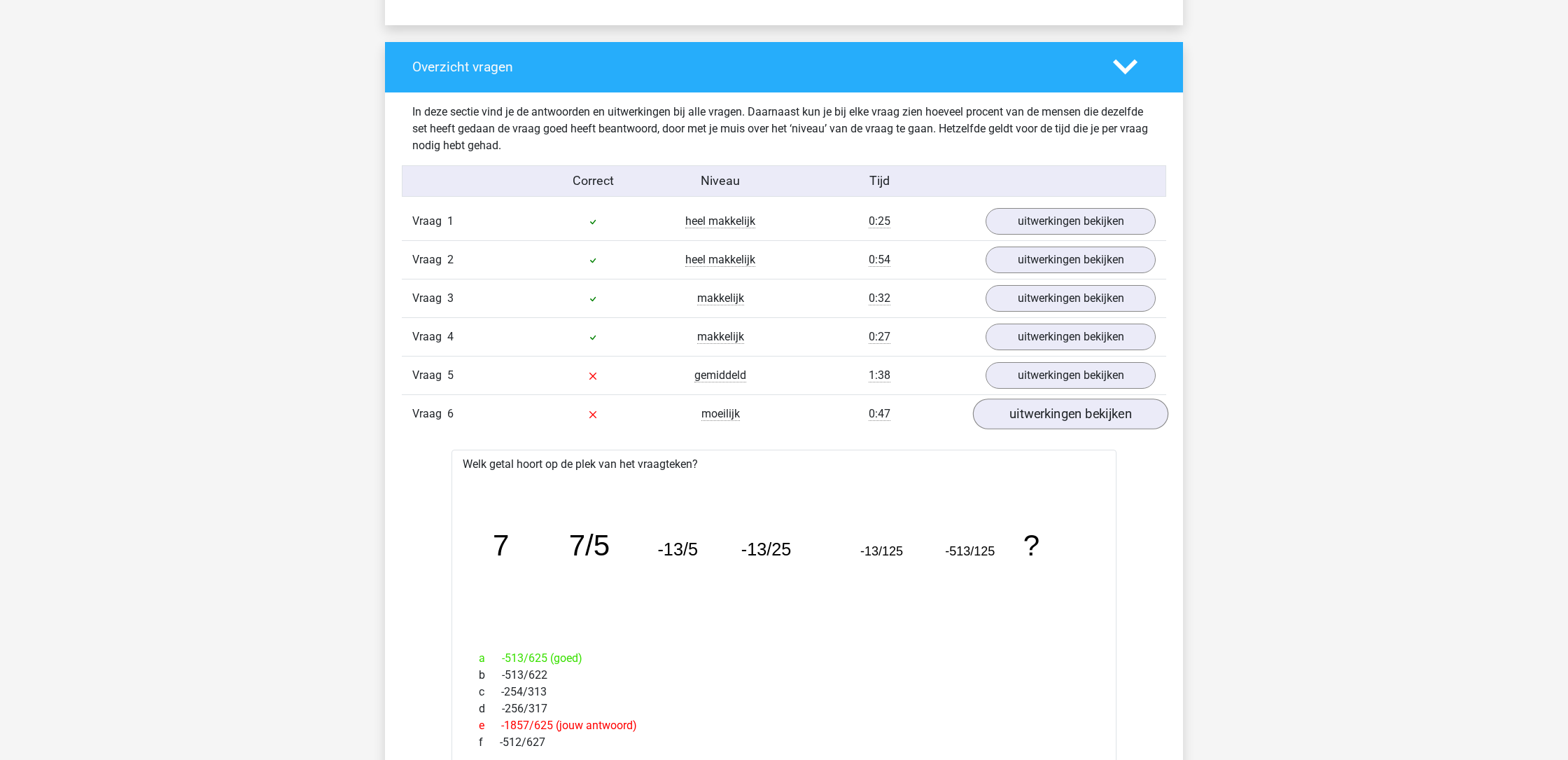
click at [1037, 413] on link "uitwerkingen bekijken" at bounding box center [1070, 414] width 195 height 31
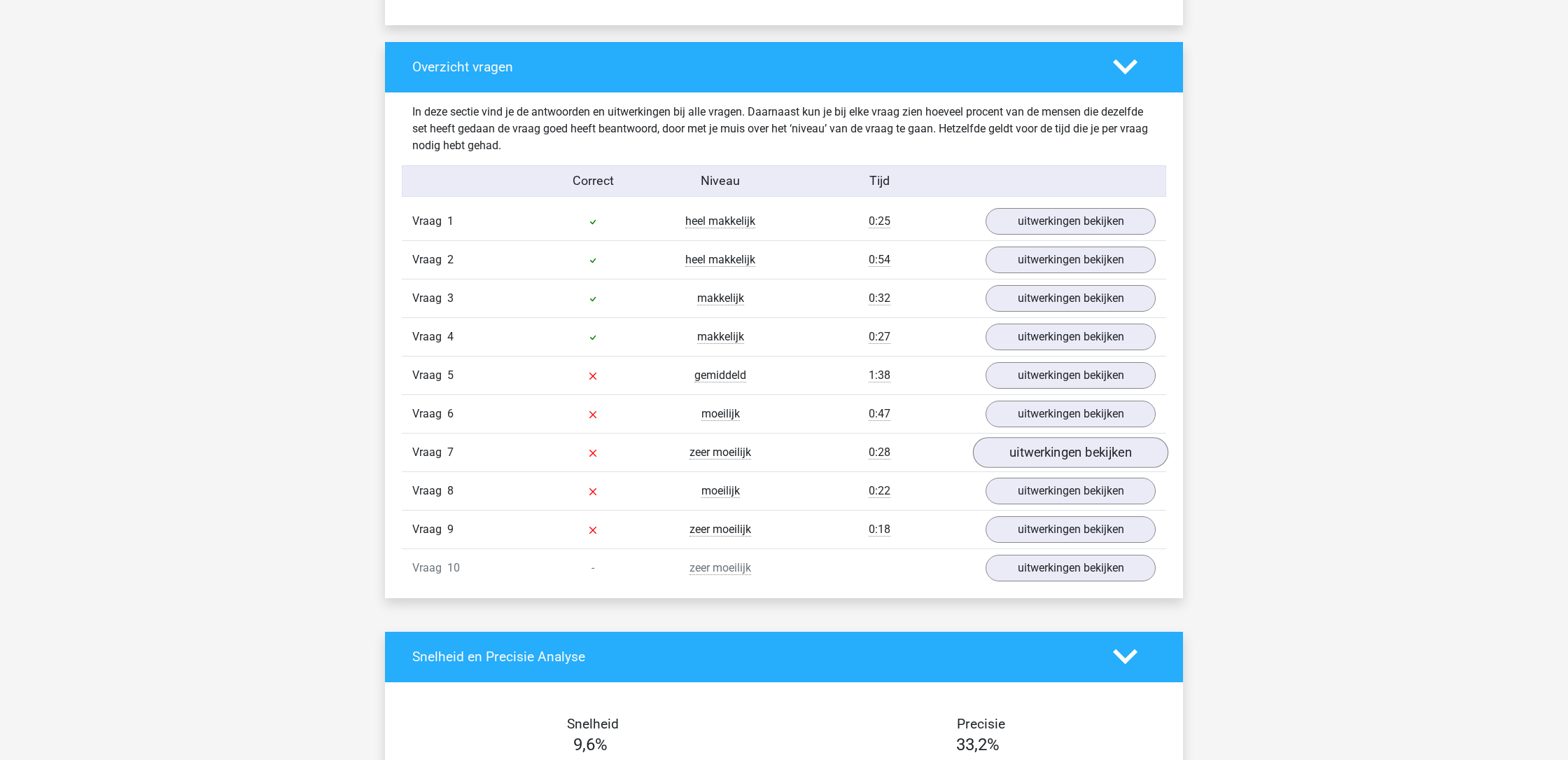
click at [1043, 454] on link "uitwerkingen bekijken" at bounding box center [1070, 453] width 195 height 31
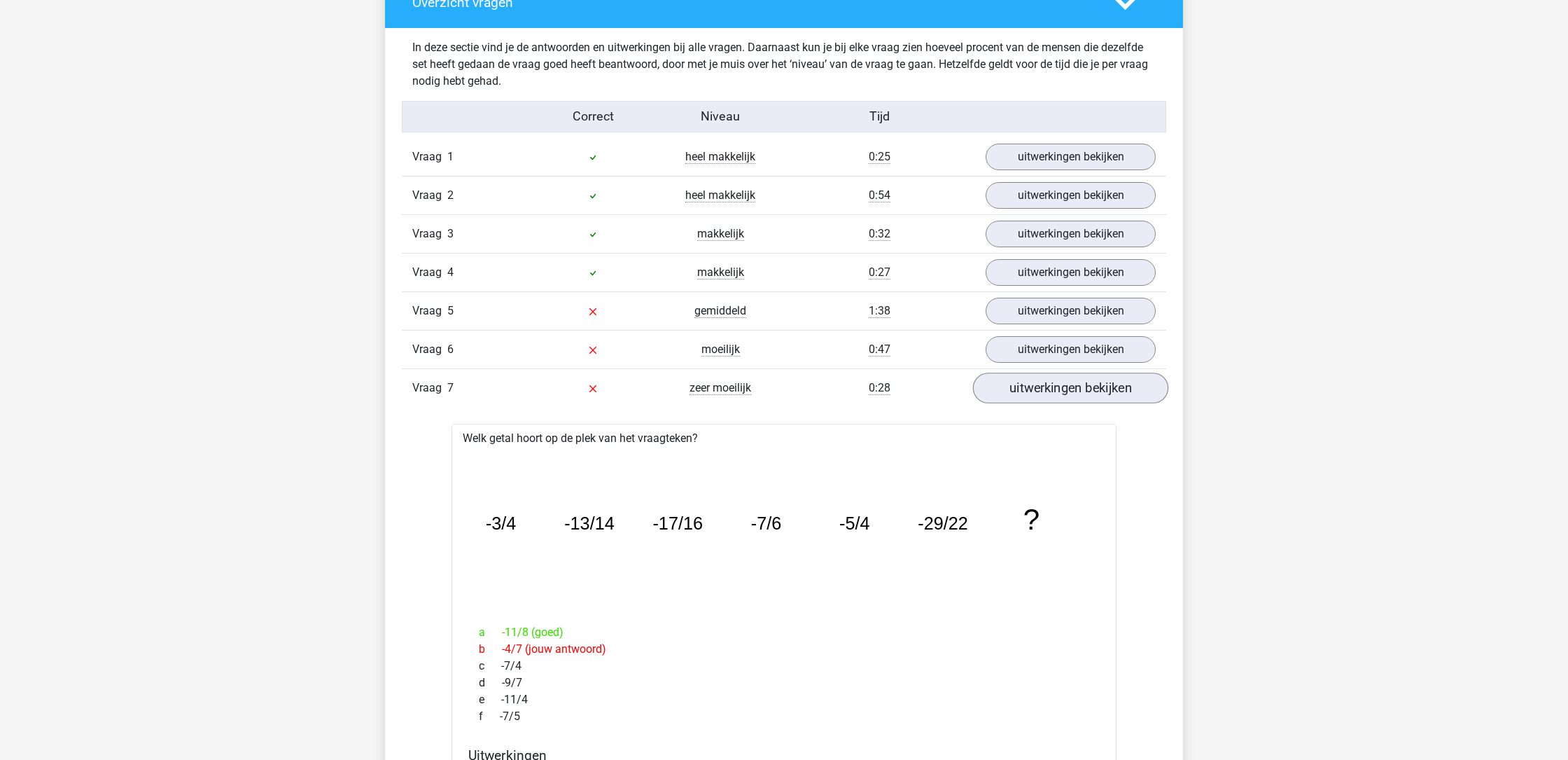
scroll to position [1078, 0]
click at [1024, 379] on link "uitwerkingen bekijken" at bounding box center [1070, 386] width 195 height 31
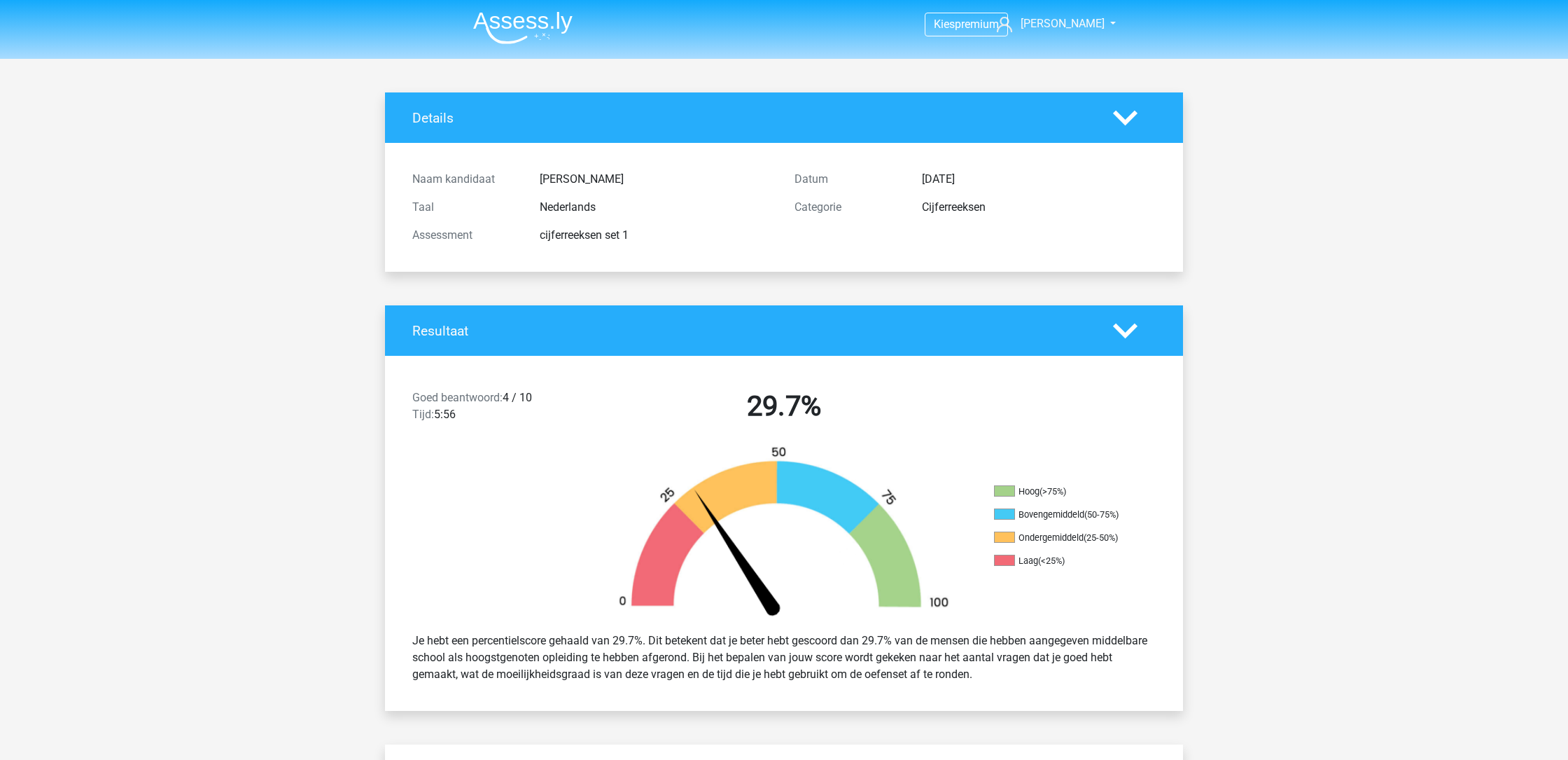
scroll to position [0, 0]
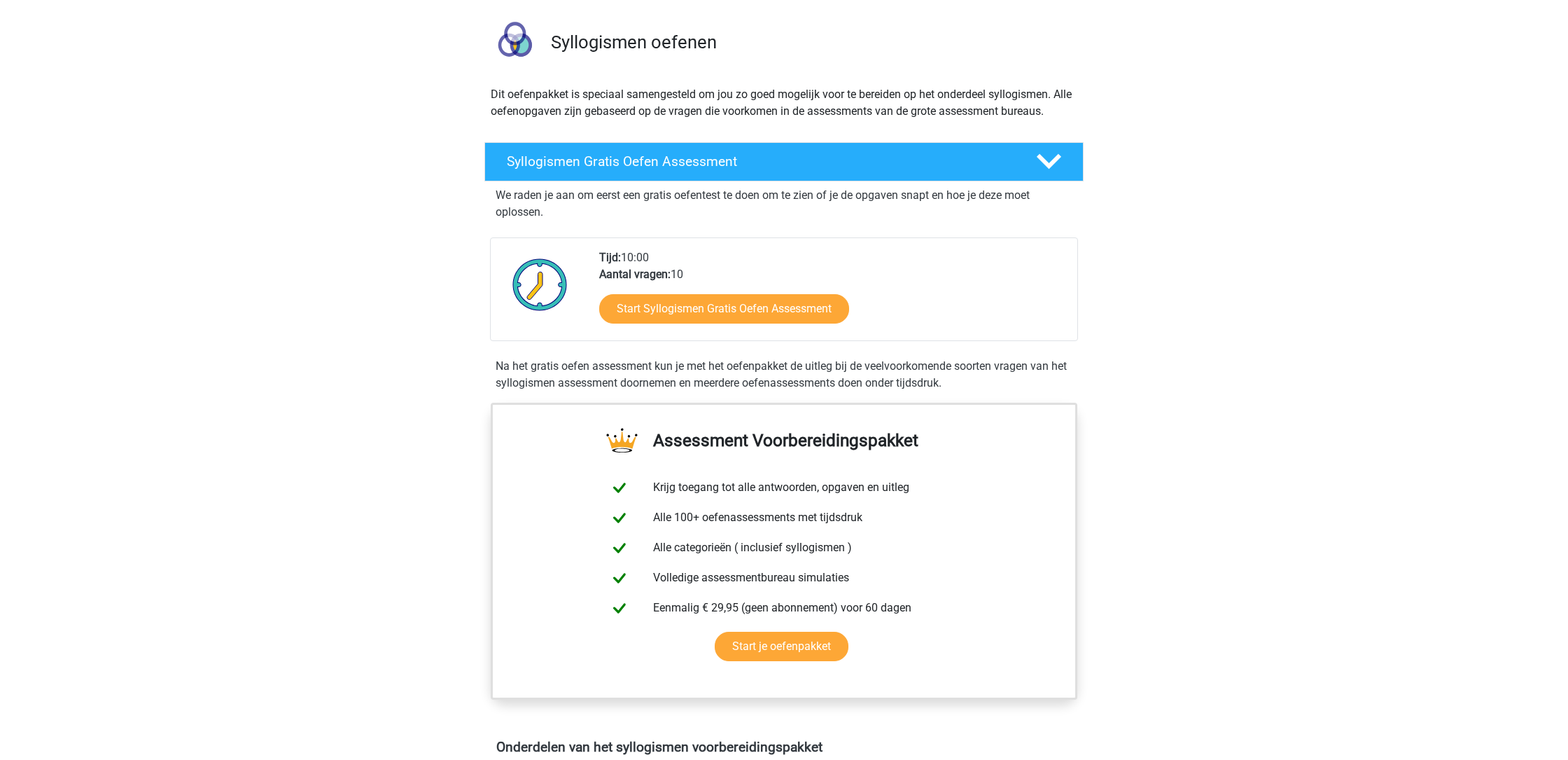
scroll to position [126, 0]
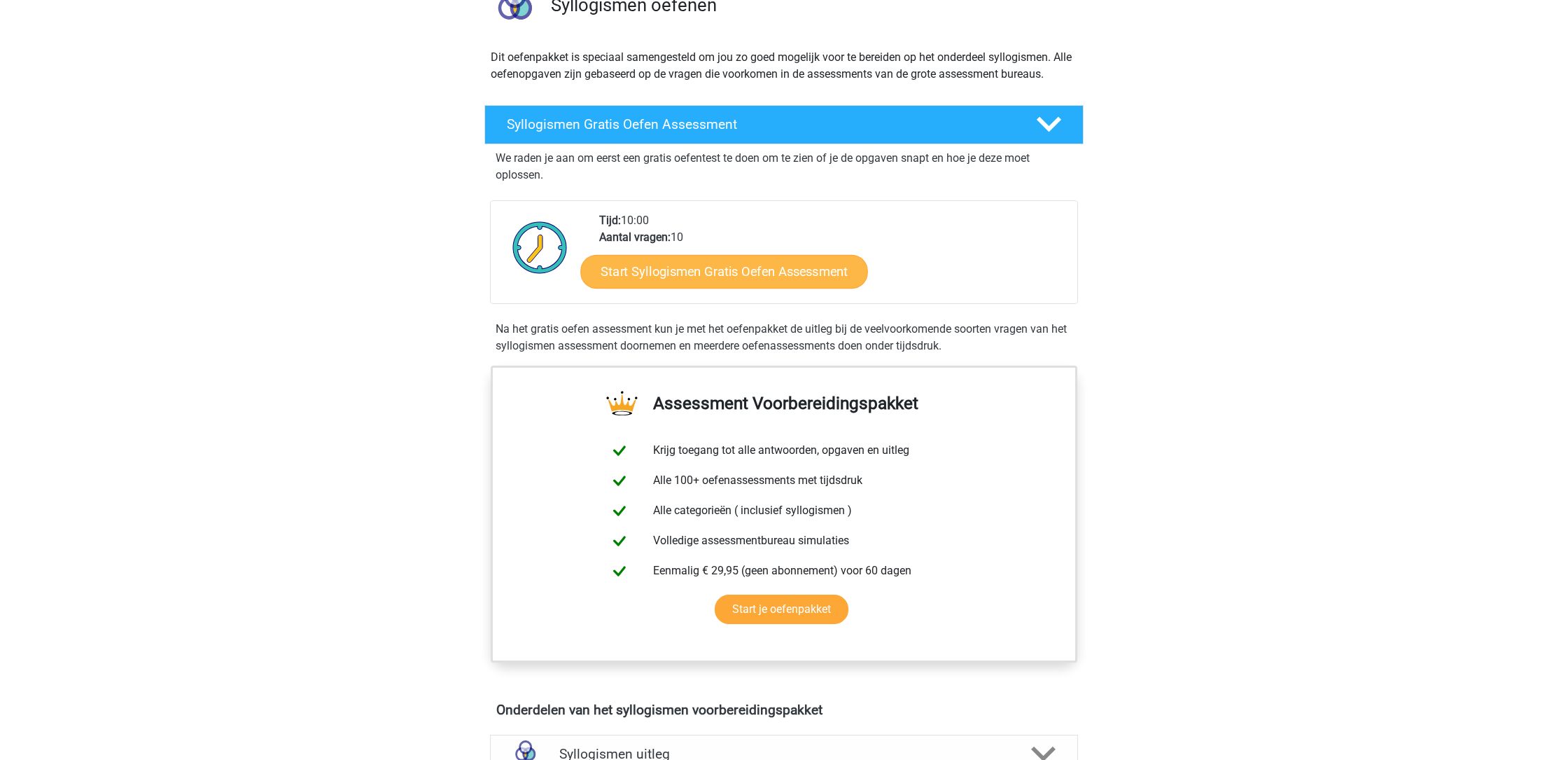
click at [641, 277] on link "Start Syllogismen Gratis Oefen Assessment" at bounding box center [725, 270] width 288 height 34
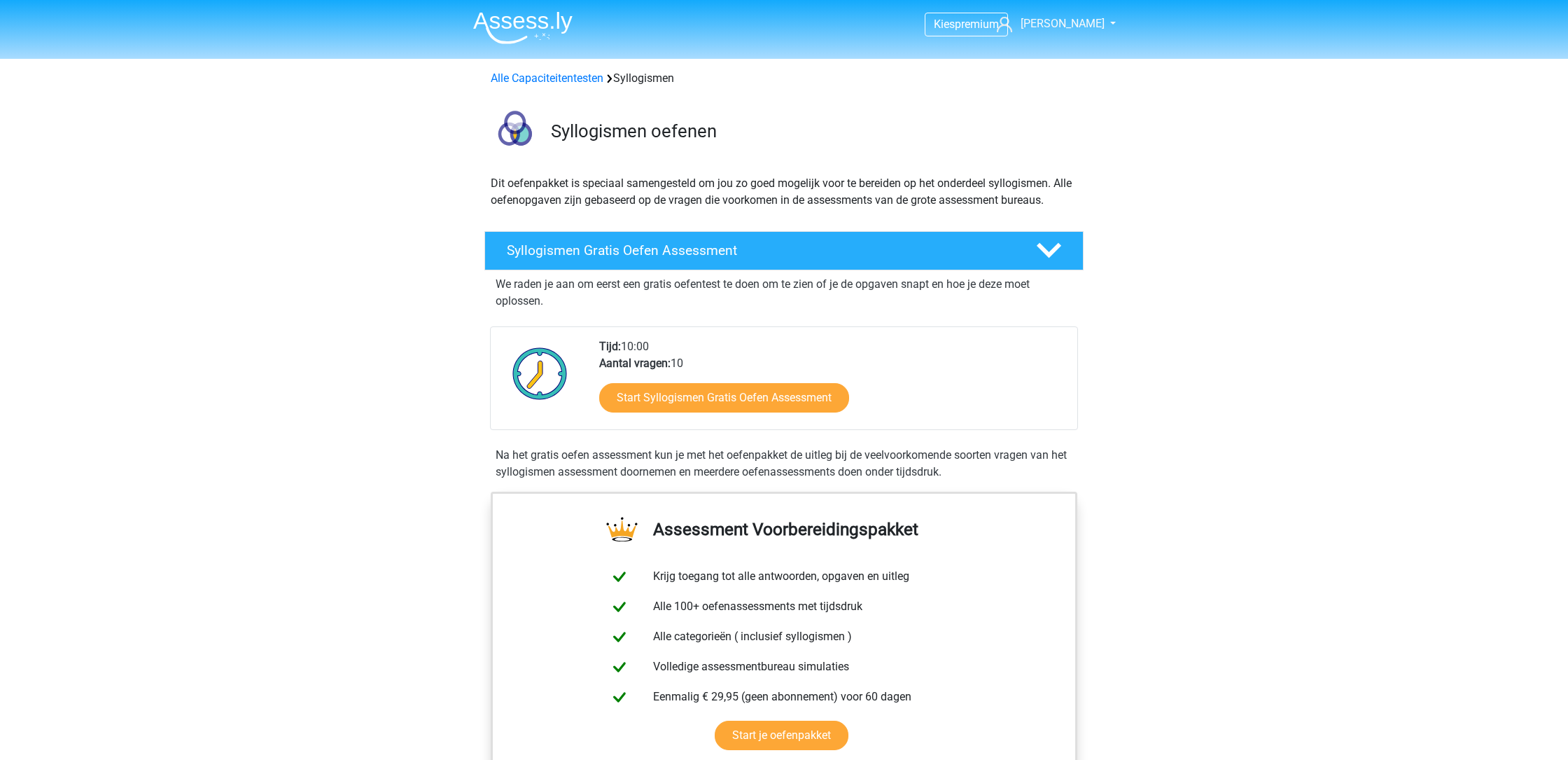
scroll to position [0, 0]
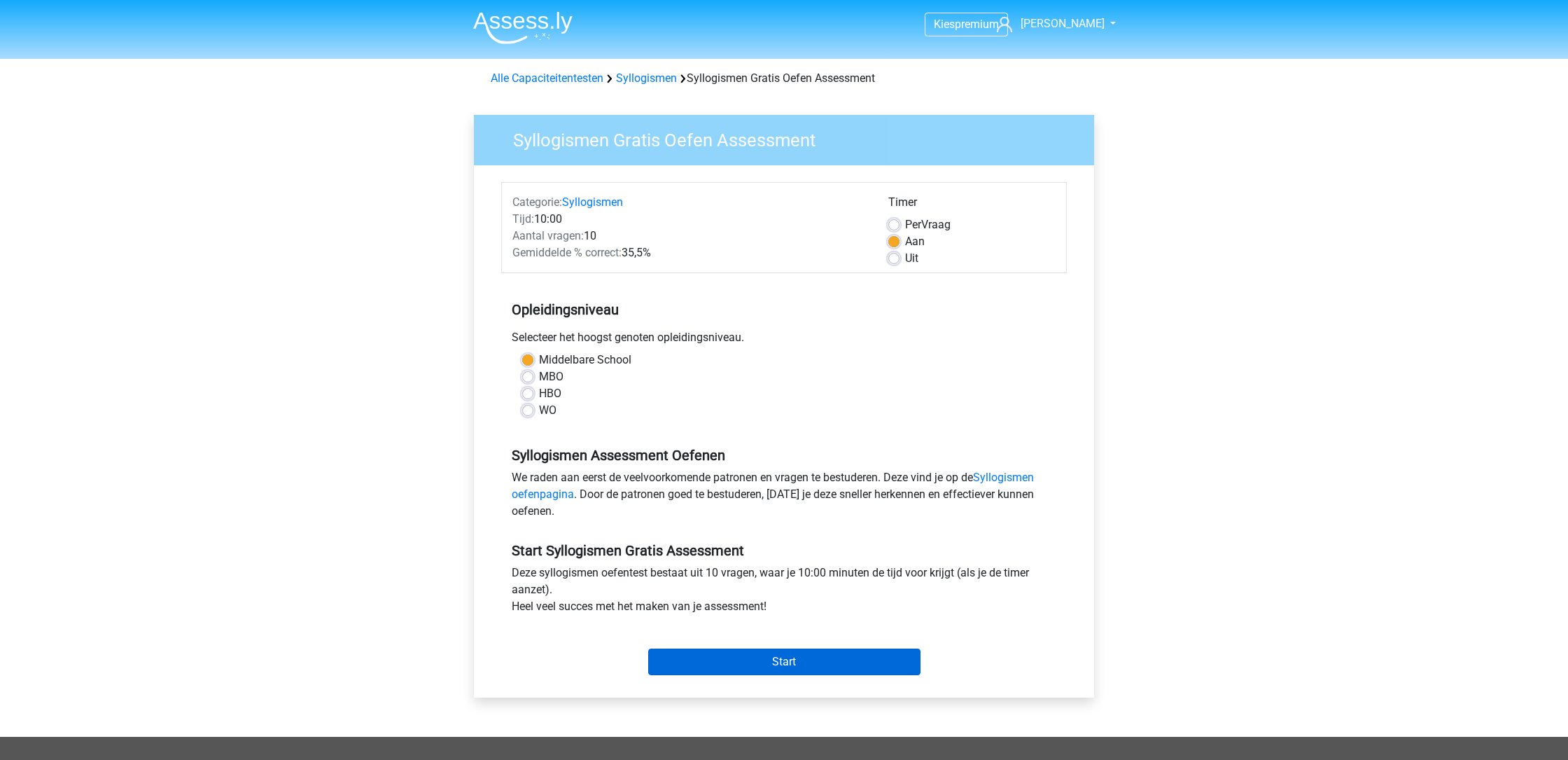
click at [759, 656] on input "Start" at bounding box center [784, 661] width 272 height 27
